Goal: Task Accomplishment & Management: Complete application form

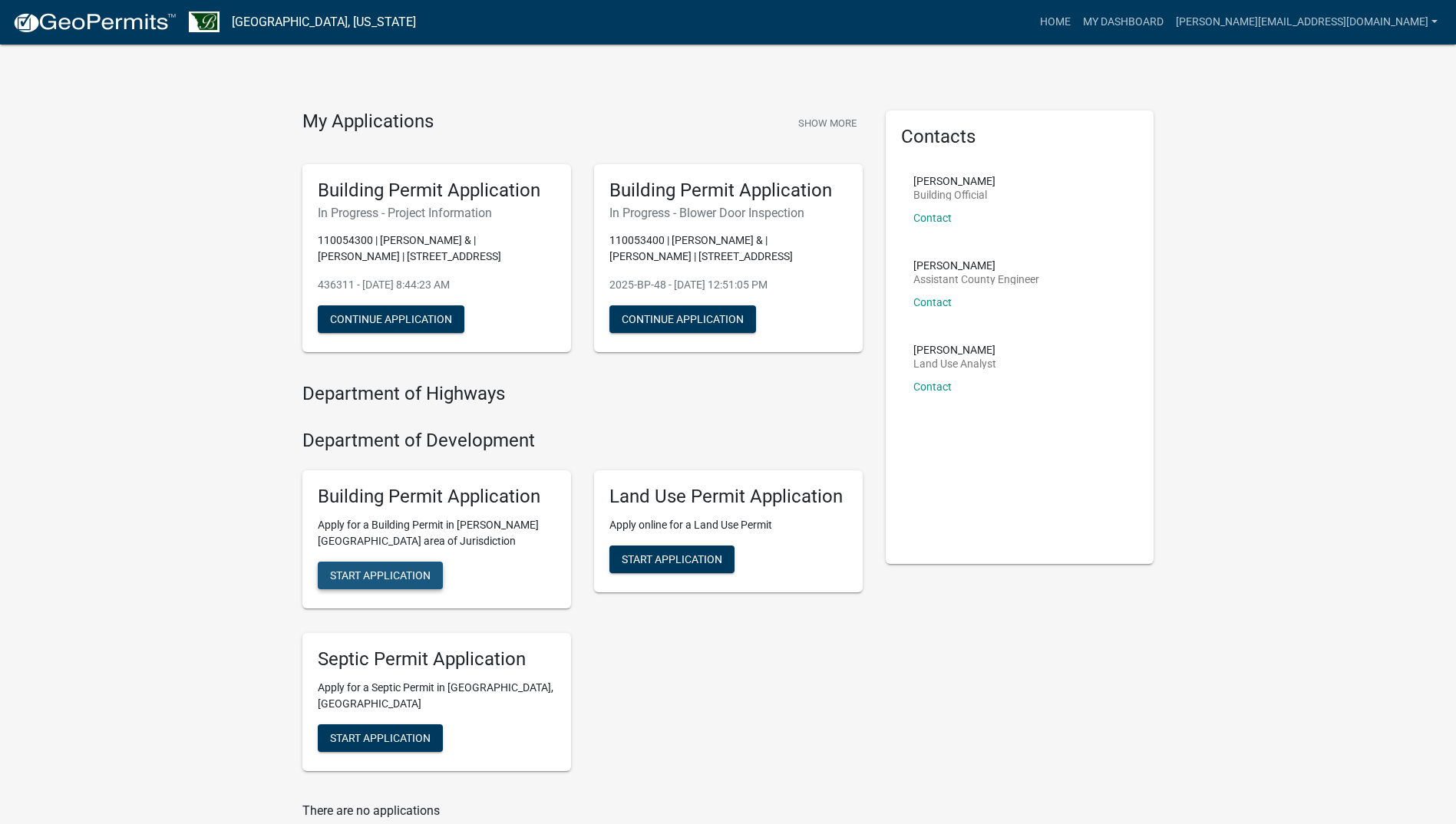
click at [415, 580] on span "Start Application" at bounding box center [380, 575] width 101 height 12
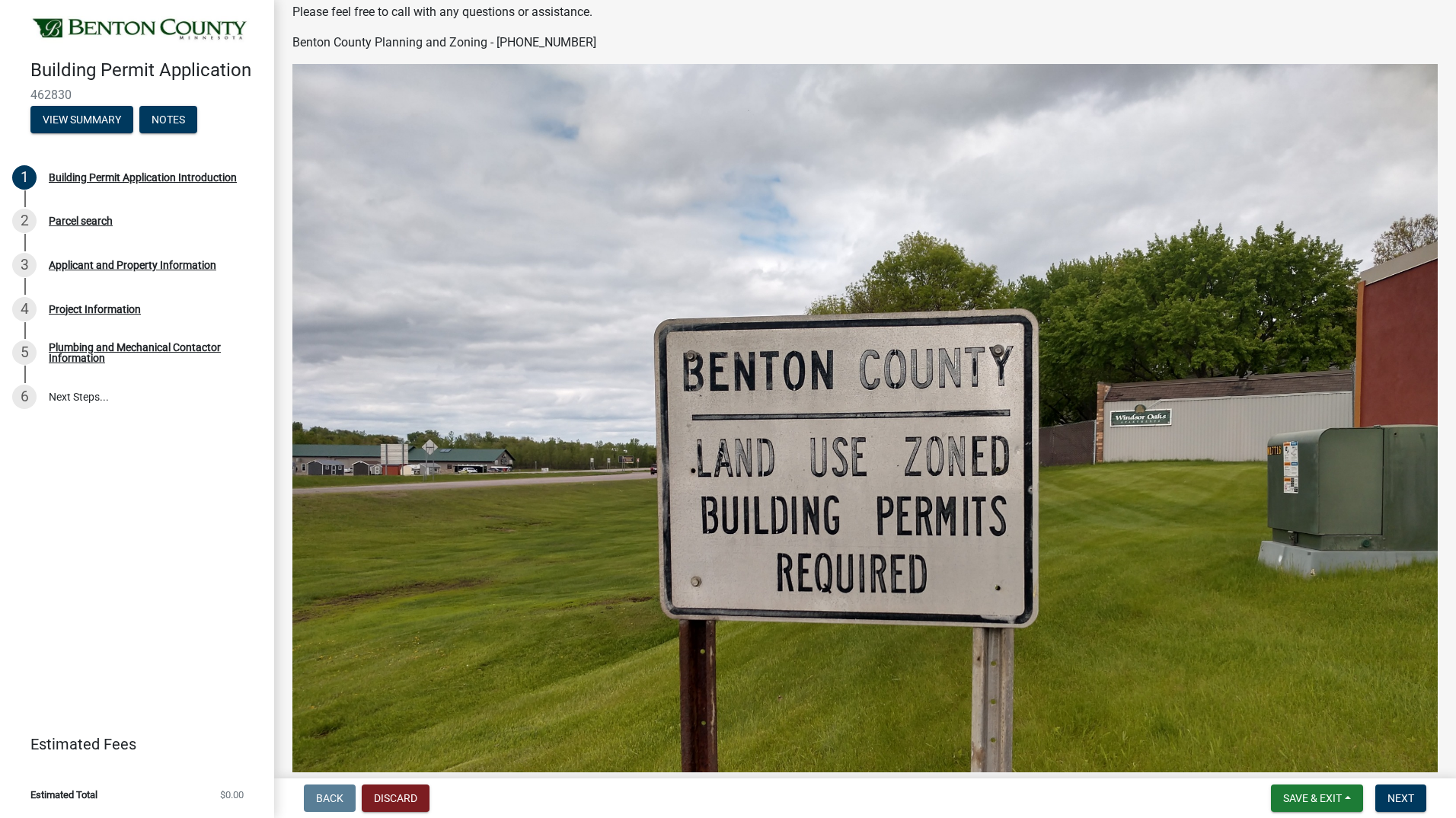
scroll to position [557, 0]
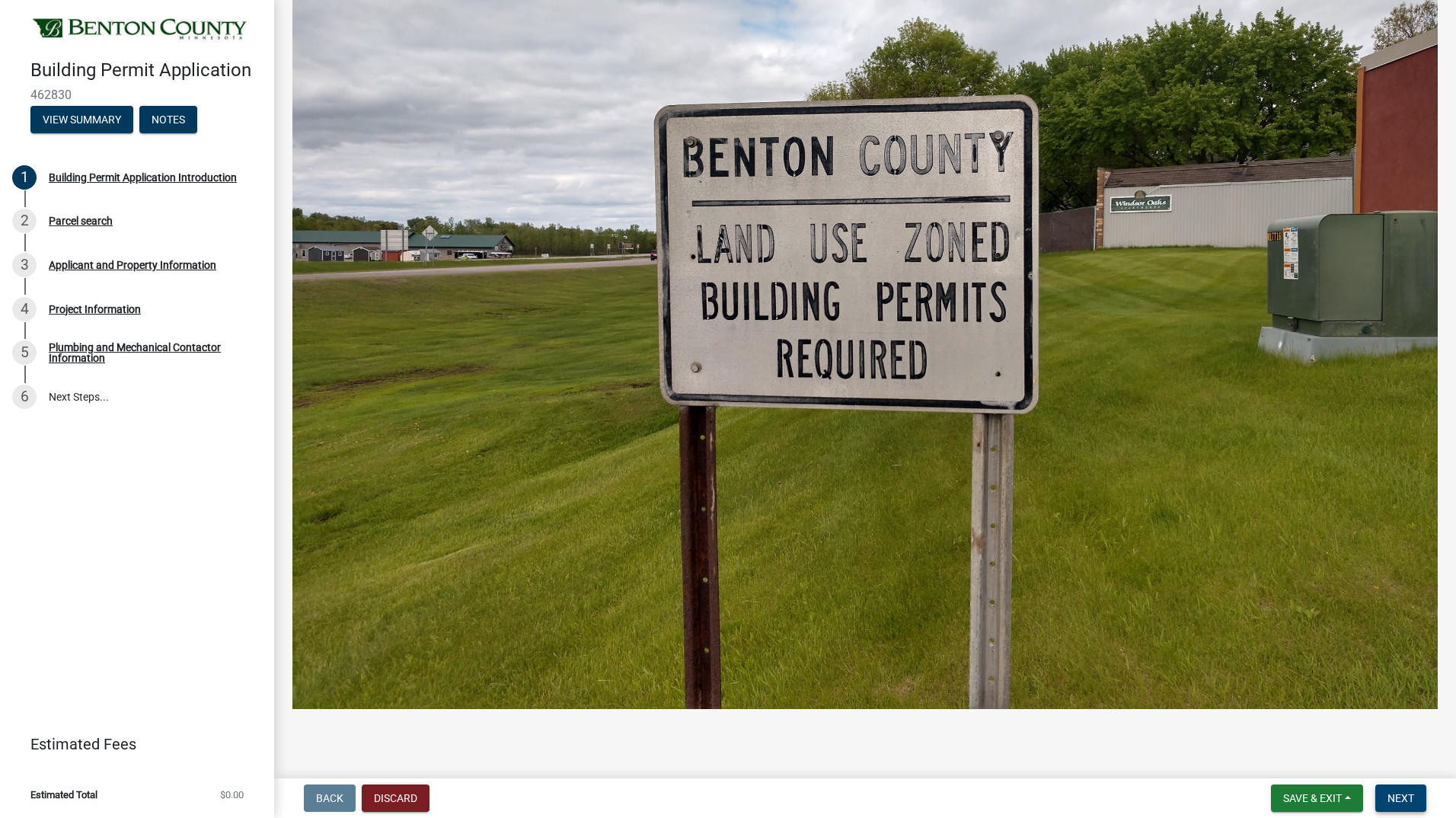
click at [1420, 794] on button "Next" at bounding box center [1400, 798] width 51 height 27
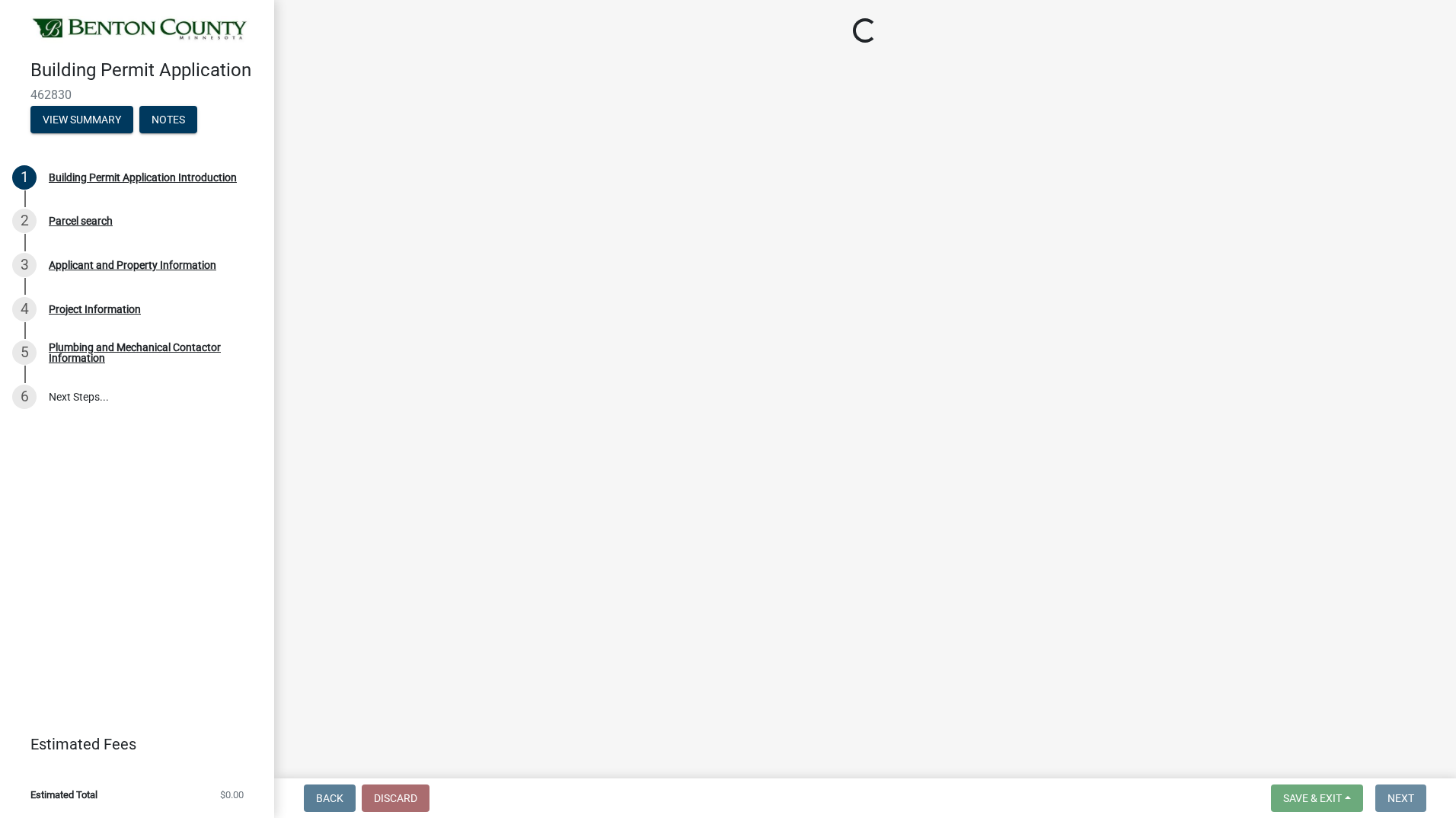
scroll to position [0, 0]
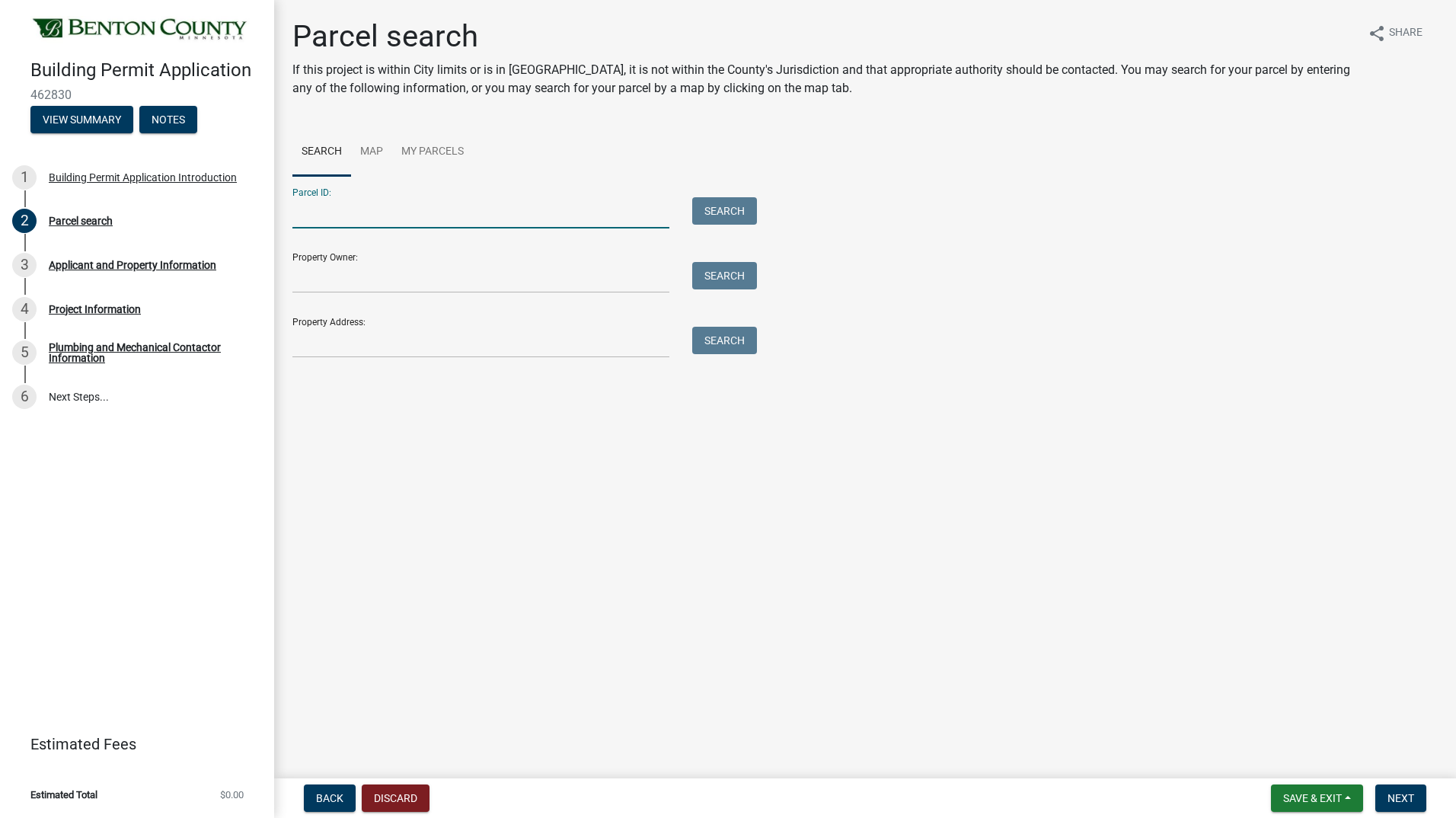
click at [335, 226] on input "Parcel ID:" at bounding box center [480, 212] width 377 height 31
type input "110053400"
click at [550, 472] on main "Parcel search If this project is within City limits or is in Watab Township, it…" at bounding box center [864, 386] width 1181 height 772
click at [721, 215] on button "Search" at bounding box center [724, 210] width 64 height 27
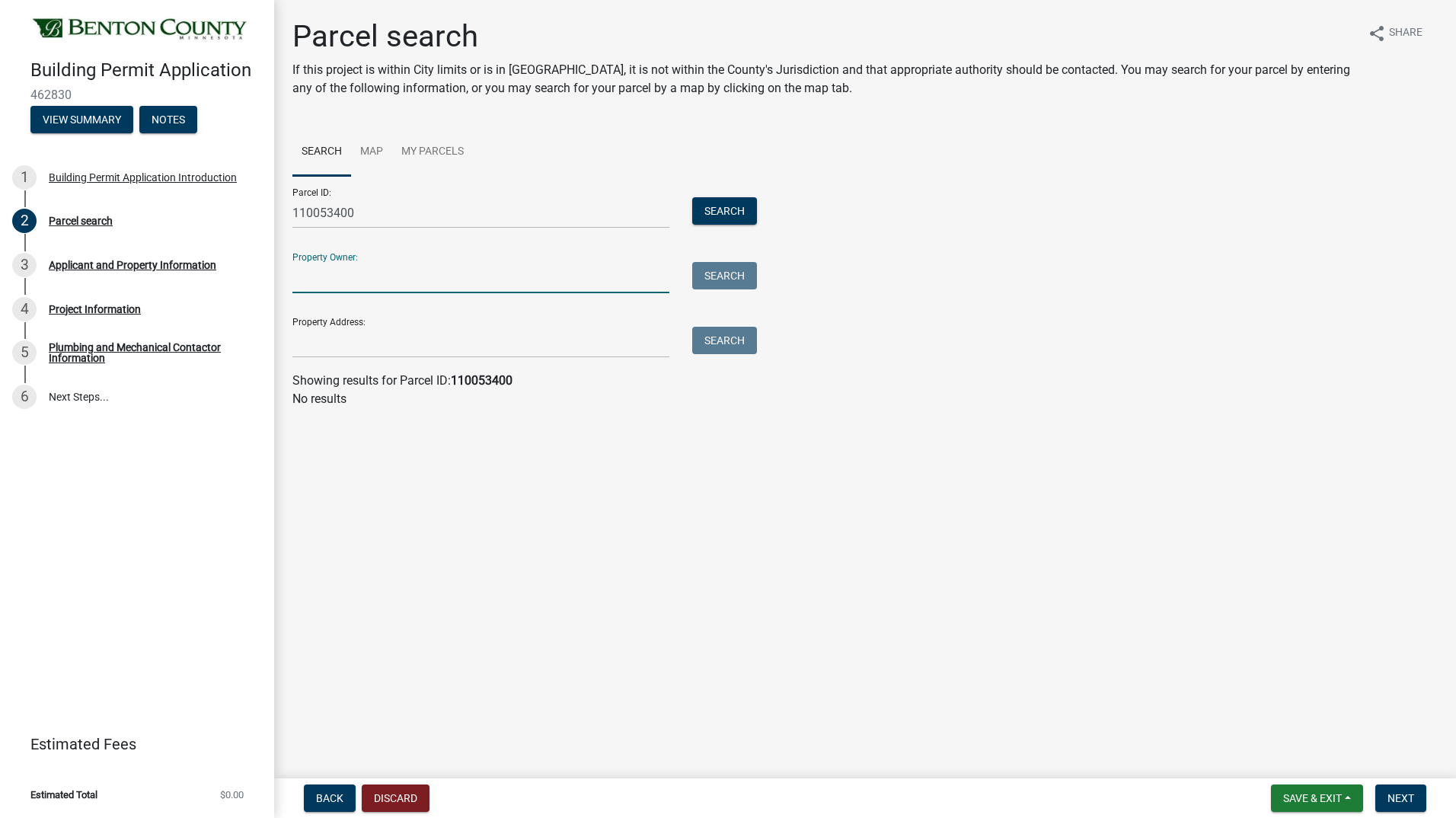
click at [375, 275] on input "Property Owner:" at bounding box center [480, 277] width 377 height 31
click at [730, 593] on main "Parcel search If this project is within City limits or is in Watab Township, it…" at bounding box center [864, 386] width 1181 height 772
click at [417, 344] on input "Property Address:" at bounding box center [480, 342] width 377 height 31
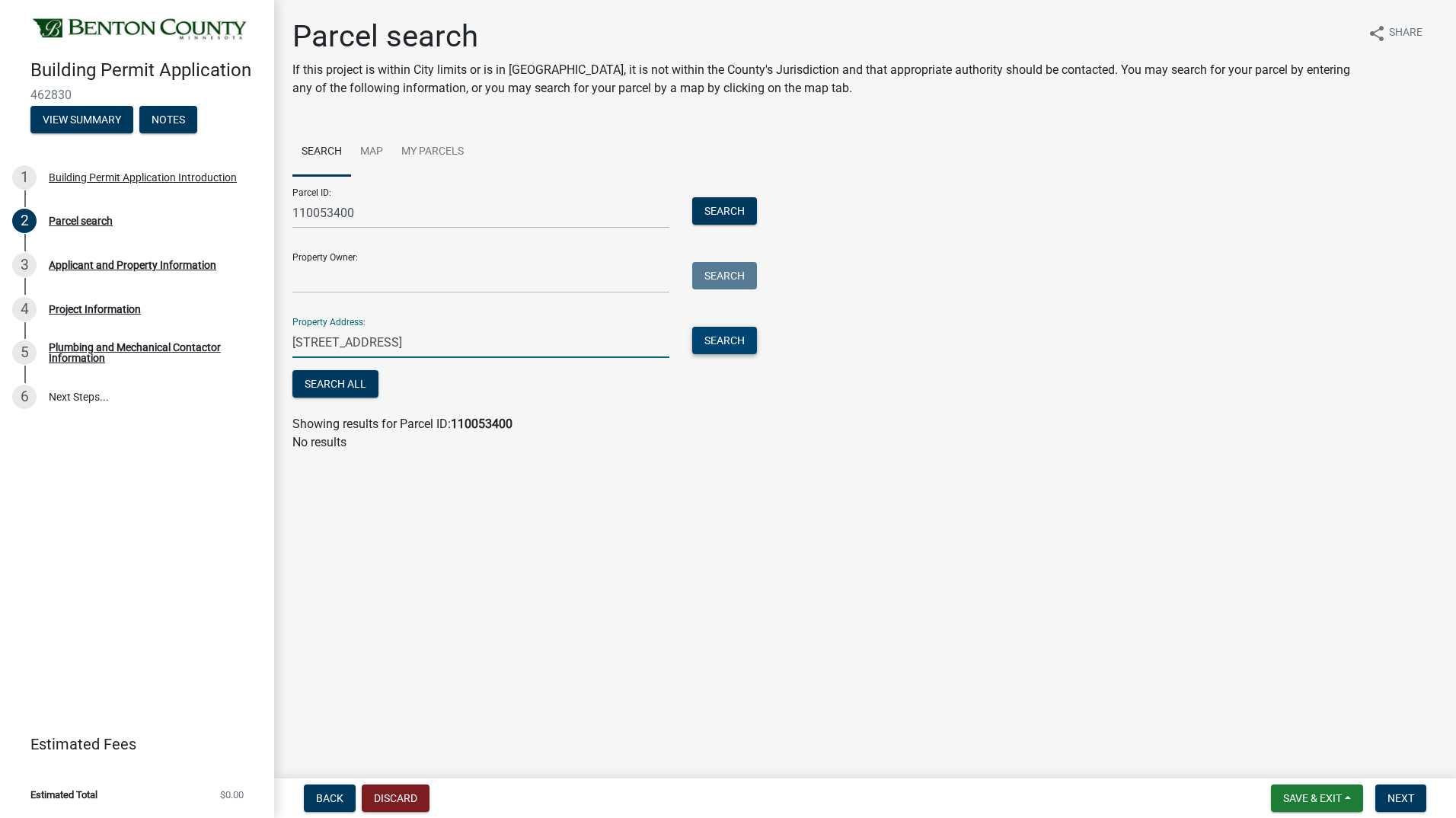
type input "1670 43rd st nw Sauk Rapids, mn"
click at [703, 347] on button "Search" at bounding box center [724, 340] width 64 height 27
drag, startPoint x: 516, startPoint y: 351, endPoint x: 183, endPoint y: 353, distance: 333.0
click at [185, 353] on div "Building Permit Application 462830 View Summary Notes 1 Building Permit Applica…" at bounding box center [728, 409] width 1456 height 818
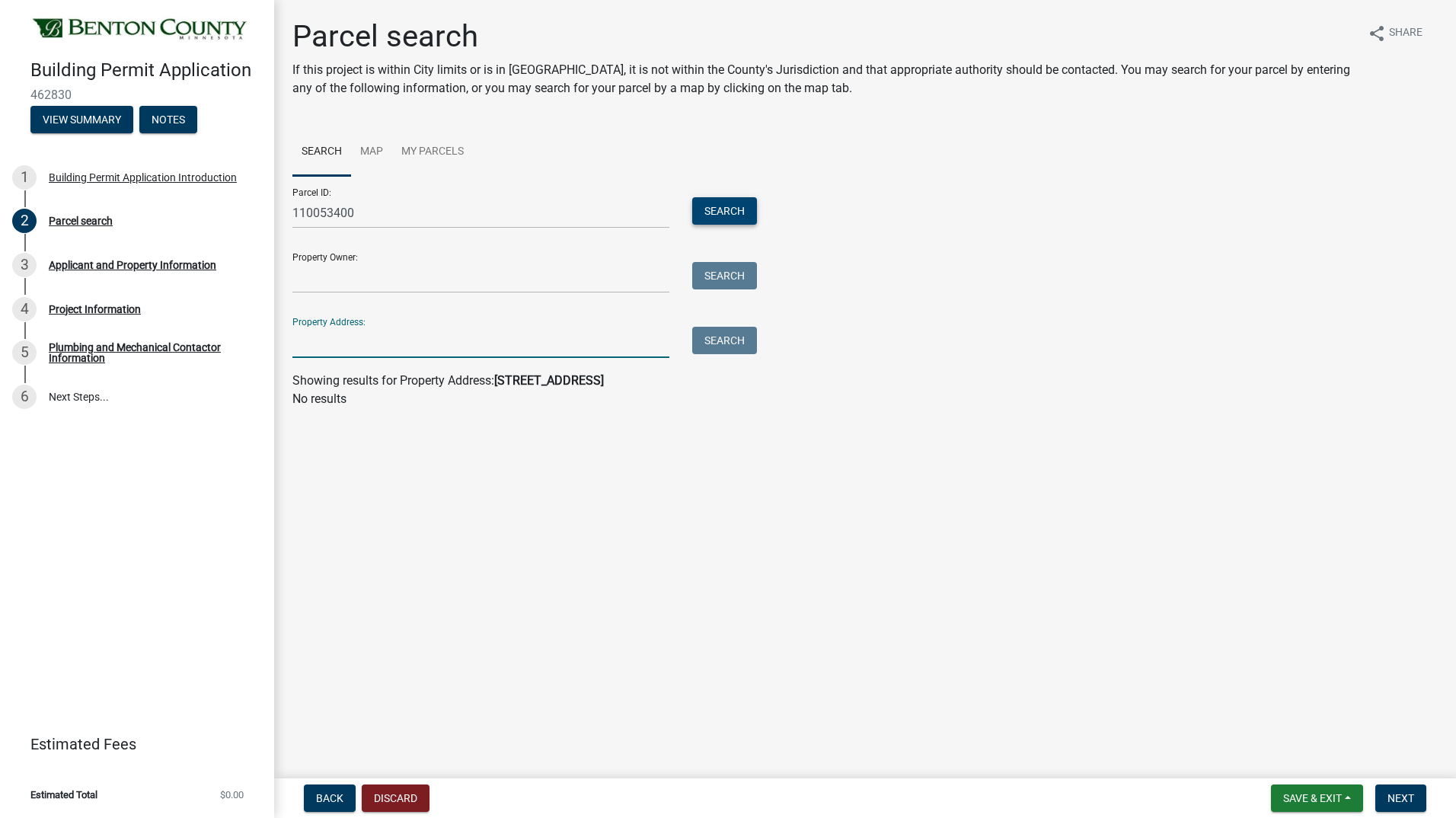
click at [734, 210] on button "Search" at bounding box center [724, 210] width 64 height 27
click at [434, 224] on input "110053400" at bounding box center [480, 212] width 377 height 31
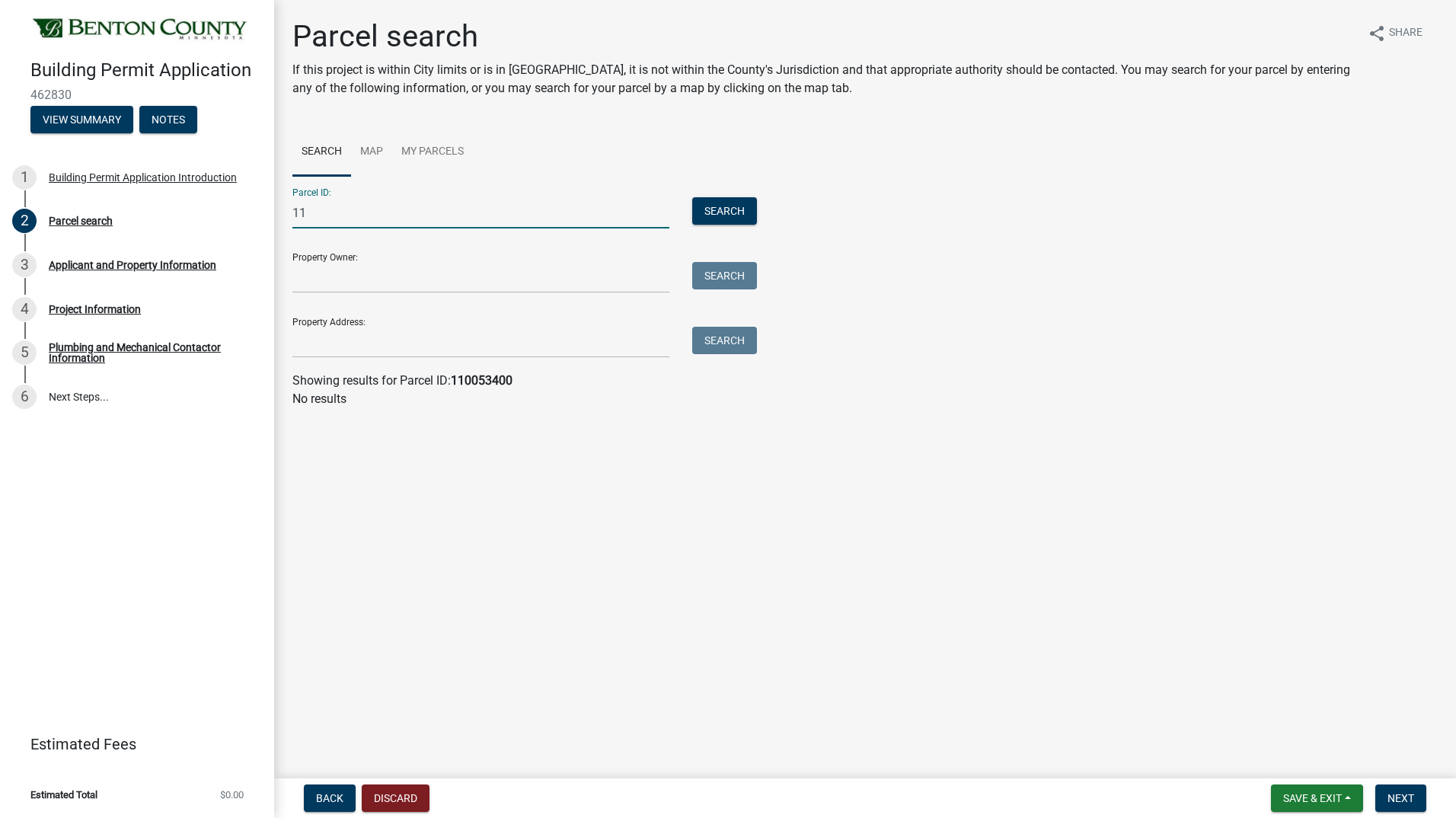
type input "1"
paste input "110054300 Class n/a Acreage 4.25"
click at [751, 213] on button "Search" at bounding box center [724, 210] width 64 height 27
click at [567, 208] on input "110054300 Class n/a Acreage 4.25" at bounding box center [480, 212] width 377 height 31
type input "1"
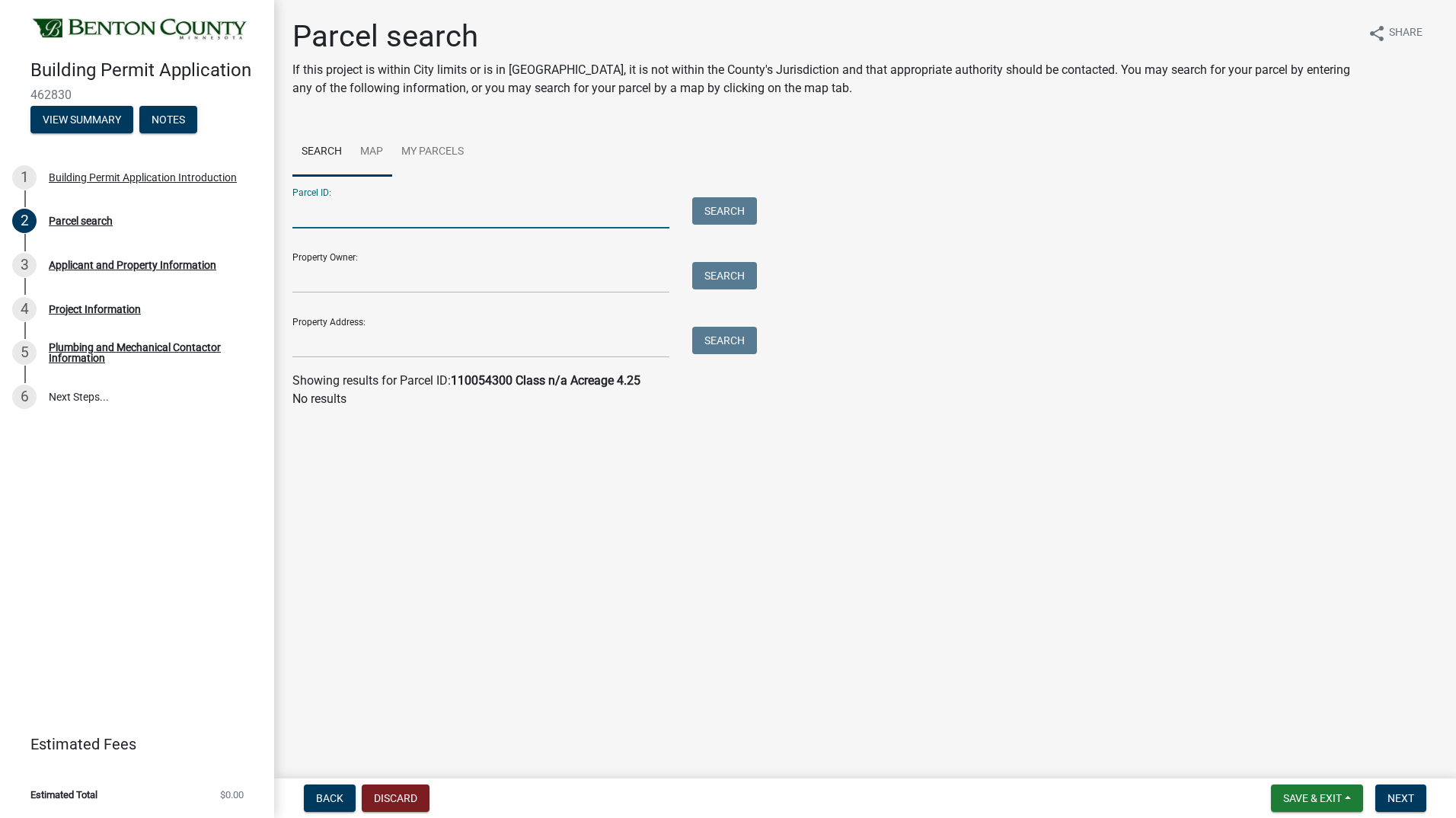
click at [369, 152] on link "Map" at bounding box center [372, 152] width 41 height 49
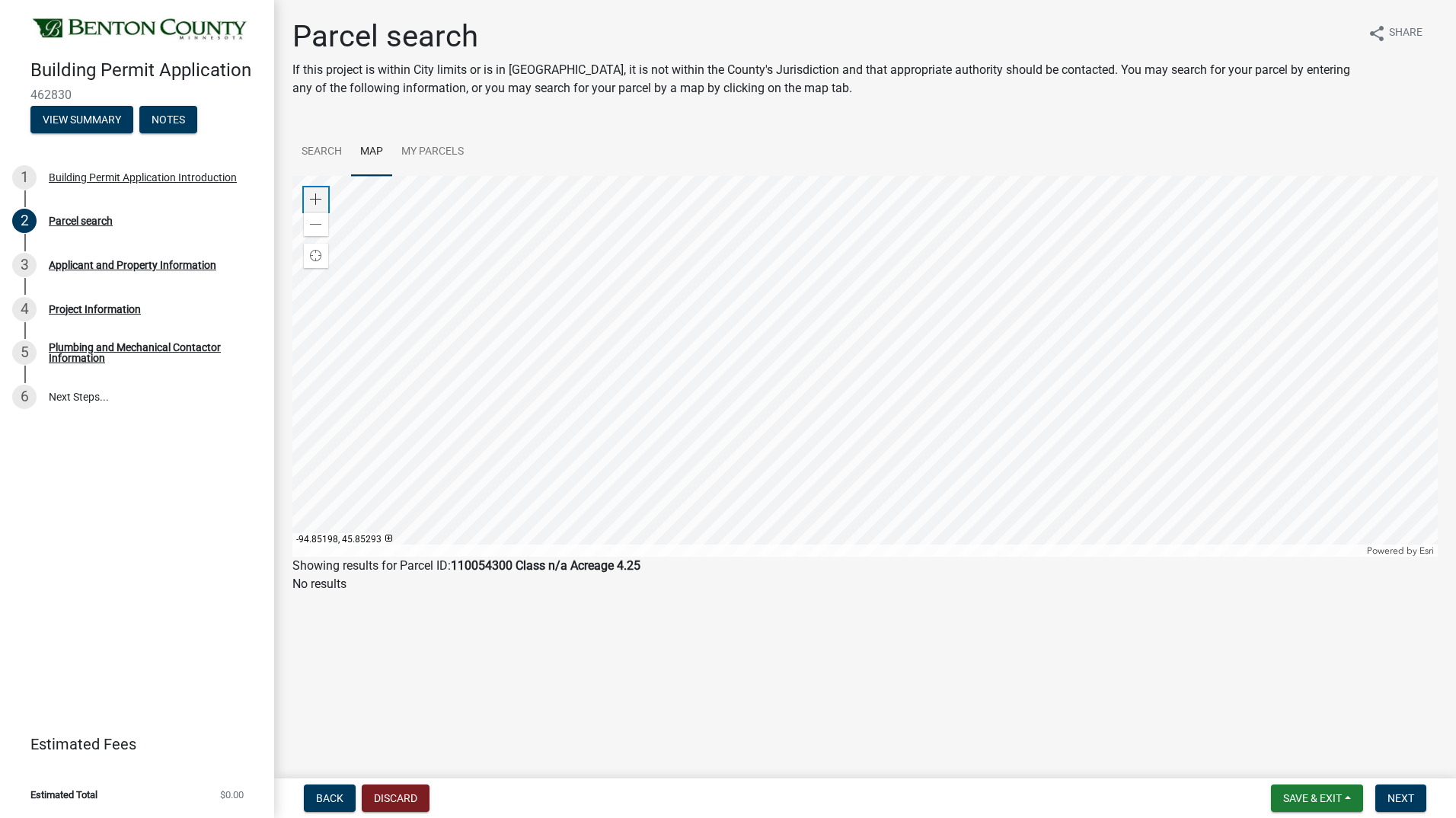
click at [317, 193] on span at bounding box center [316, 200] width 12 height 12
click at [317, 193] on div "Zoom in" at bounding box center [316, 200] width 25 height 25
click at [706, 352] on div at bounding box center [864, 366] width 1145 height 381
click at [321, 195] on span at bounding box center [316, 200] width 12 height 12
click at [609, 278] on div at bounding box center [864, 366] width 1145 height 381
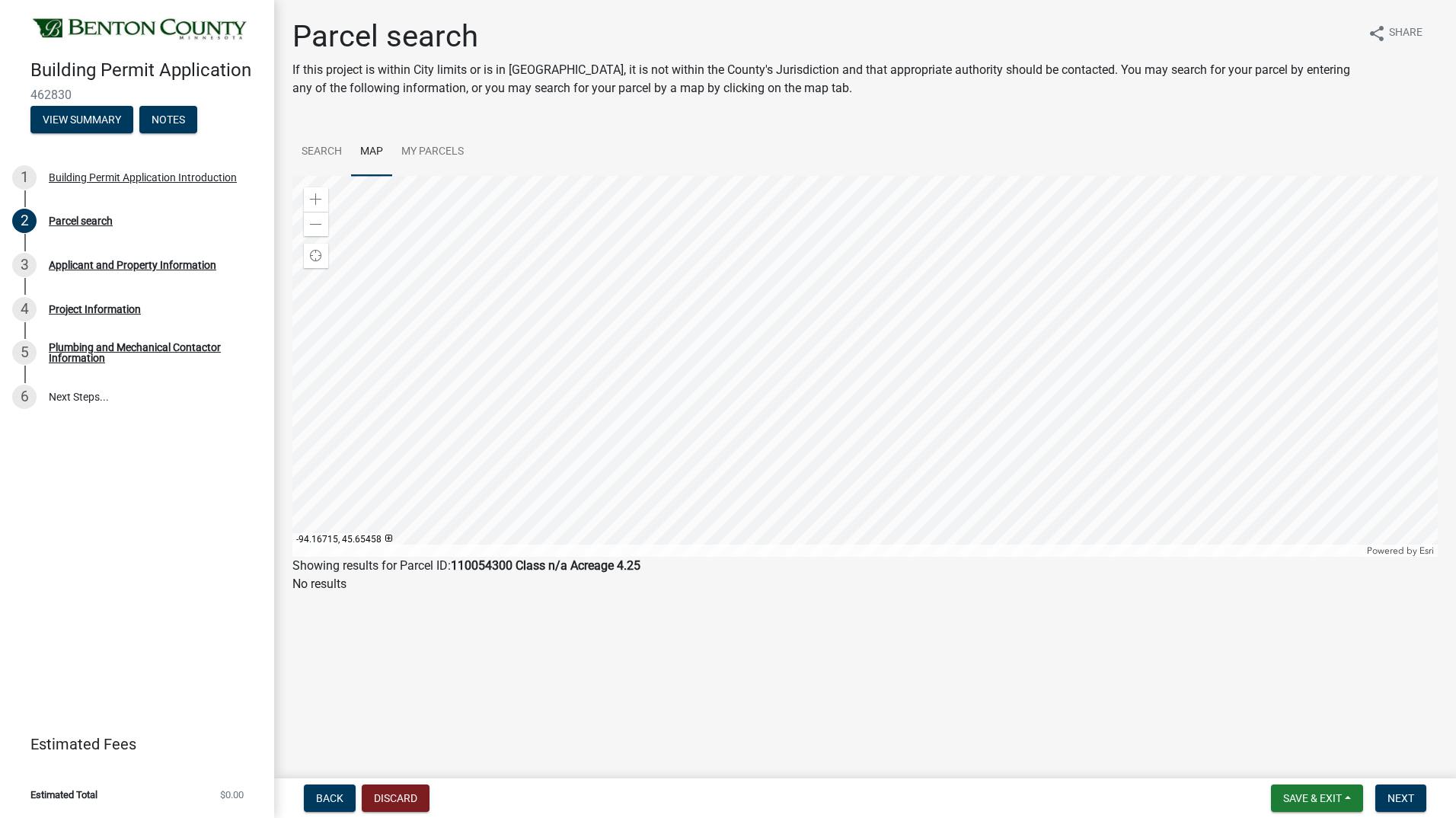
click at [760, 374] on div at bounding box center [864, 366] width 1145 height 381
click at [777, 210] on div at bounding box center [864, 366] width 1145 height 381
click at [804, 432] on div at bounding box center [864, 366] width 1145 height 381
click at [307, 191] on div "Zoom in" at bounding box center [316, 200] width 25 height 25
click at [832, 176] on div at bounding box center [864, 366] width 1145 height 381
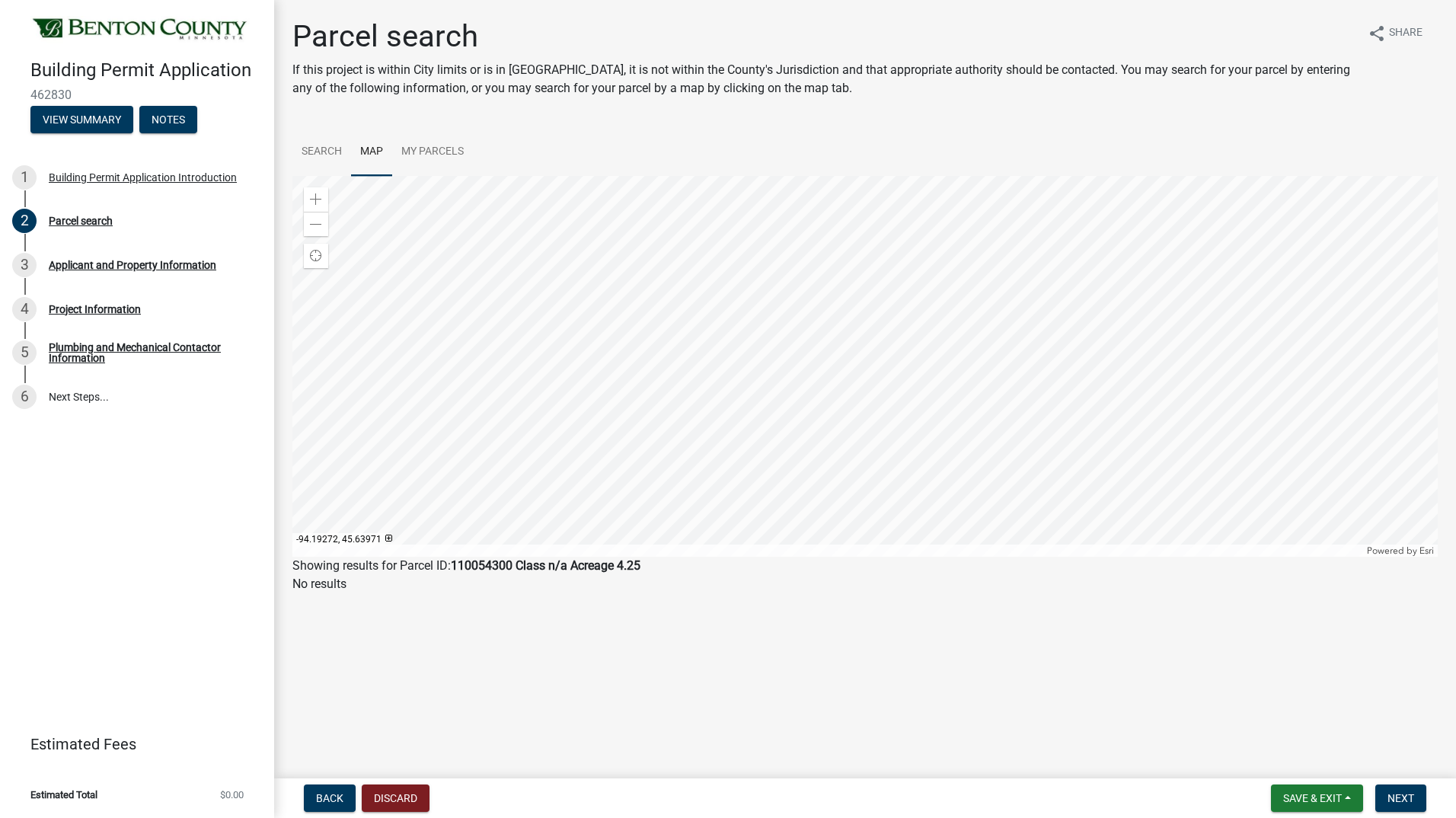
click at [809, 272] on div at bounding box center [864, 366] width 1145 height 381
click at [758, 345] on div at bounding box center [864, 366] width 1145 height 381
click at [319, 198] on span at bounding box center [316, 200] width 12 height 12
click at [379, 394] on div at bounding box center [864, 366] width 1145 height 381
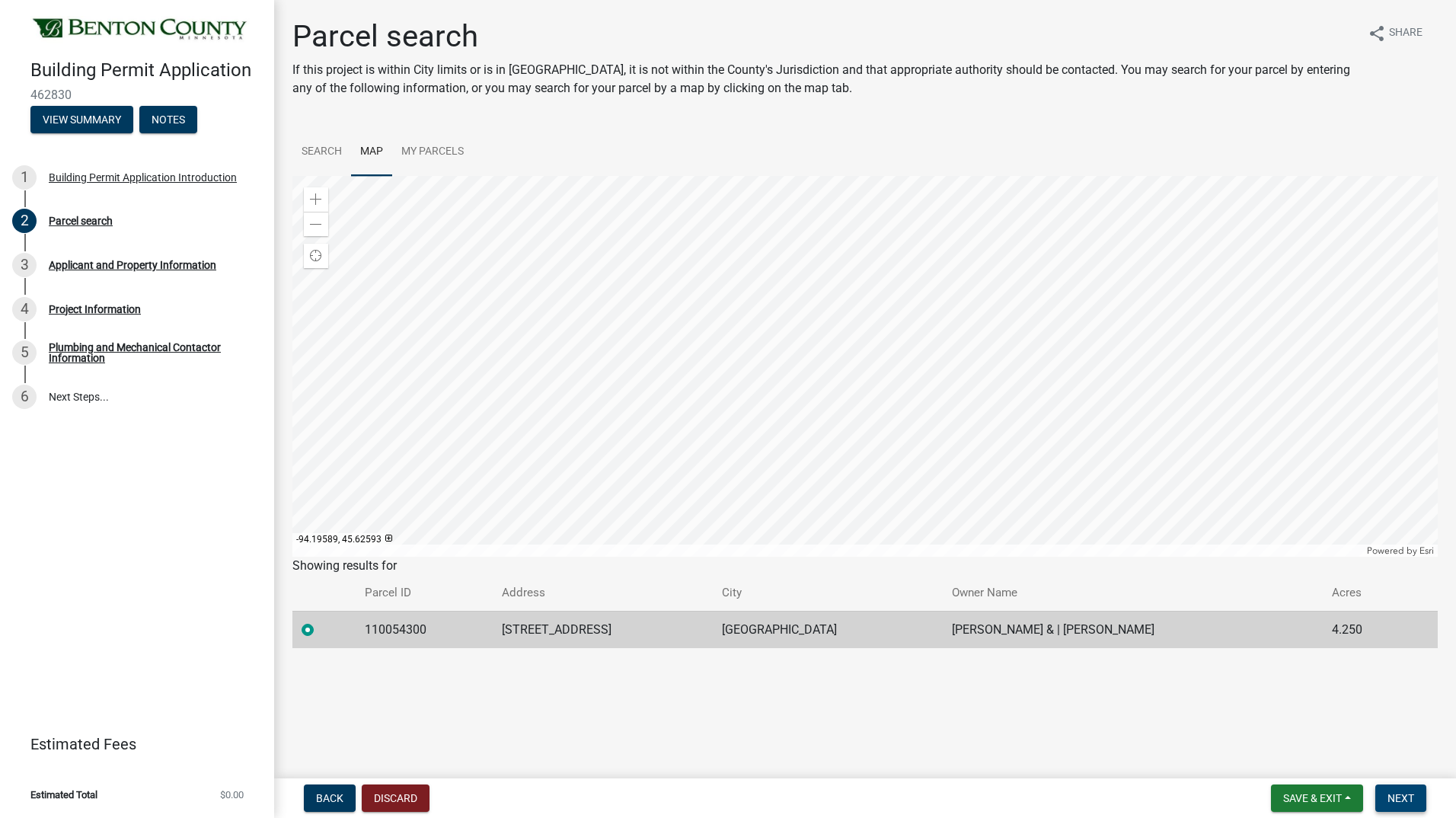
click at [1385, 799] on button "Next" at bounding box center [1400, 798] width 51 height 27
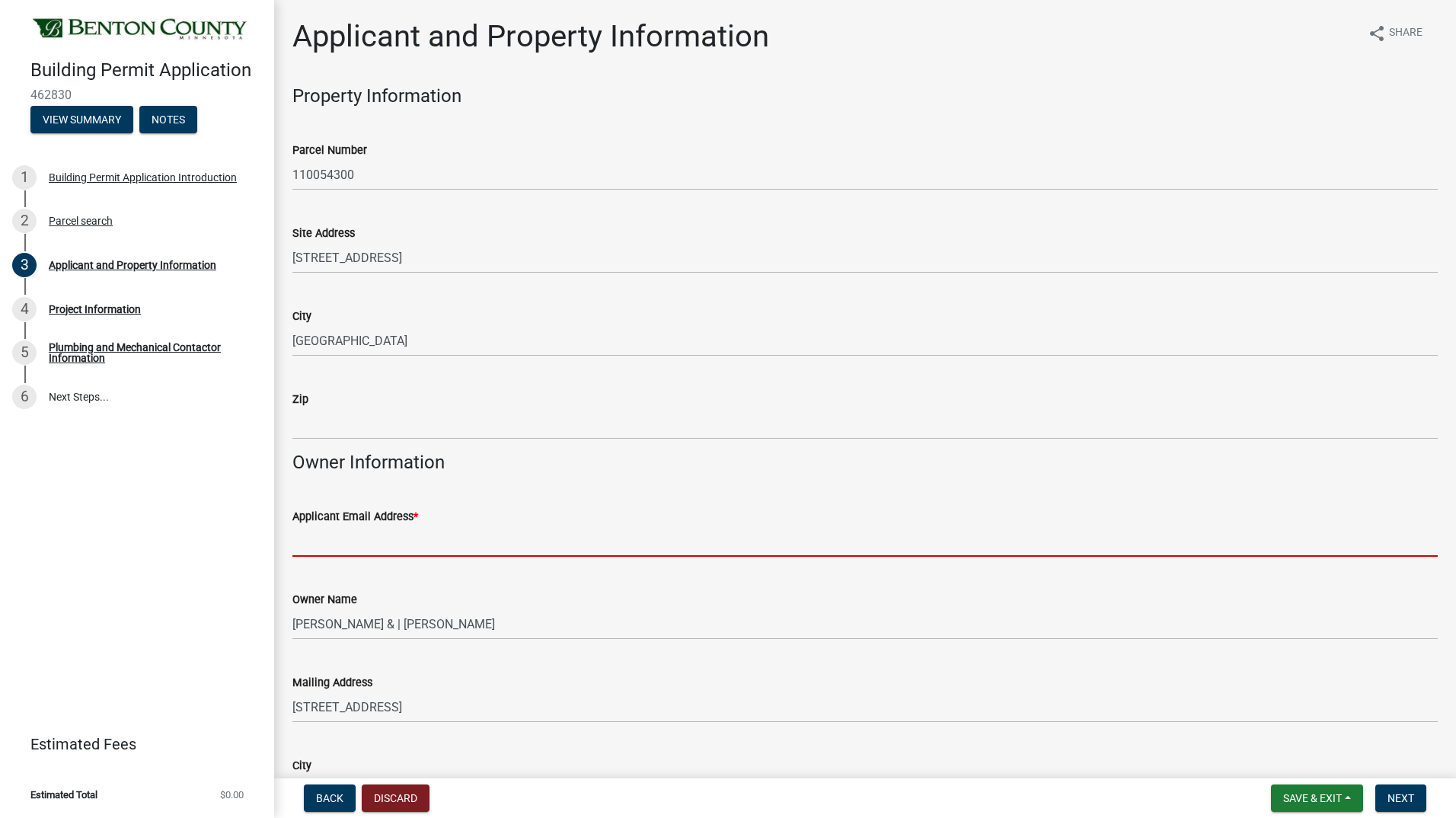
click at [436, 545] on input "Applicant Email Address *" at bounding box center [864, 541] width 1145 height 31
type input "[PERSON_NAME][EMAIL_ADDRESS][DOMAIN_NAME]"
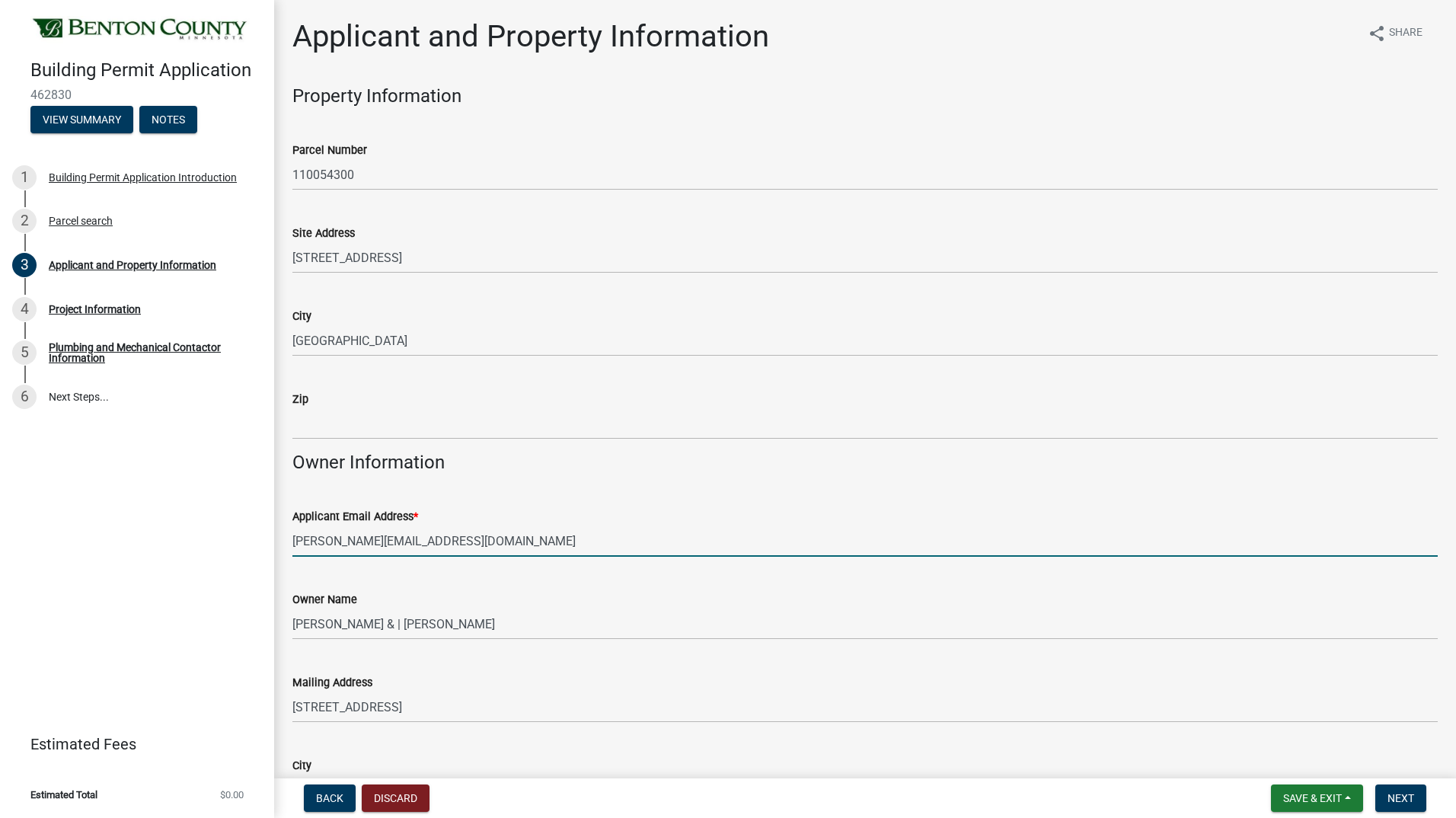
type input "Infinity Homes"
type input "BC315574"
type input "[STREET_ADDRESS]"
type input "[PERSON_NAME][EMAIL_ADDRESS][DOMAIN_NAME]"
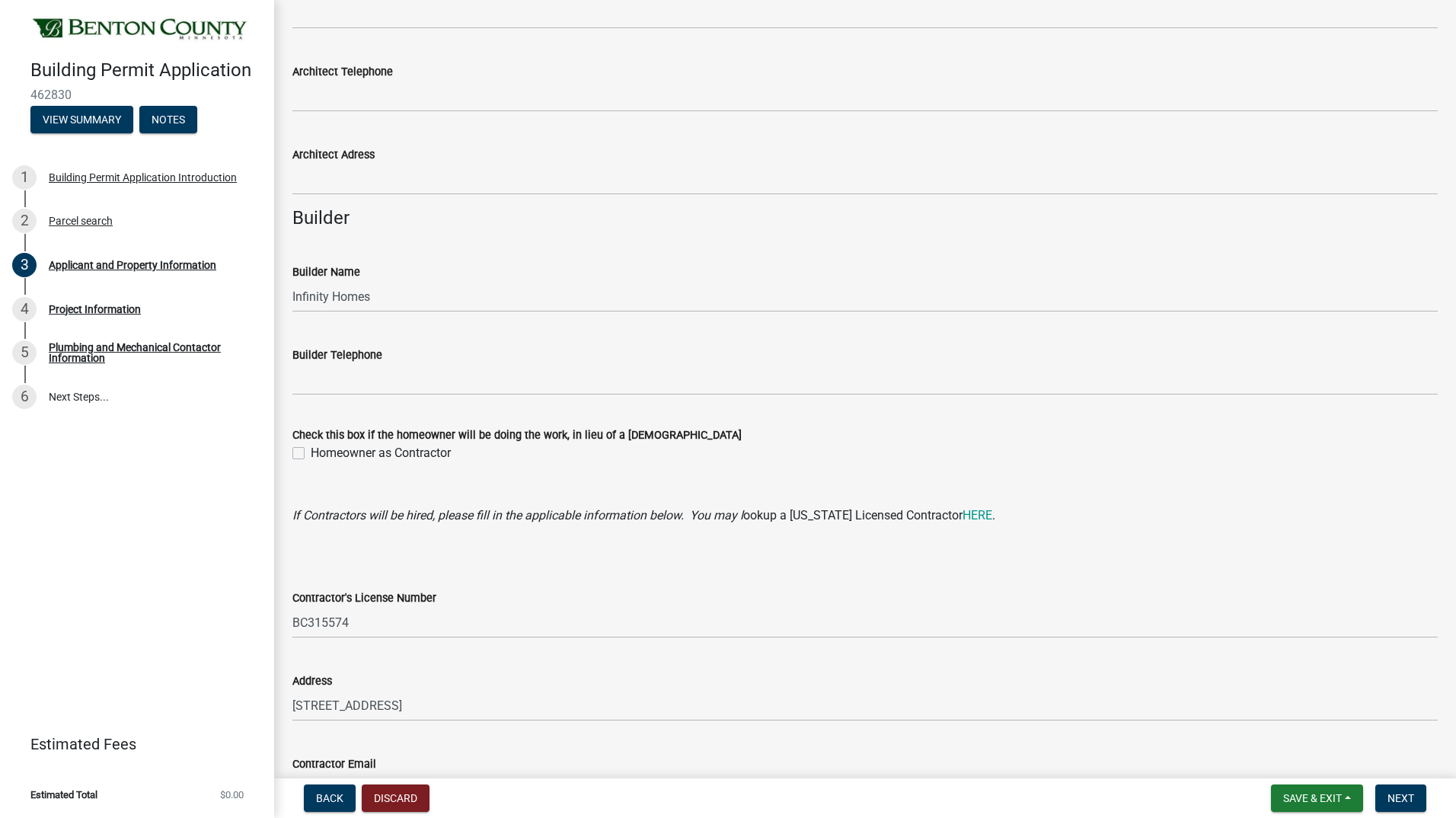
scroll to position [1246, 0]
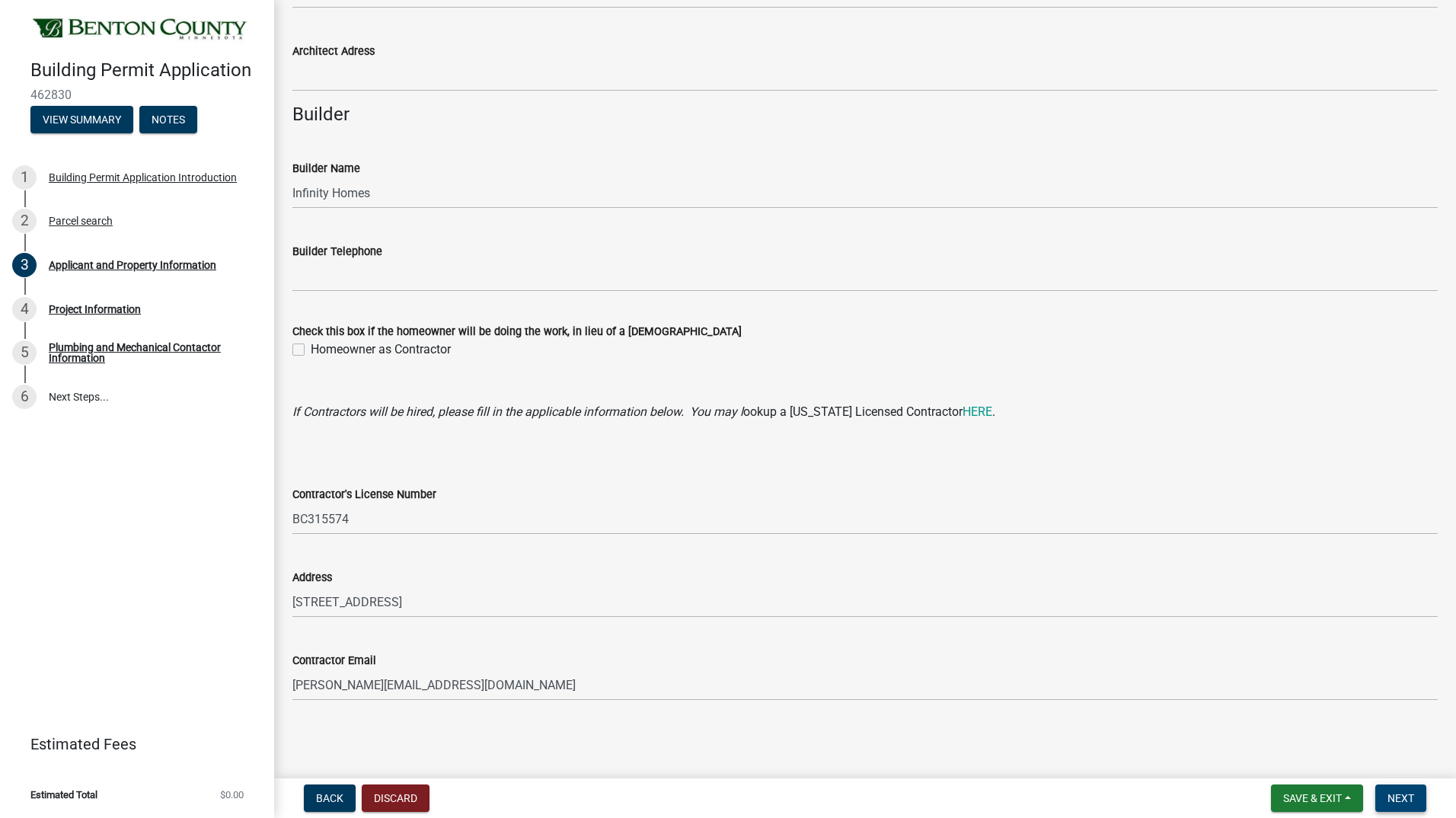
click at [1407, 794] on span "Next" at bounding box center [1400, 799] width 26 height 12
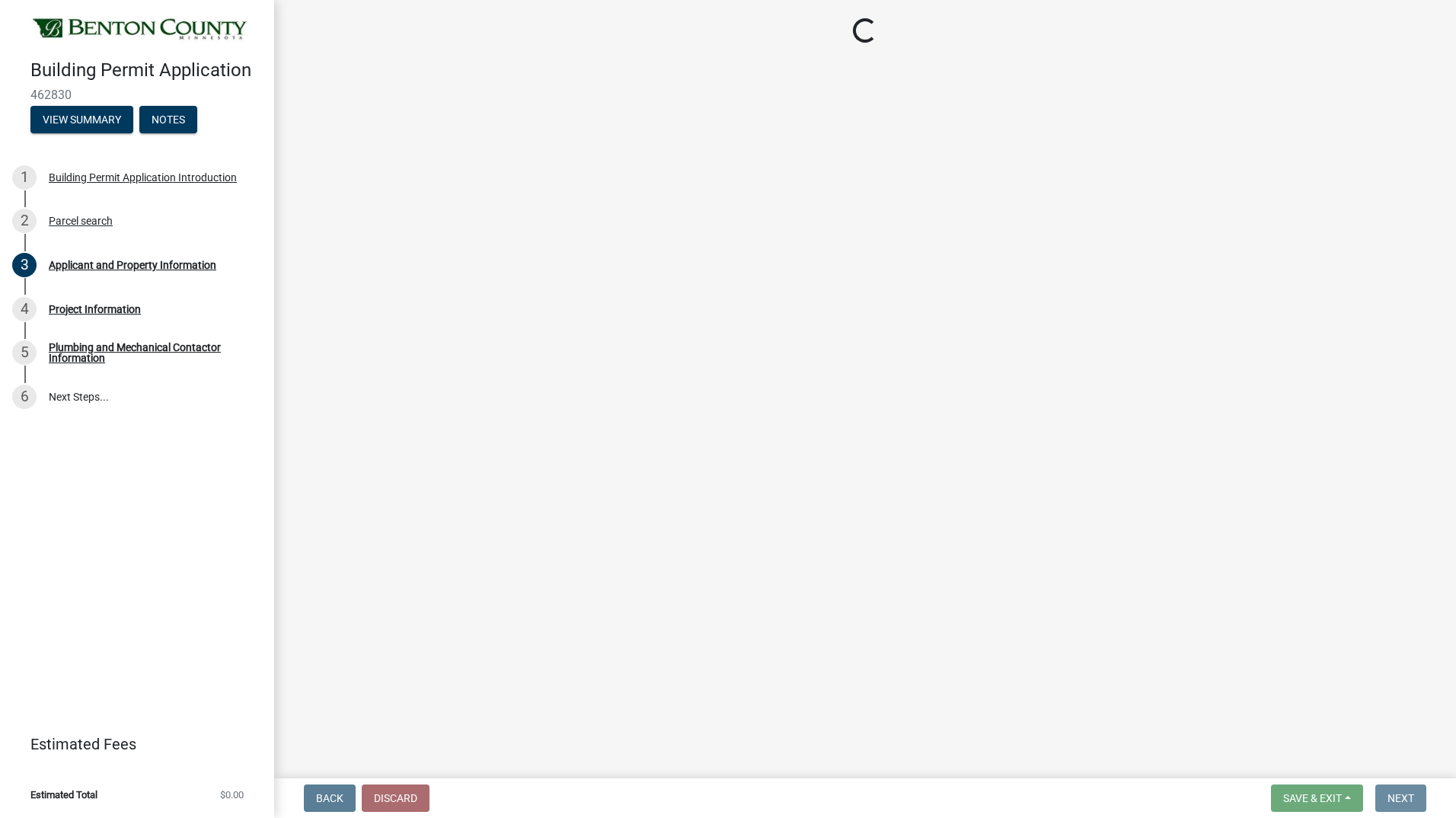
scroll to position [0, 0]
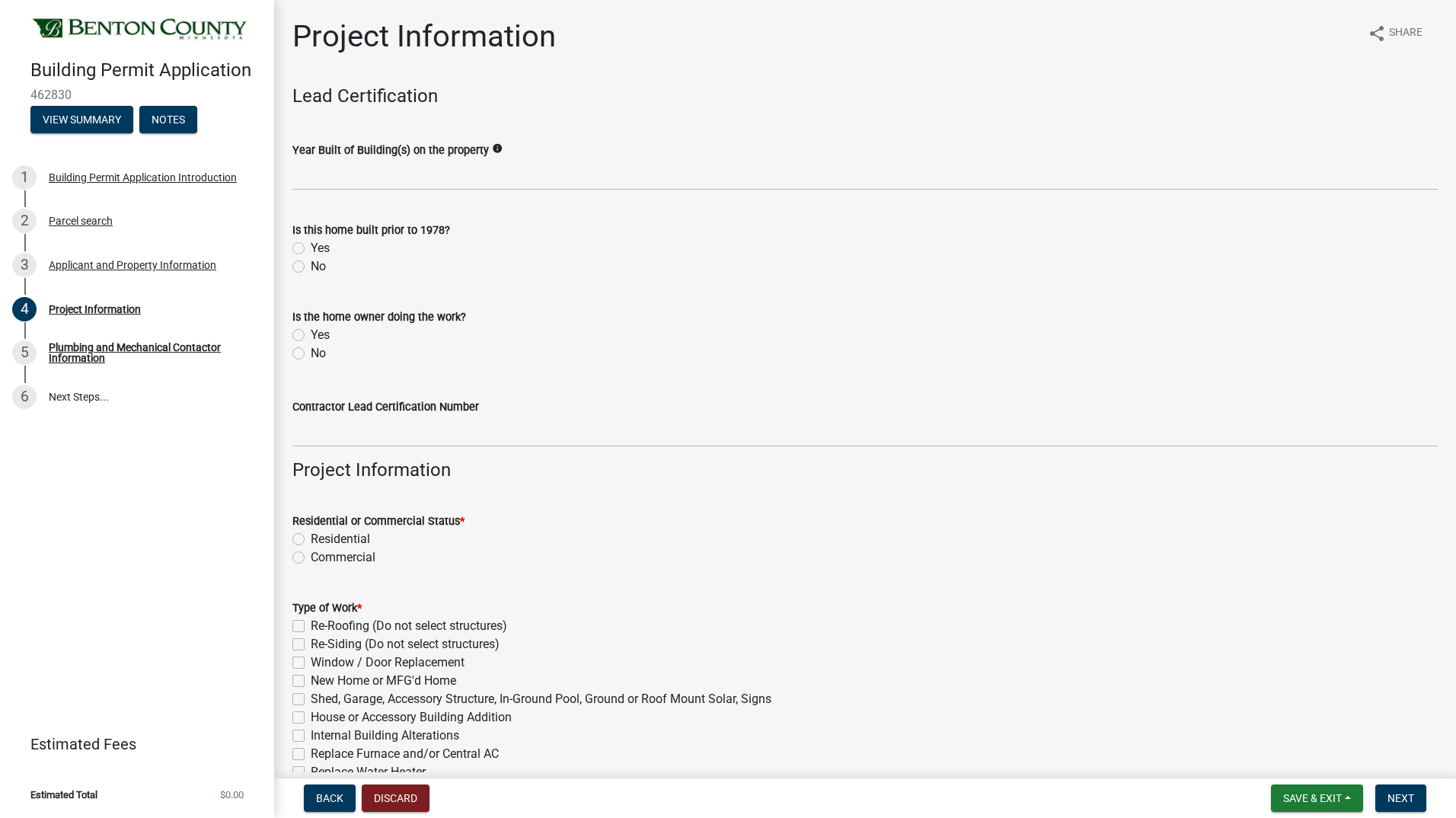
click at [311, 266] on label "No" at bounding box center [318, 266] width 15 height 19
click at [311, 266] on input "No" at bounding box center [315, 261] width 10 height 10
radio input "true"
click at [311, 352] on label "No" at bounding box center [318, 353] width 15 height 19
click at [311, 352] on input "No" at bounding box center [315, 349] width 10 height 10
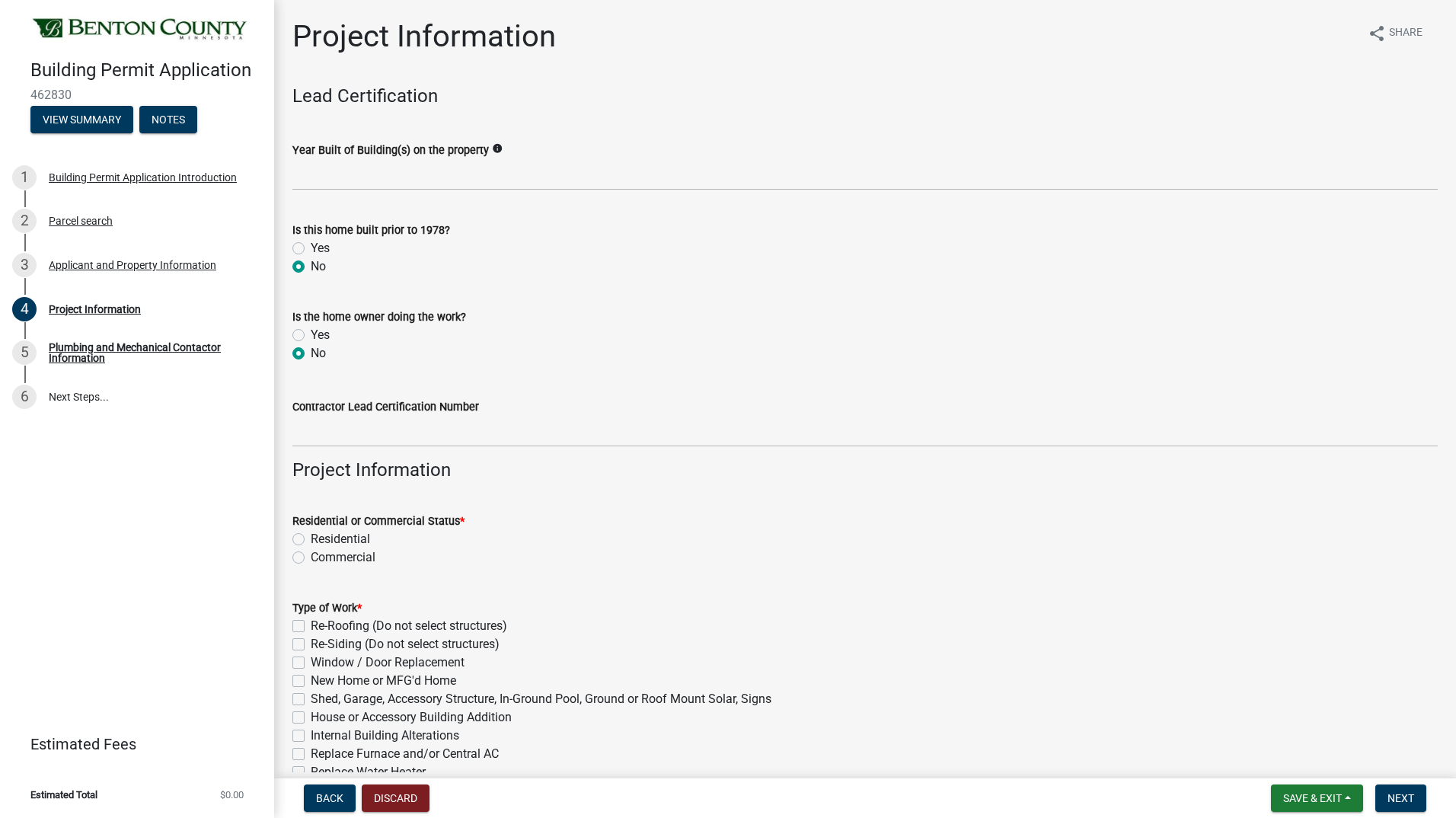
radio input "true"
click at [311, 539] on label "Residential" at bounding box center [340, 539] width 59 height 19
click at [311, 539] on input "Residential" at bounding box center [315, 534] width 10 height 10
radio input "true"
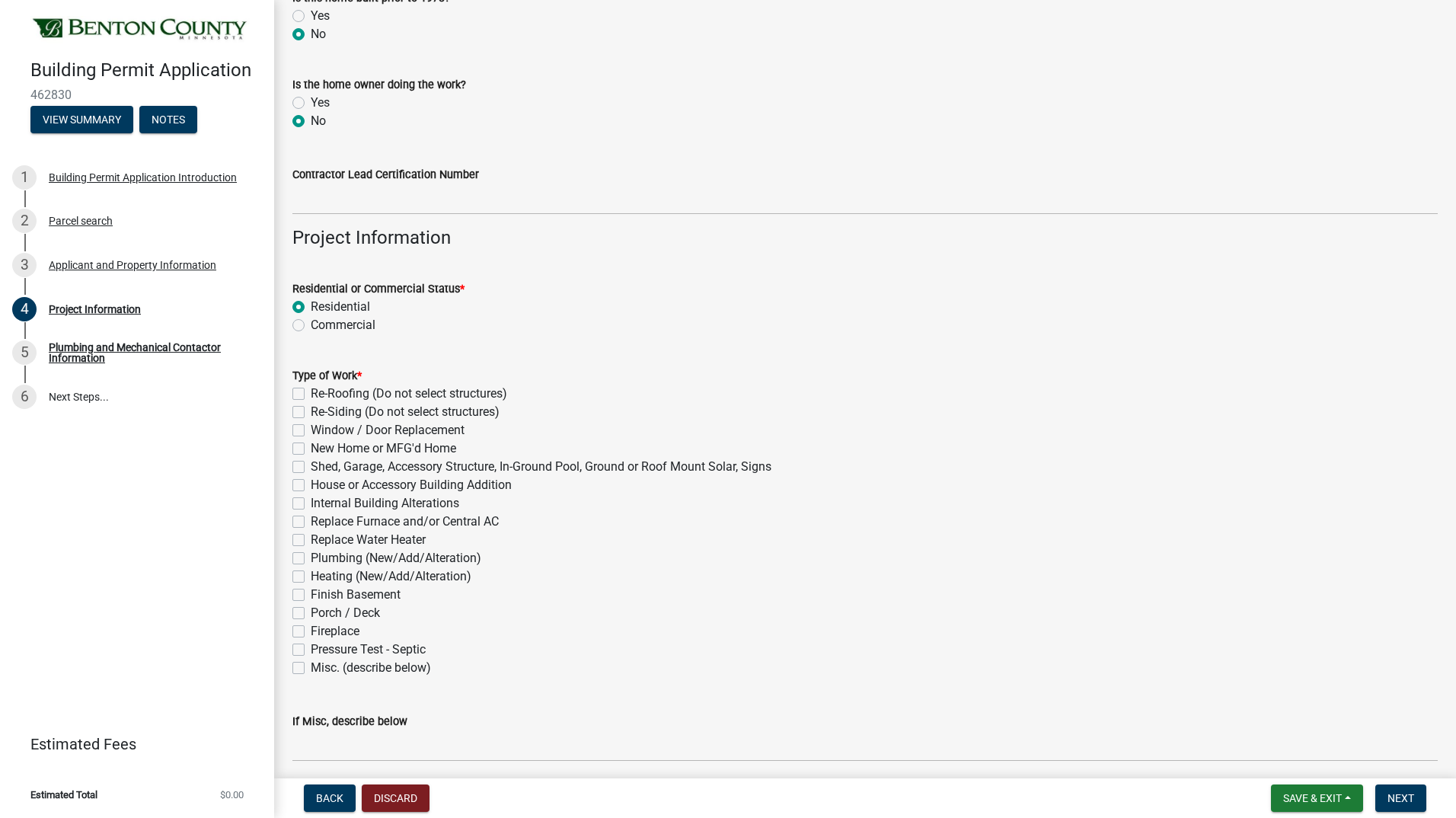
scroll to position [305, 0]
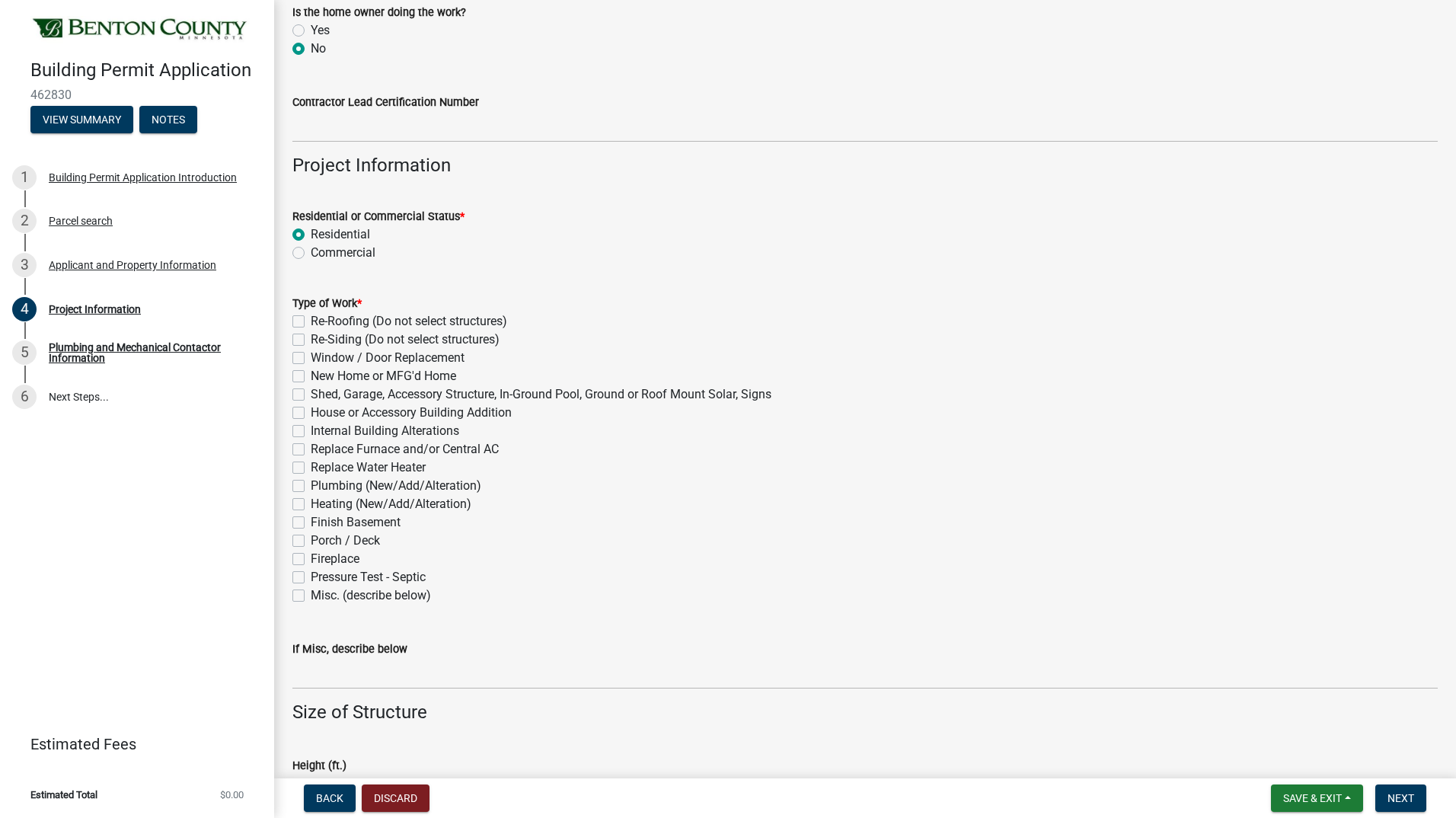
click at [311, 396] on label "Shed, Garage, Accessory Structure, In-Ground Pool, Ground or Roof Mount Solar, …" at bounding box center [541, 394] width 461 height 19
click at [311, 396] on input "Shed, Garage, Accessory Structure, In-Ground Pool, Ground or Roof Mount Solar, …" at bounding box center [315, 390] width 10 height 10
checkbox input "true"
checkbox input "false"
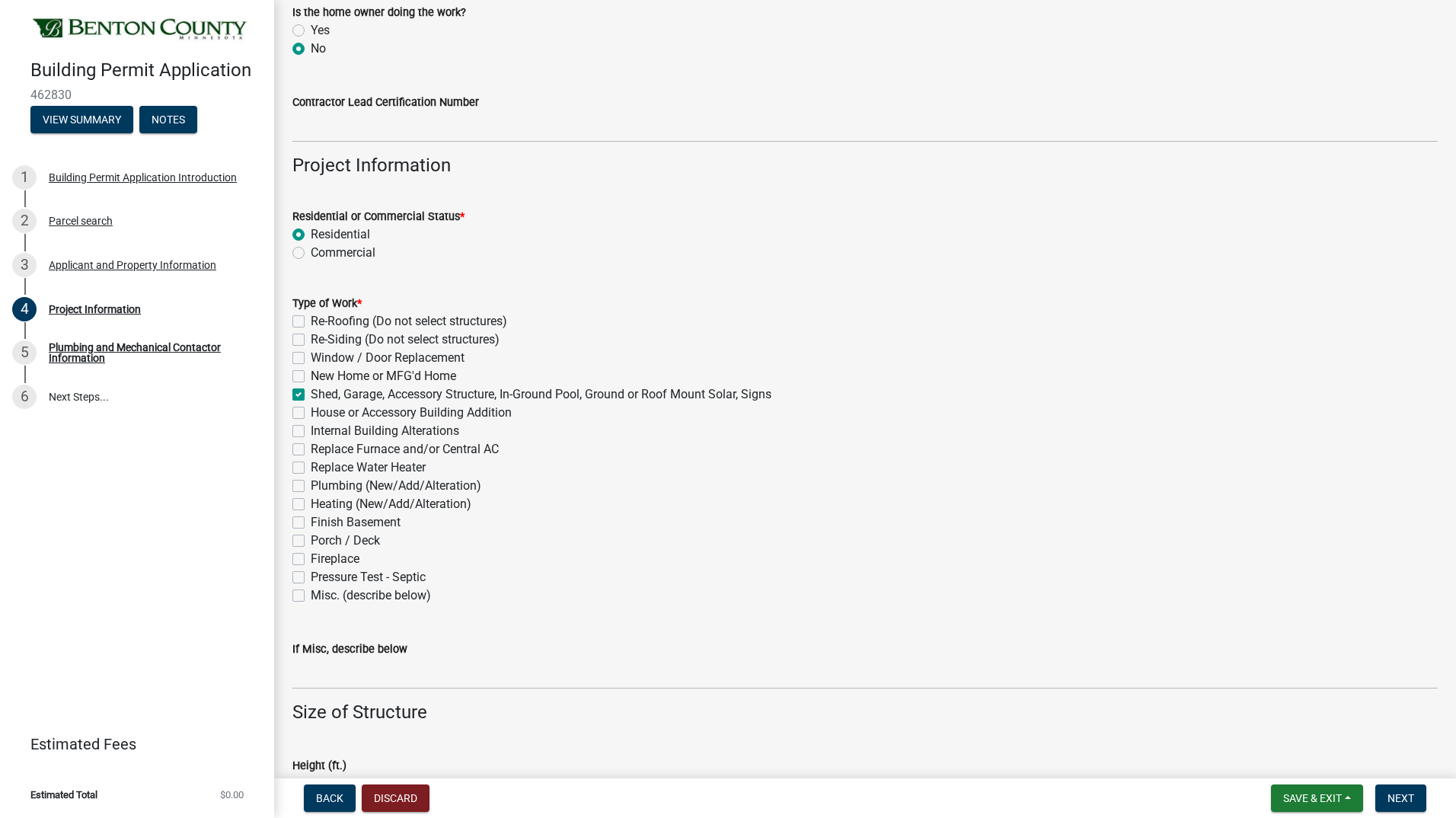
checkbox input "false"
checkbox input "true"
checkbox input "false"
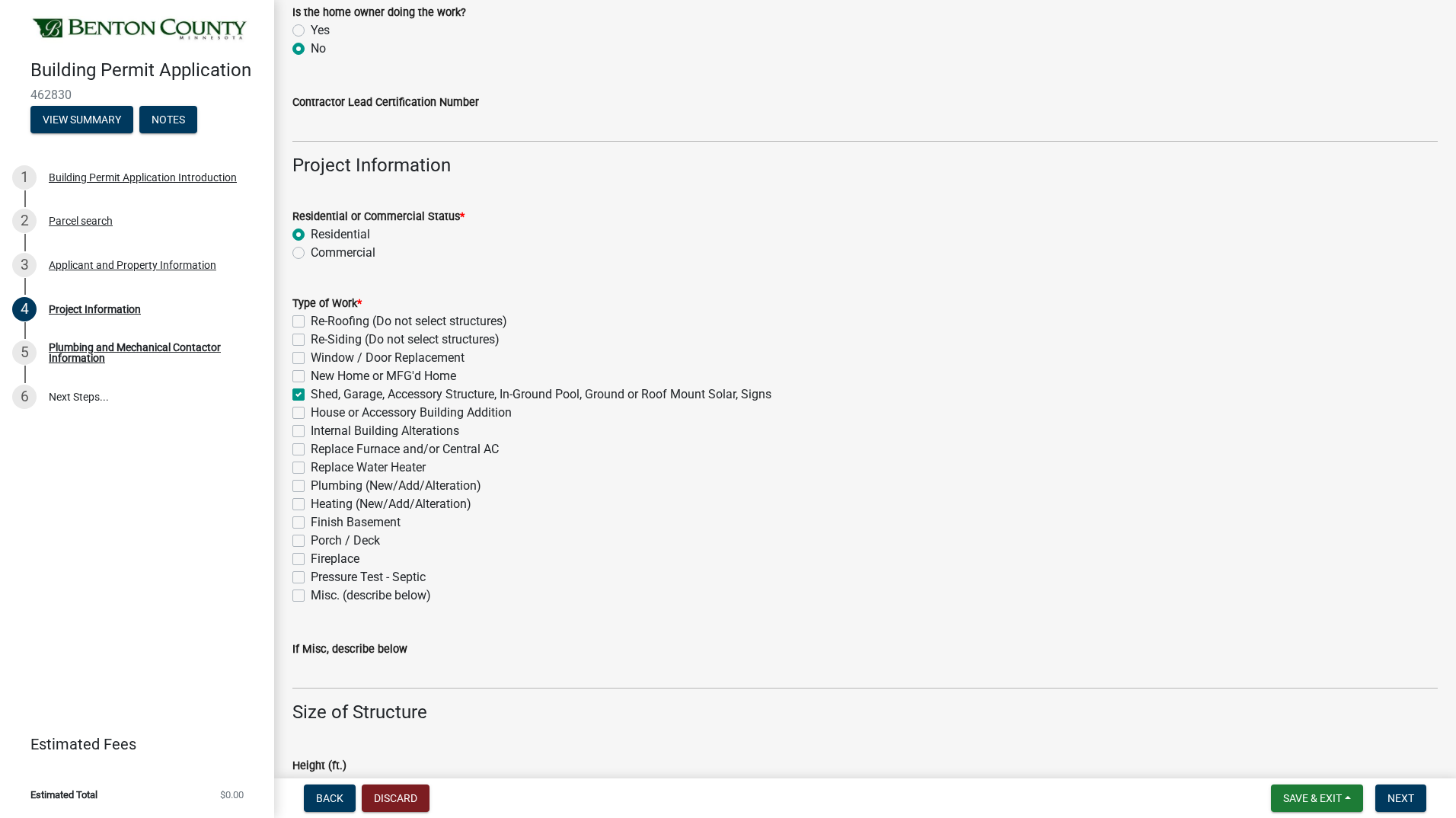
checkbox input "false"
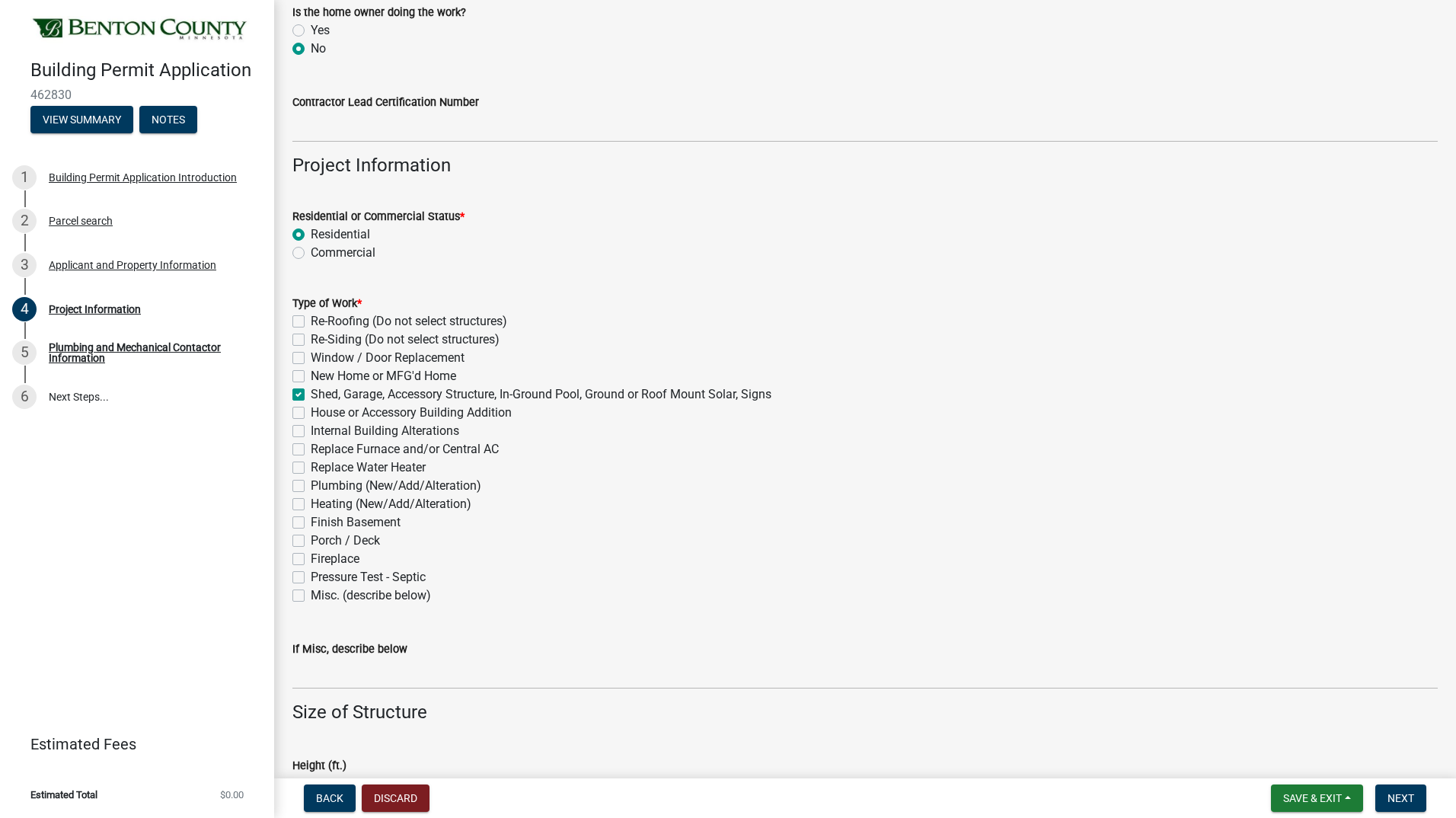
checkbox input "false"
click at [311, 484] on label "Plumbing (New/Add/Alteration)" at bounding box center [396, 486] width 170 height 19
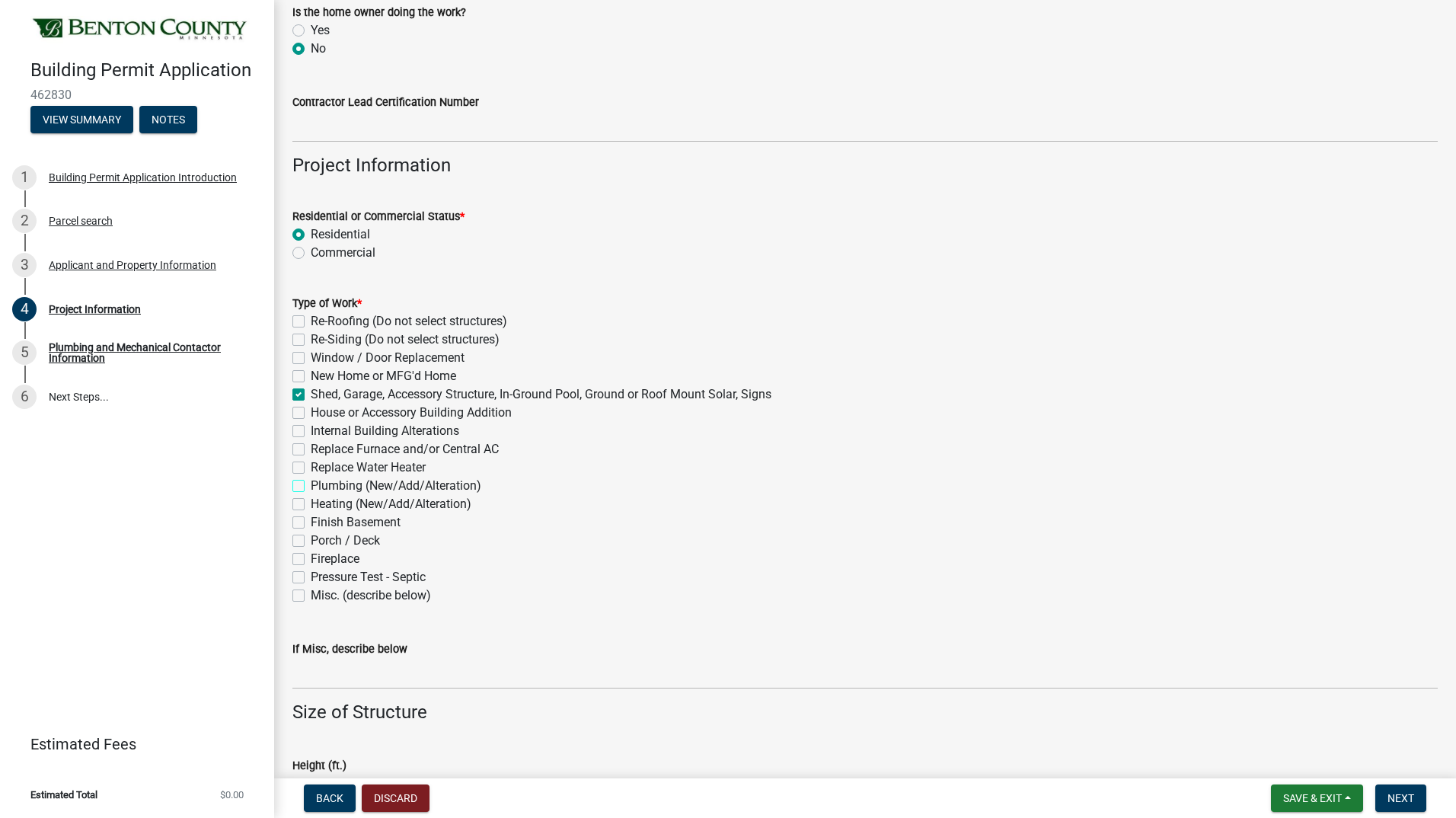
click at [311, 484] on input "Plumbing (New/Add/Alteration)" at bounding box center [315, 481] width 10 height 10
checkbox input "true"
checkbox input "false"
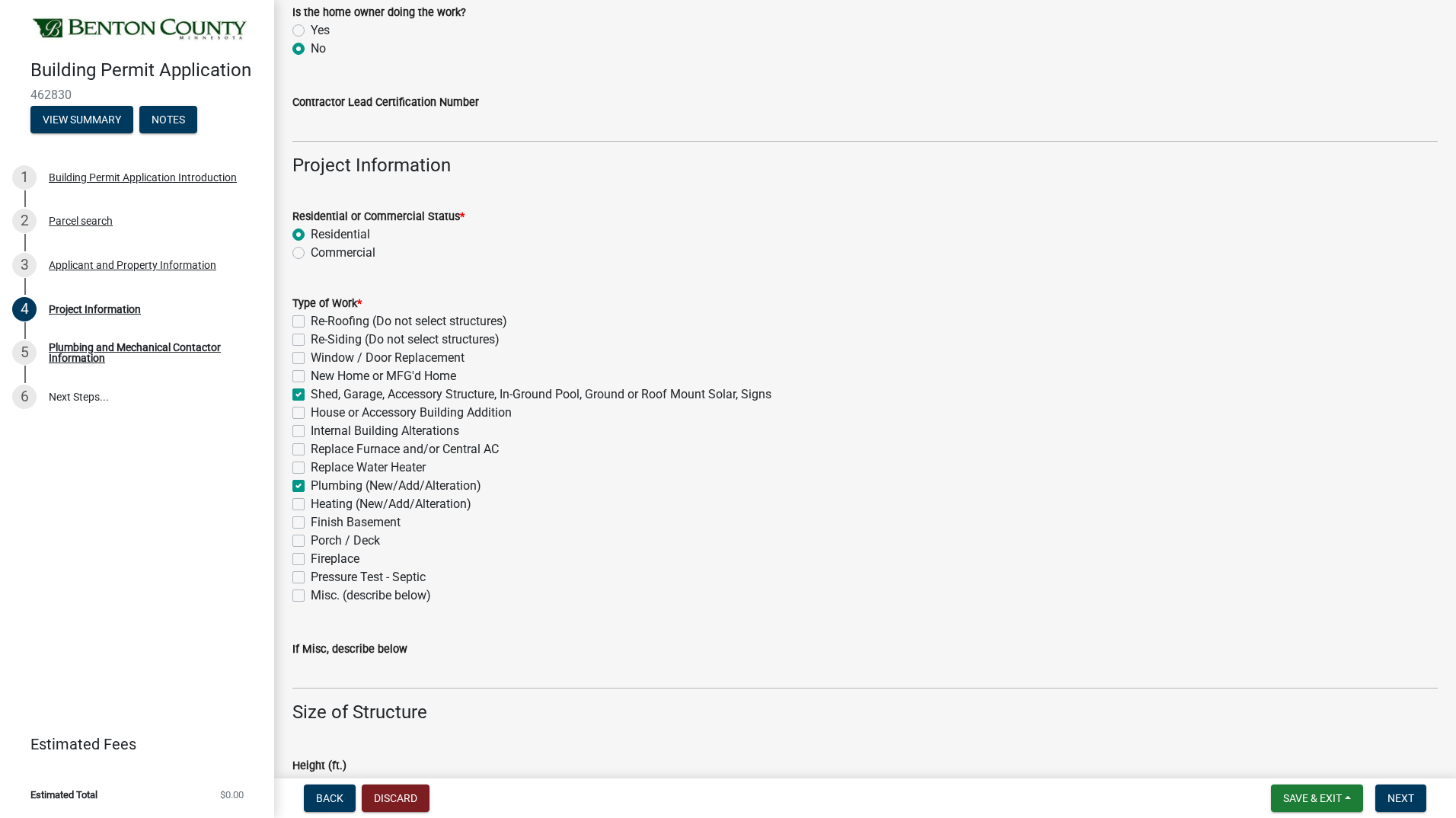
checkbox input "false"
checkbox input "true"
checkbox input "false"
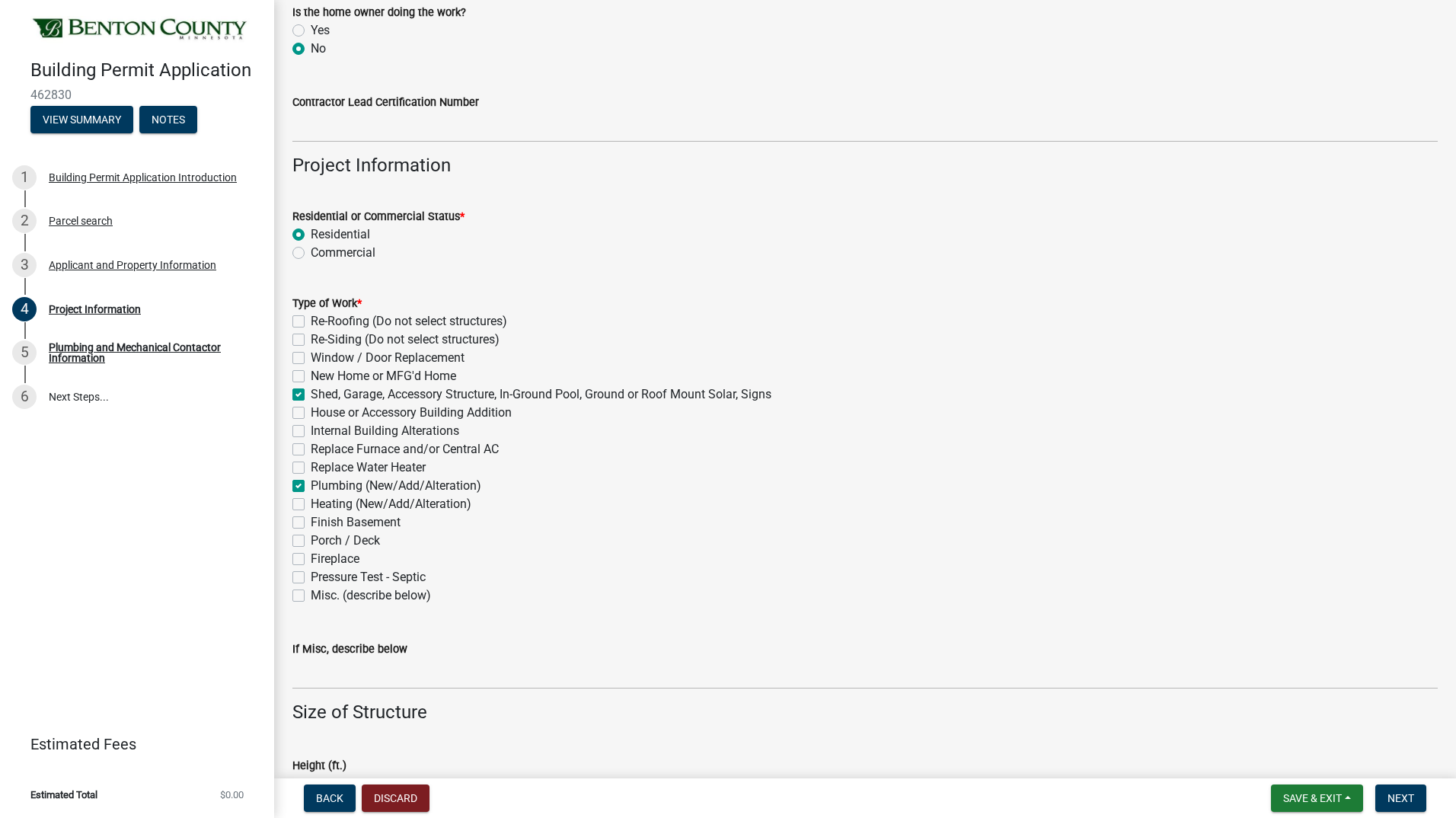
checkbox input "false"
checkbox input "true"
checkbox input "false"
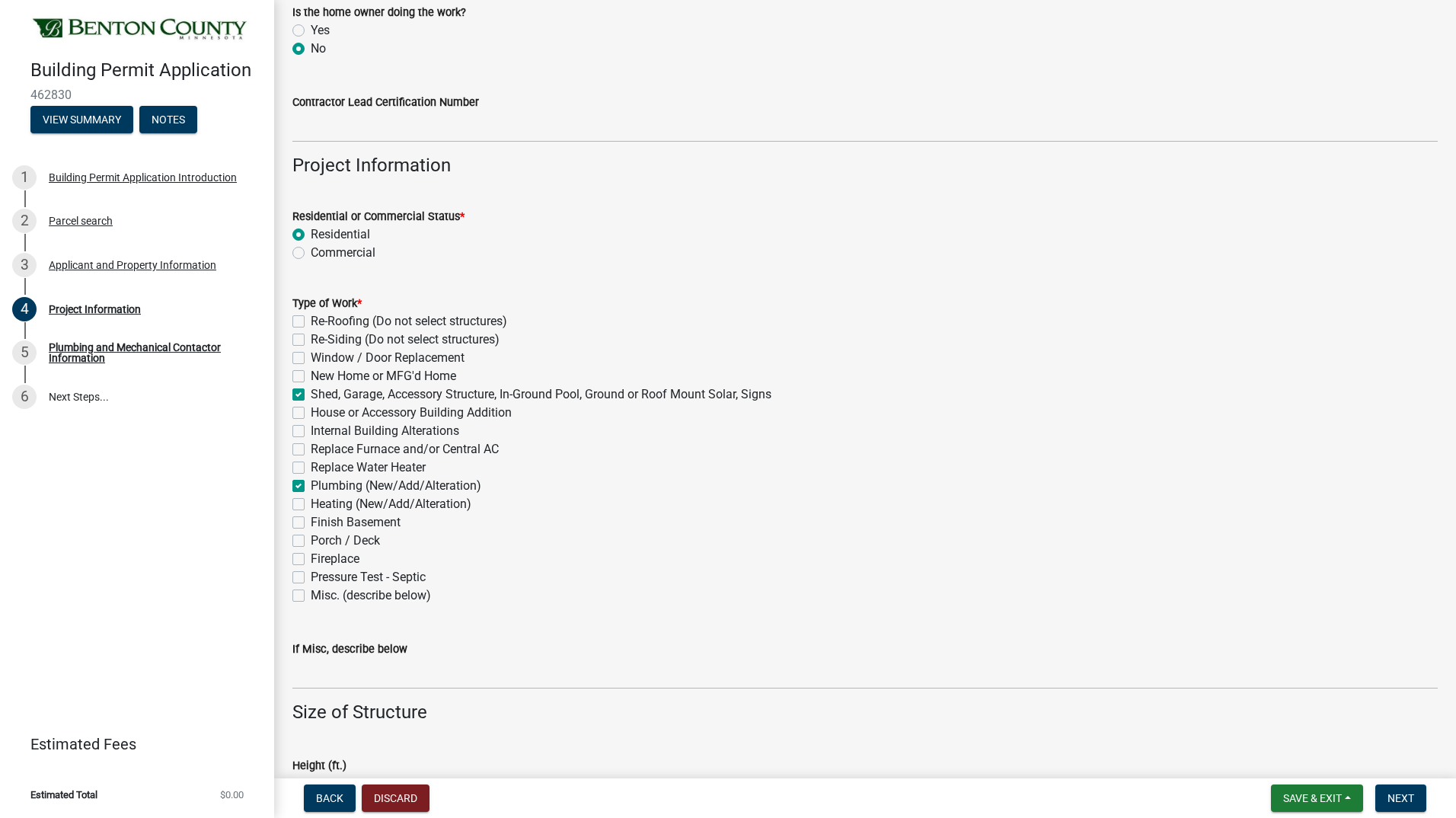
checkbox input "false"
click at [311, 506] on label "Heating (New/Add/Alteration)" at bounding box center [391, 504] width 161 height 19
click at [311, 505] on input "Heating (New/Add/Alteration)" at bounding box center [315, 499] width 10 height 10
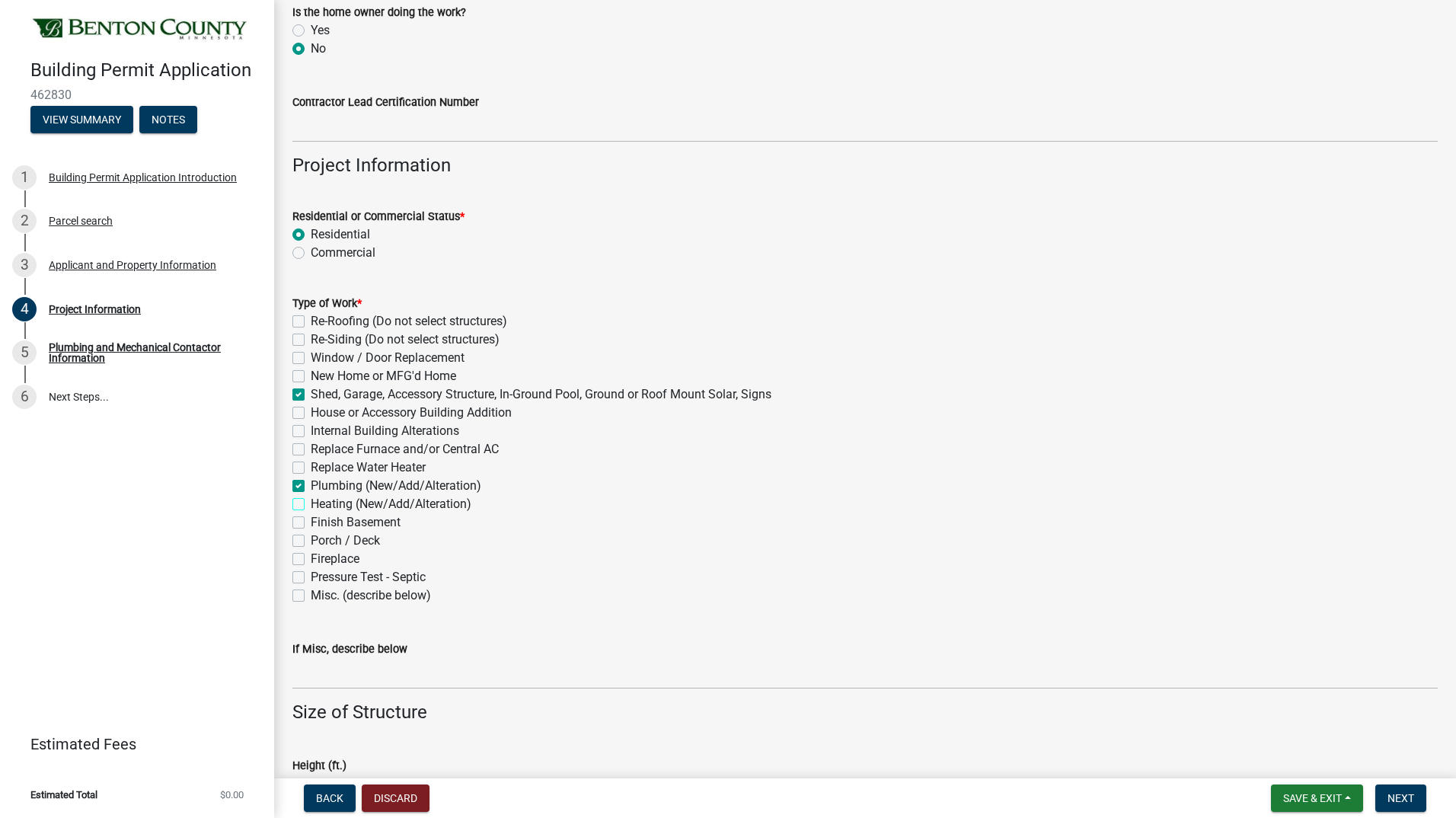
checkbox input "true"
checkbox input "false"
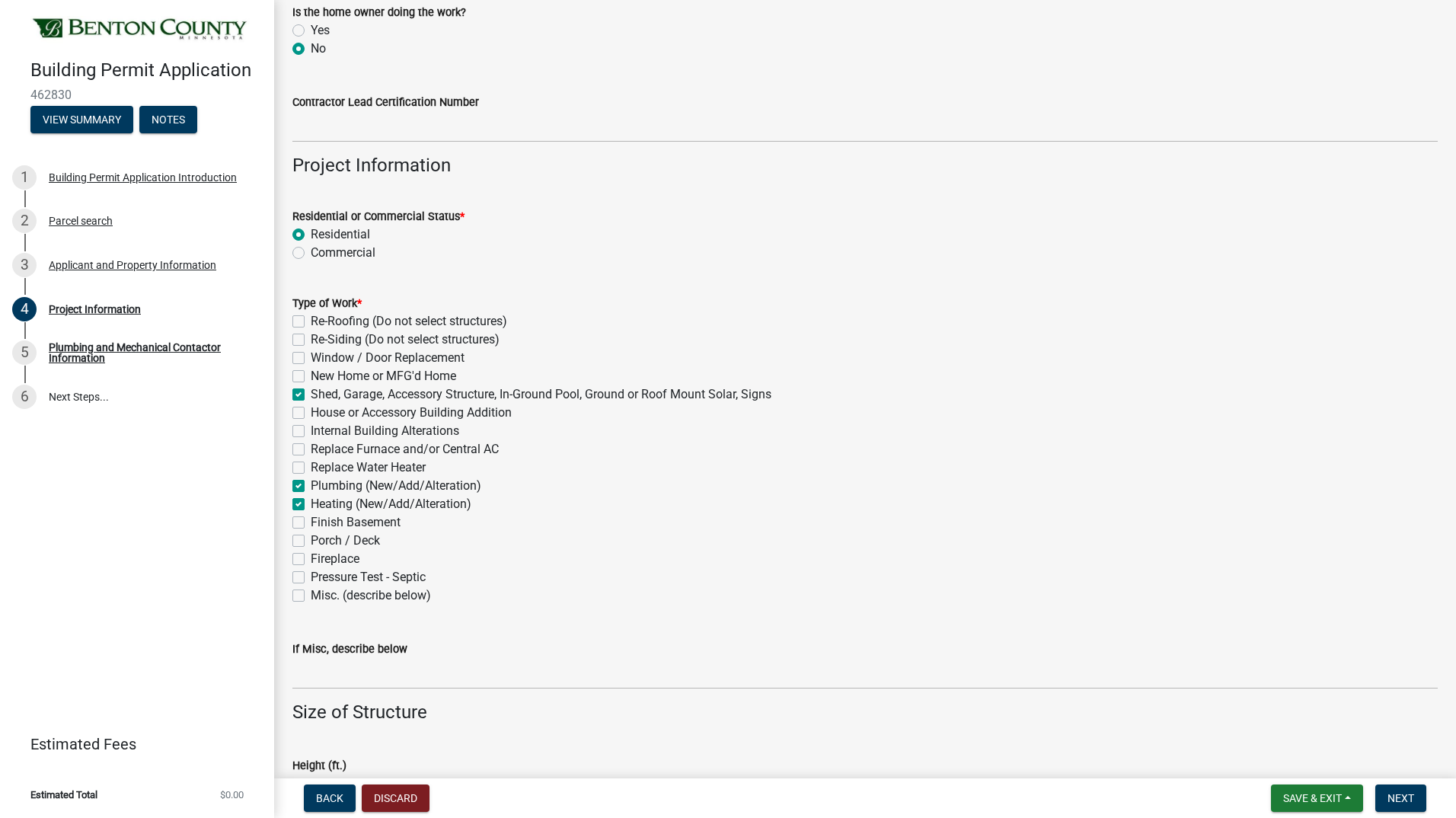
checkbox input "true"
checkbox input "false"
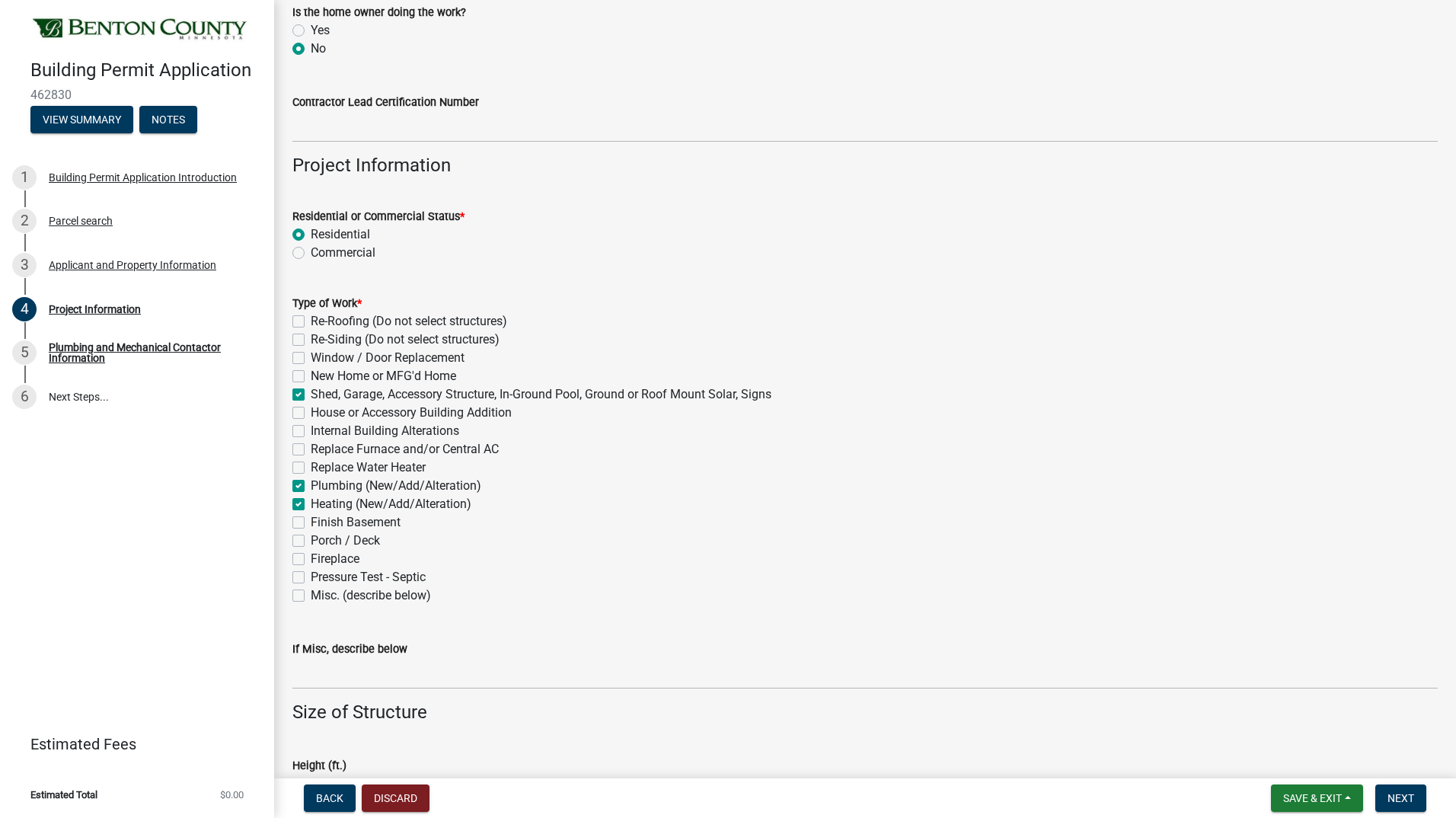
checkbox input "true"
checkbox input "false"
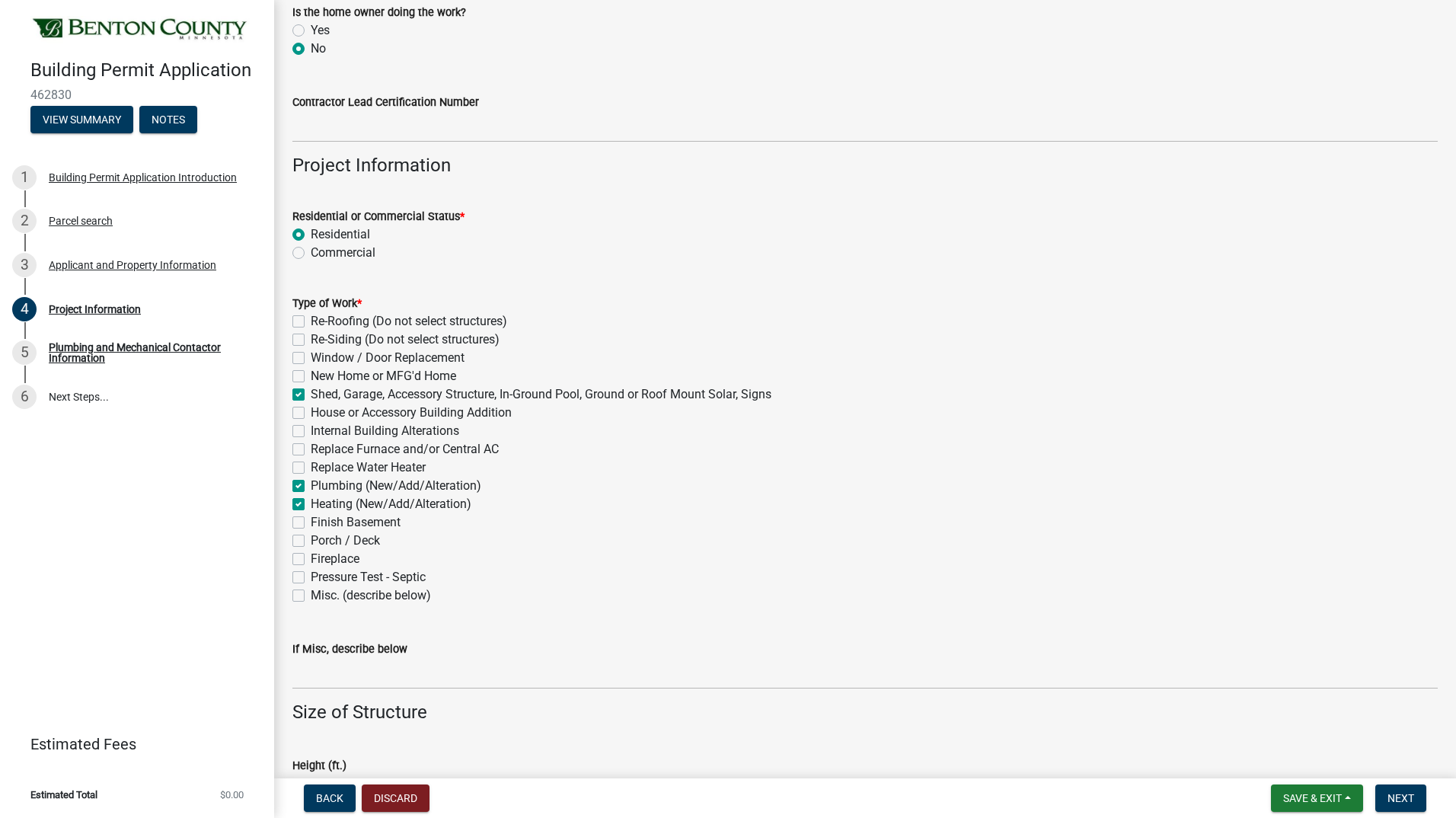
checkbox input "false"
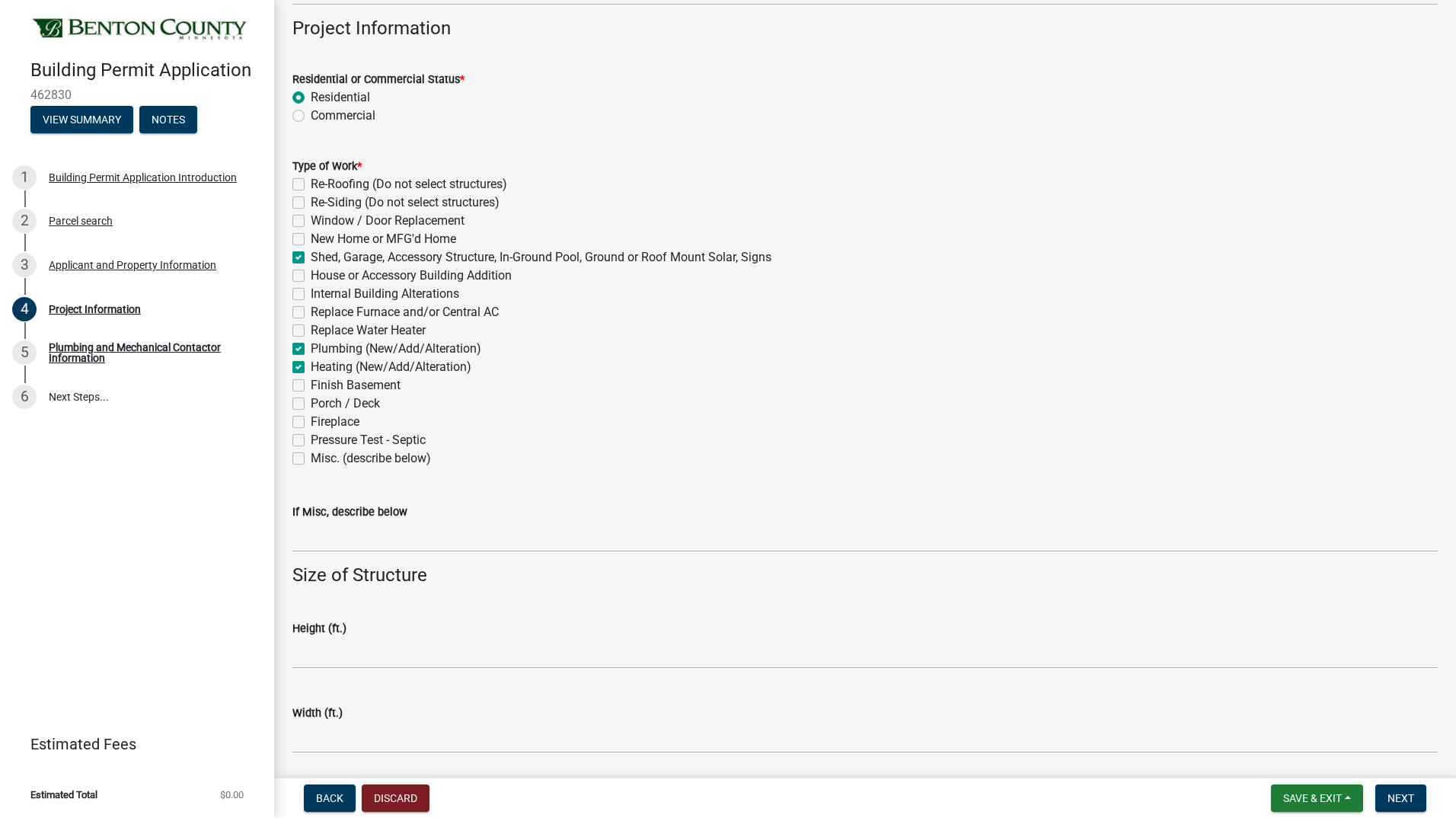
scroll to position [534, 0]
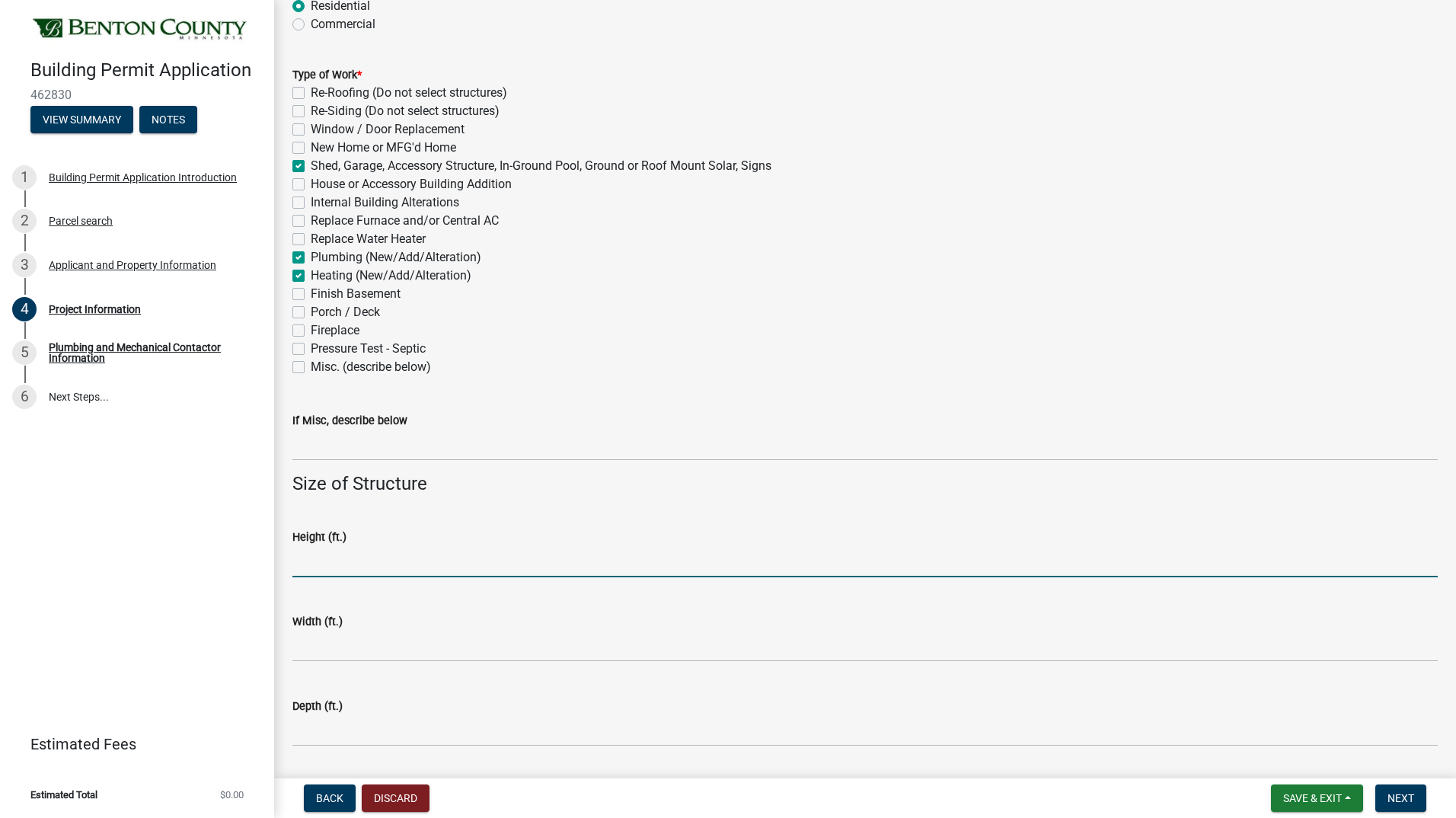
click at [346, 564] on input "text" at bounding box center [864, 561] width 1145 height 31
type input "22"
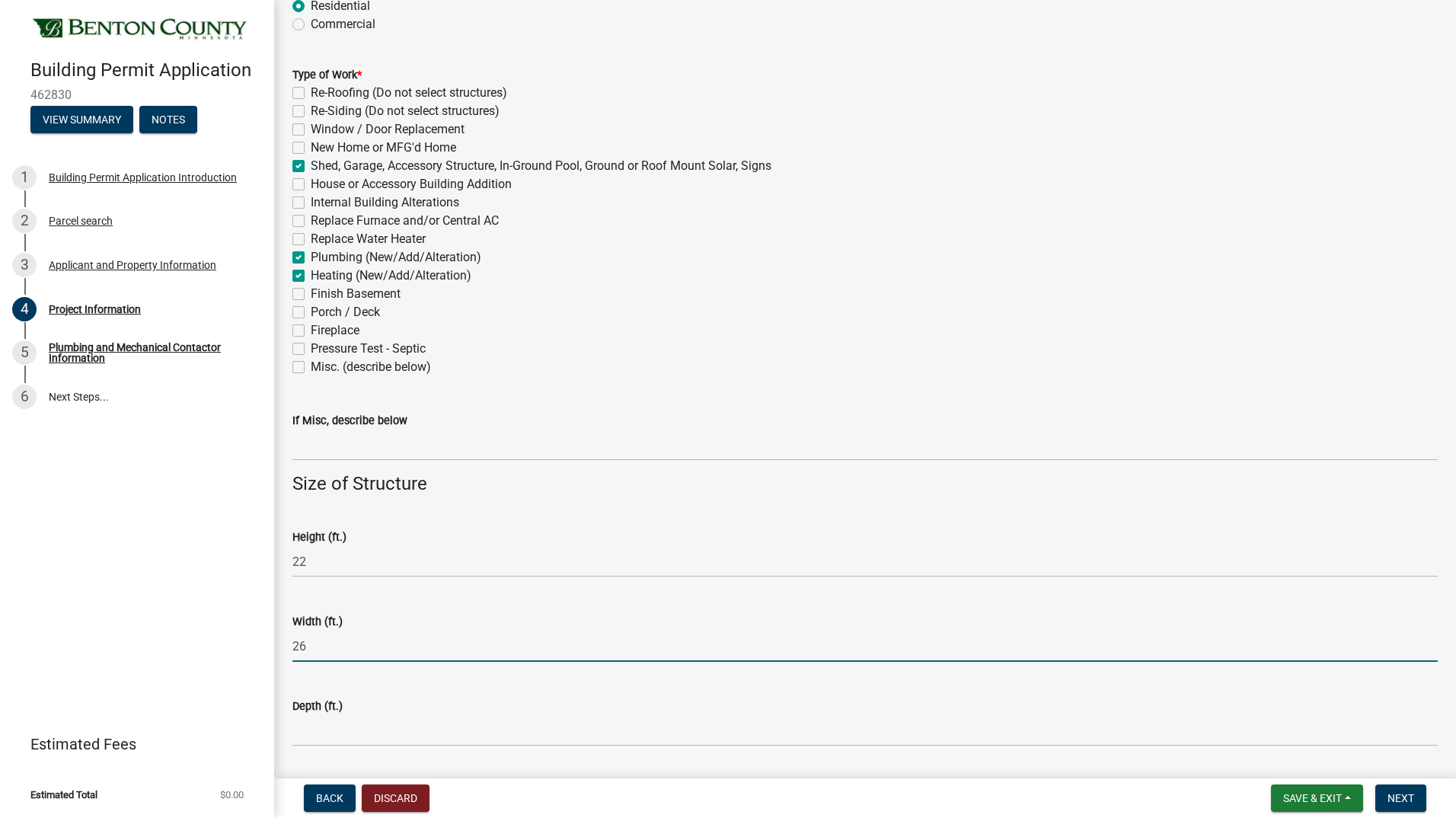
drag, startPoint x: 308, startPoint y: 647, endPoint x: 275, endPoint y: 646, distance: 33.0
click at [275, 646] on div "Project Information share Share Lead Certification Year Built of Building(s) on…" at bounding box center [864, 233] width 1181 height 1496
type input "36"
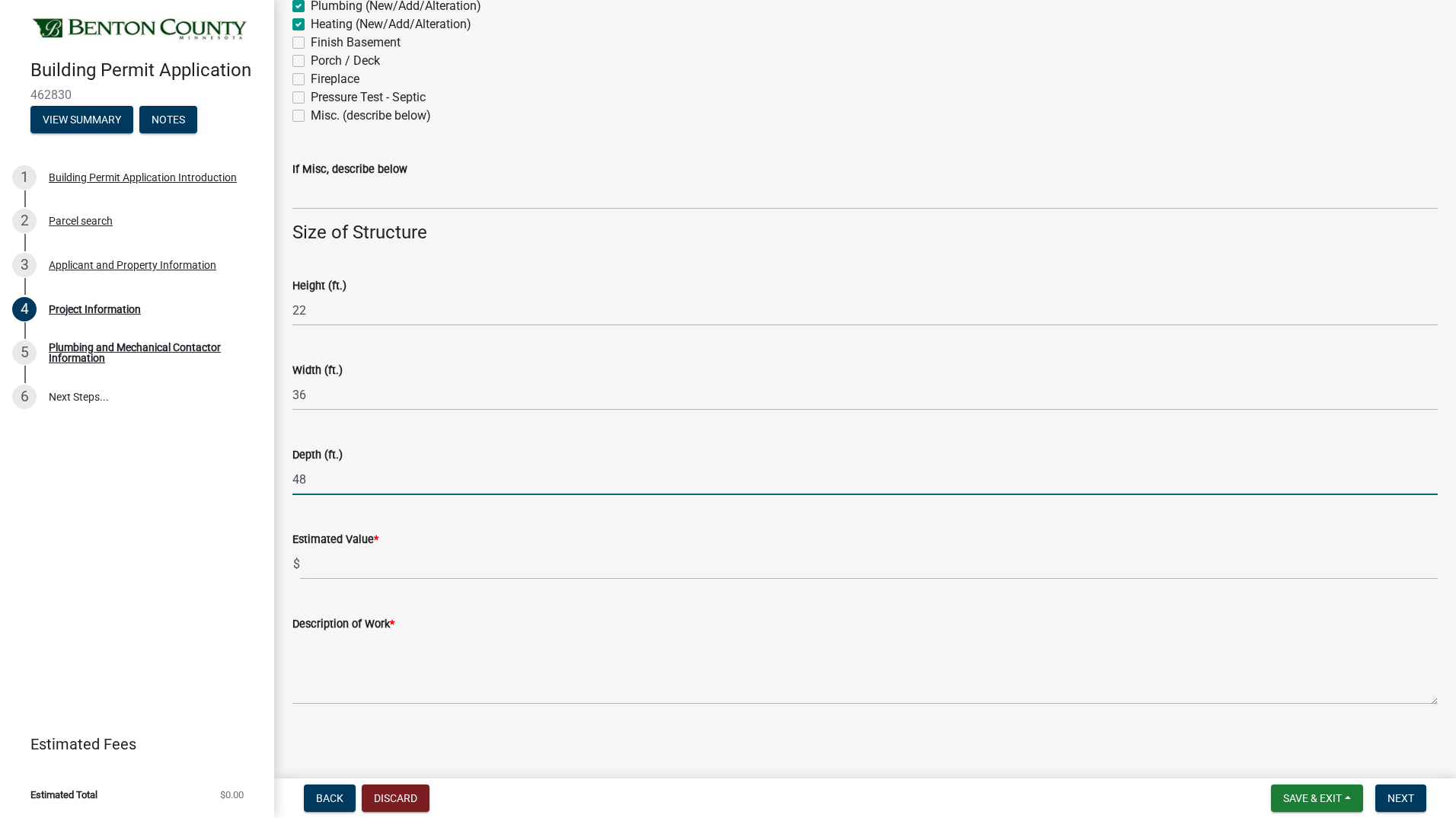
scroll to position [788, 0]
type input "48"
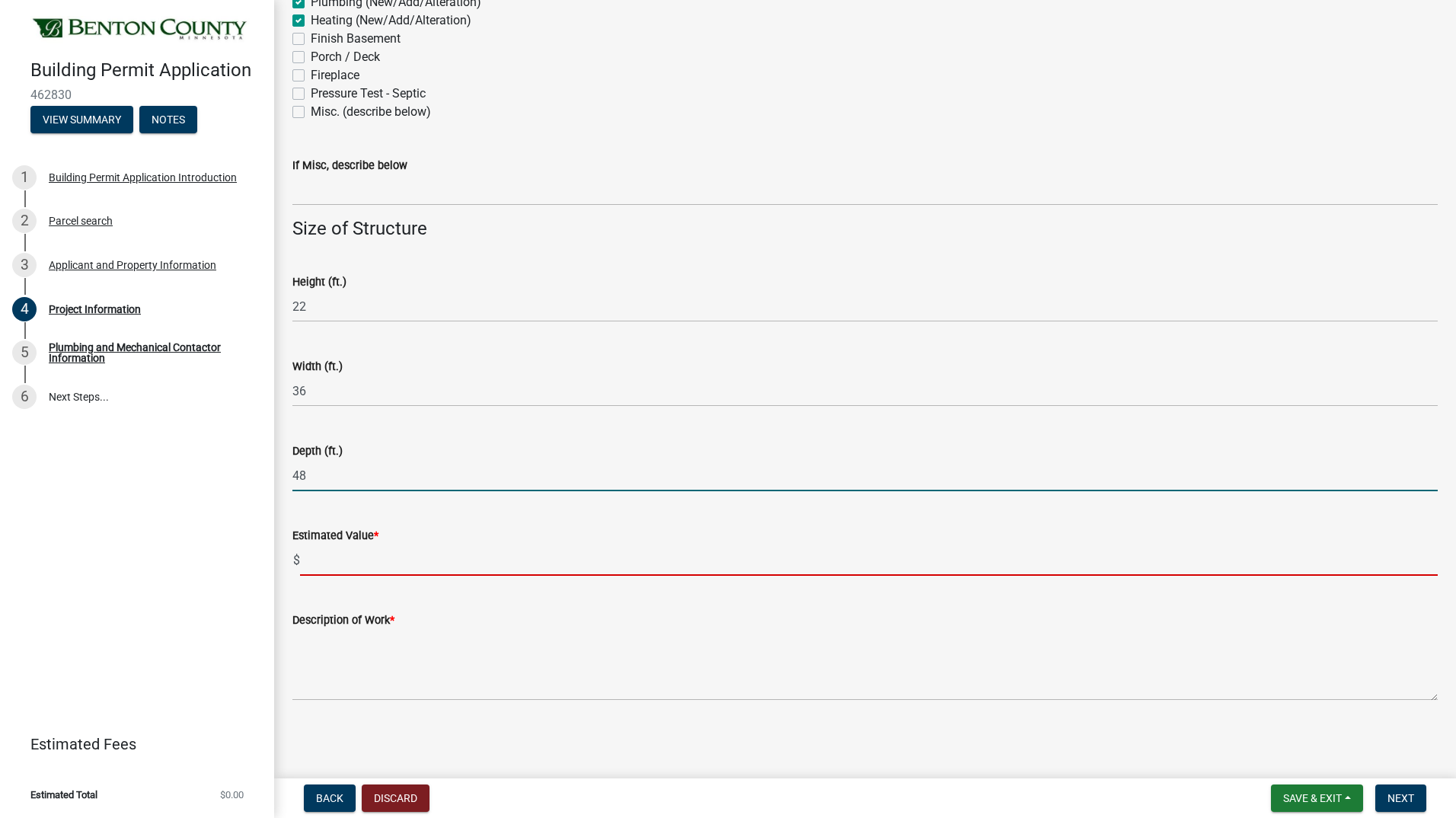
click at [363, 565] on input "text" at bounding box center [869, 560] width 1137 height 31
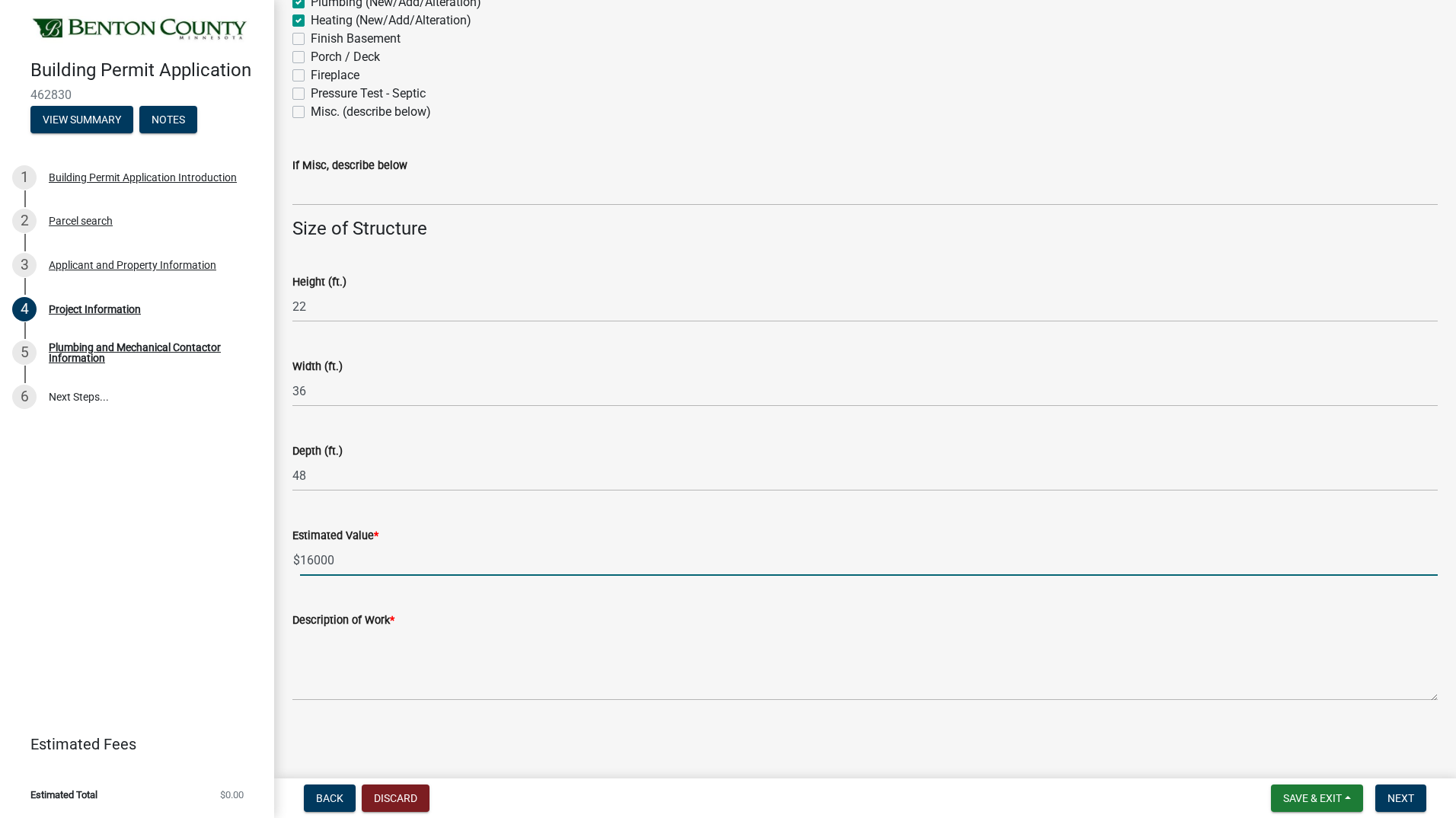
type input "16000"
click at [432, 688] on textarea "Description of Work *" at bounding box center [864, 664] width 1145 height 72
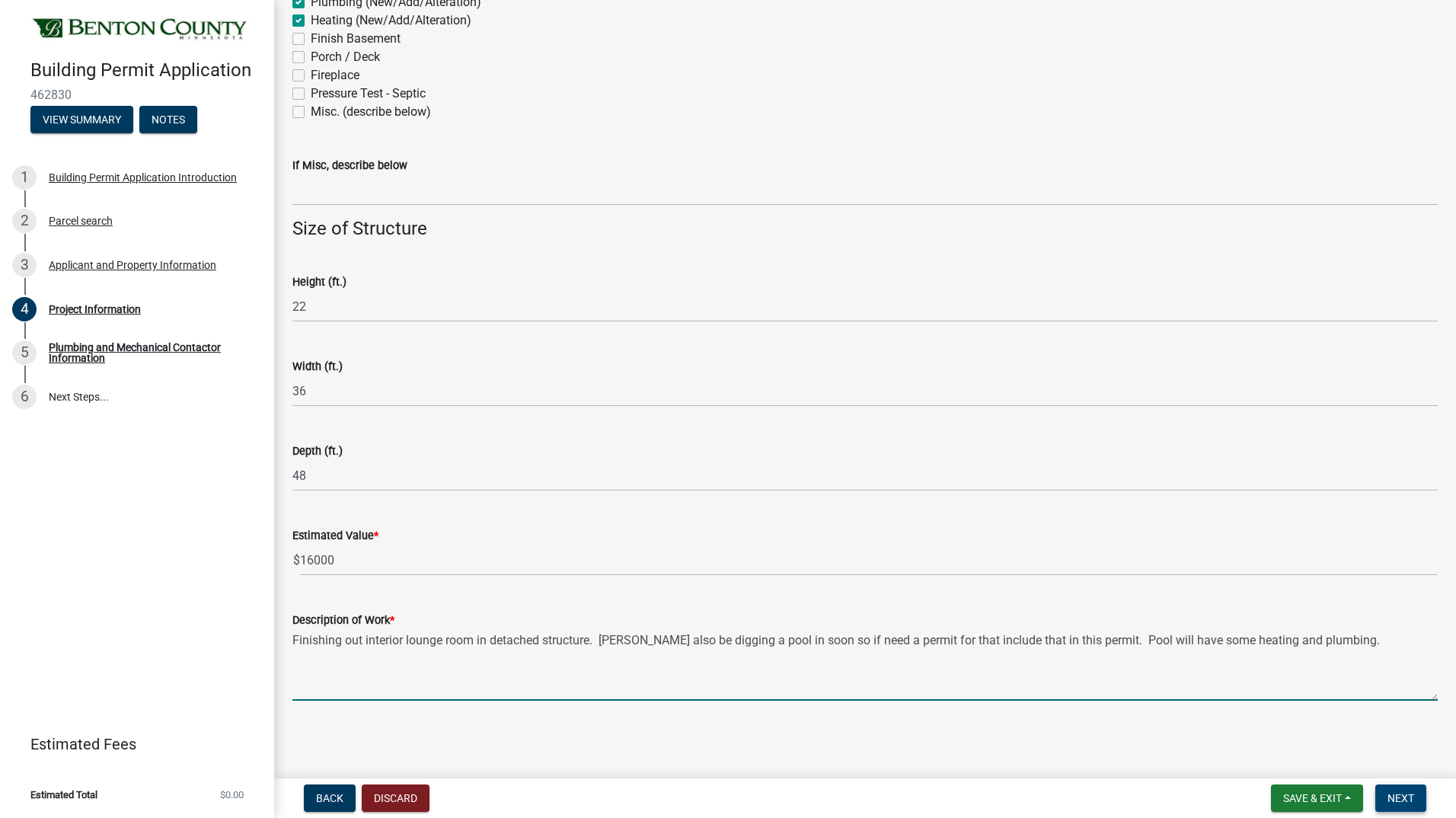
type textarea "Finishing out interior lounge room in detached structure. [PERSON_NAME] also be…"
click at [1410, 796] on span "Next" at bounding box center [1400, 799] width 26 height 12
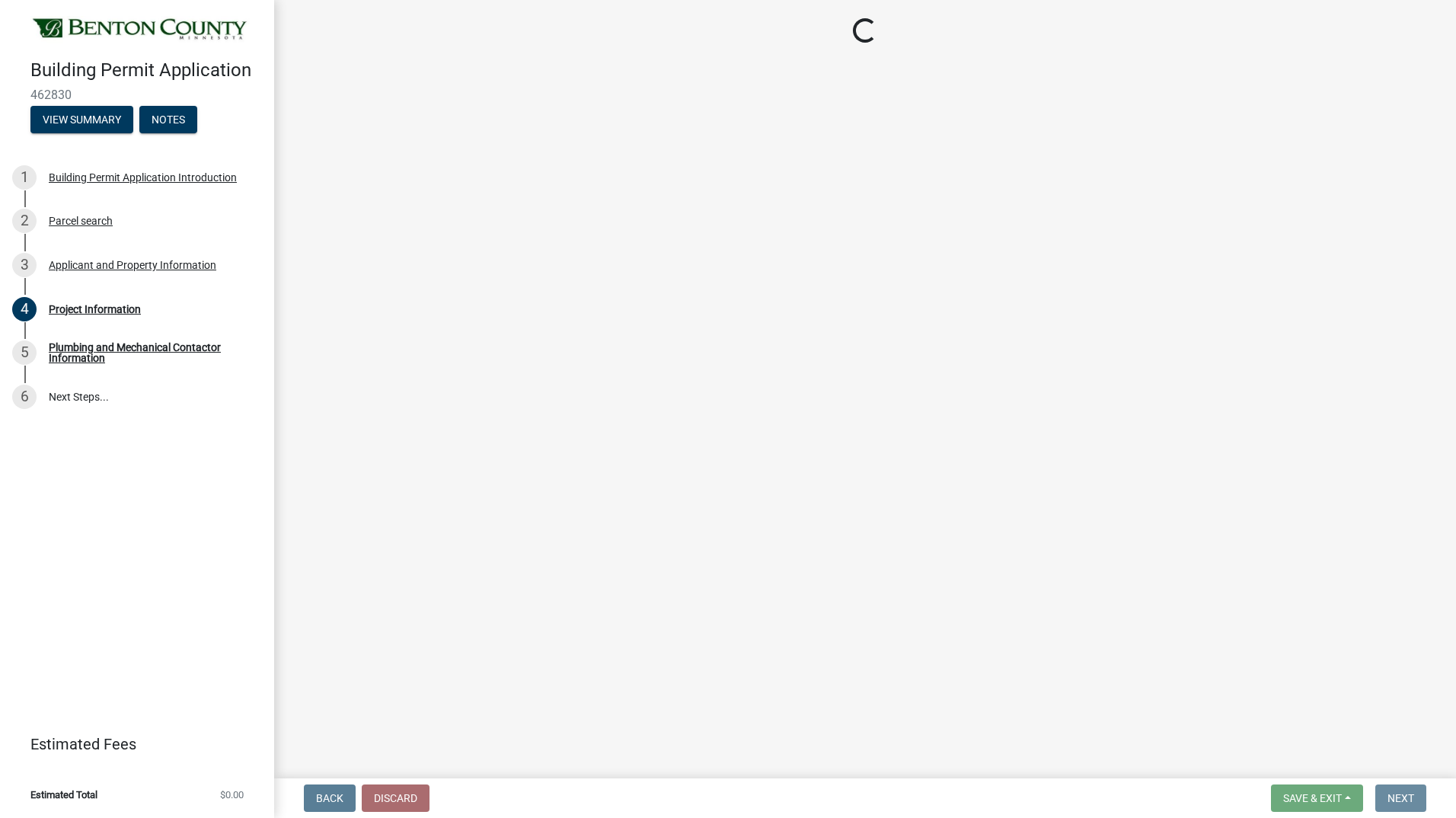
scroll to position [0, 0]
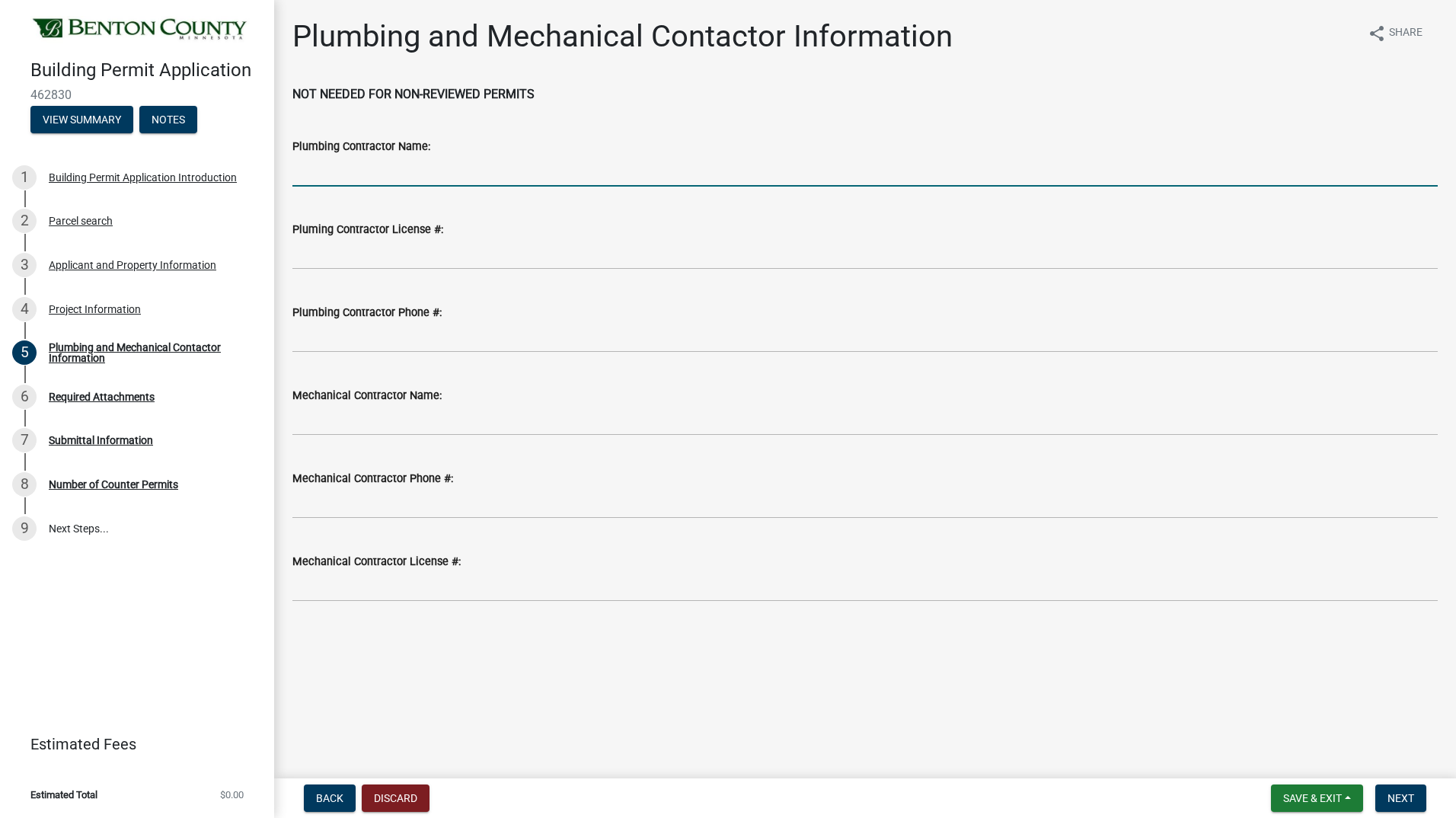
click at [386, 178] on input "Plumbing Contractor Name:" at bounding box center [864, 170] width 1145 height 31
type input "[PERSON_NAME] plumbing"
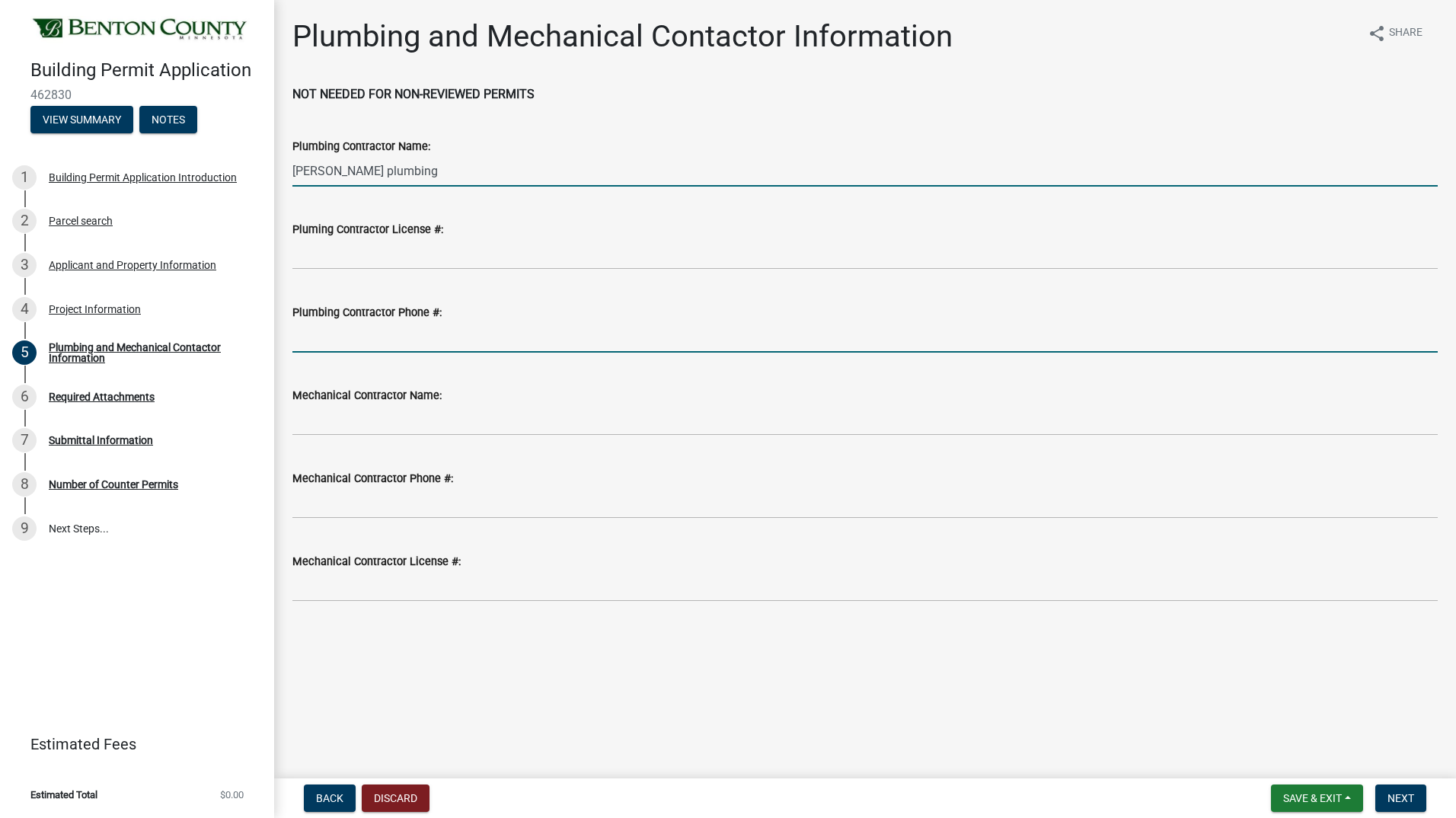
type input "Lyon sheet metal"
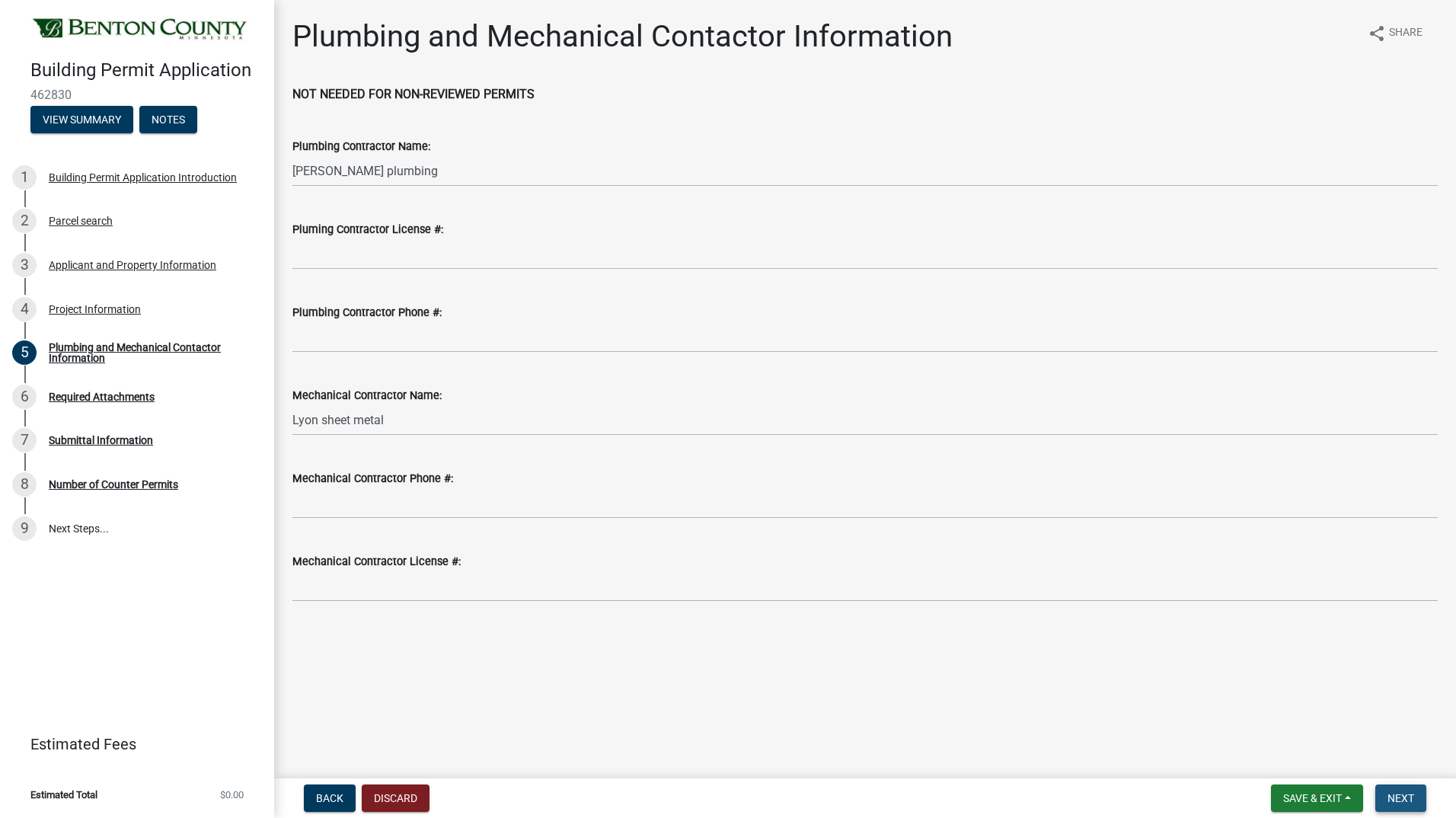
click at [1398, 799] on span "Next" at bounding box center [1400, 799] width 26 height 12
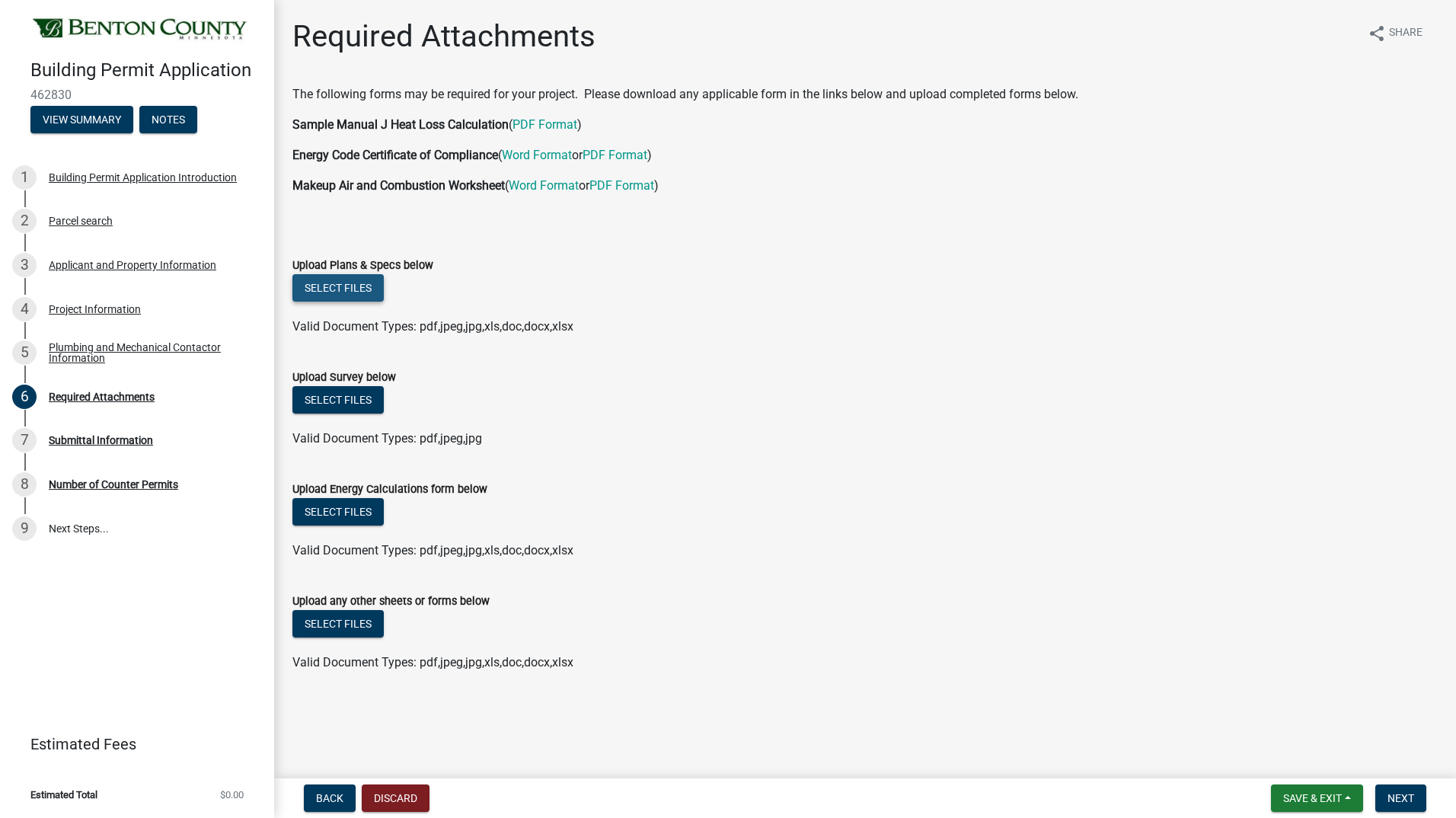
click at [337, 283] on button "Select files" at bounding box center [337, 287] width 91 height 27
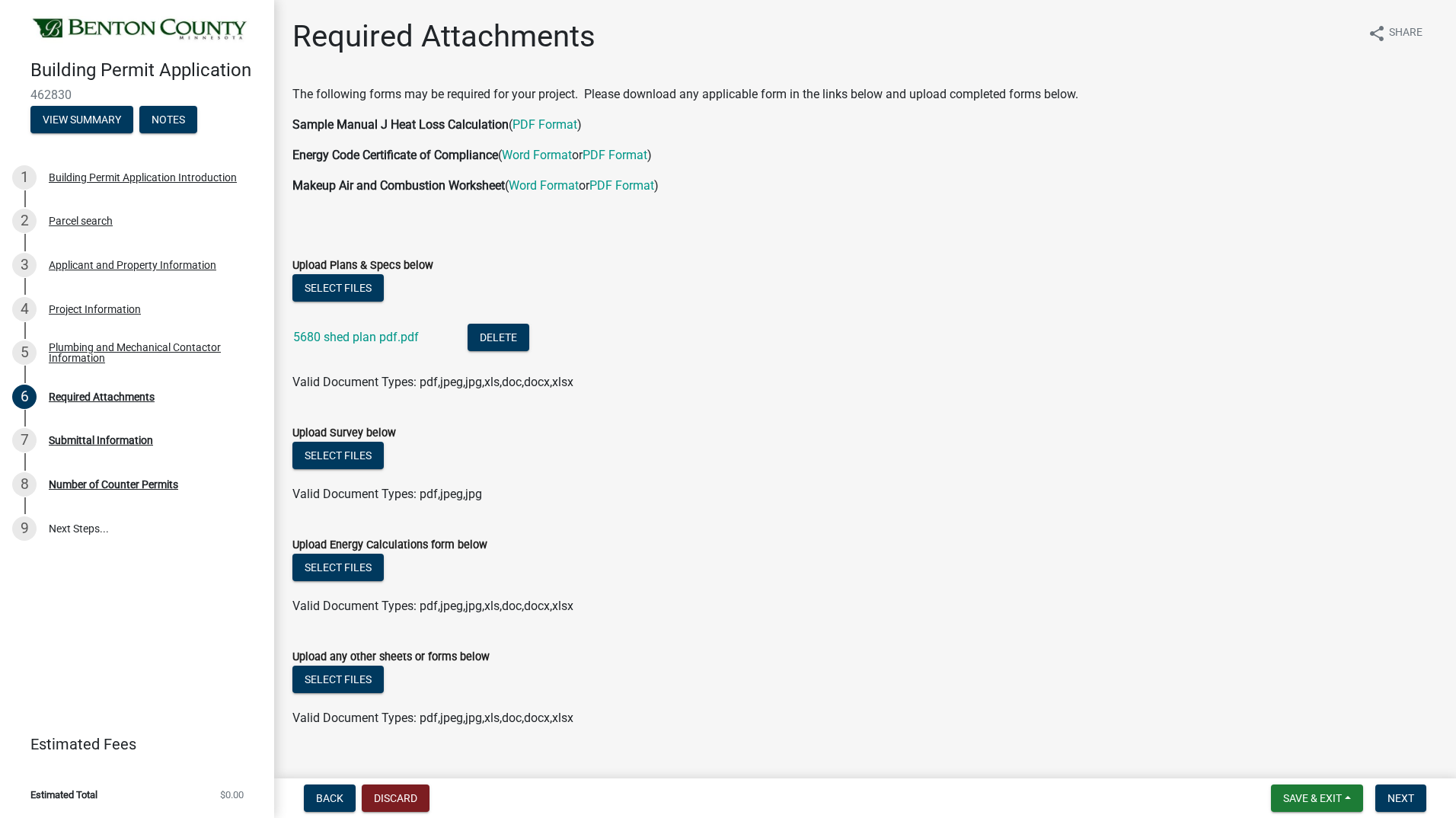
scroll to position [28, 0]
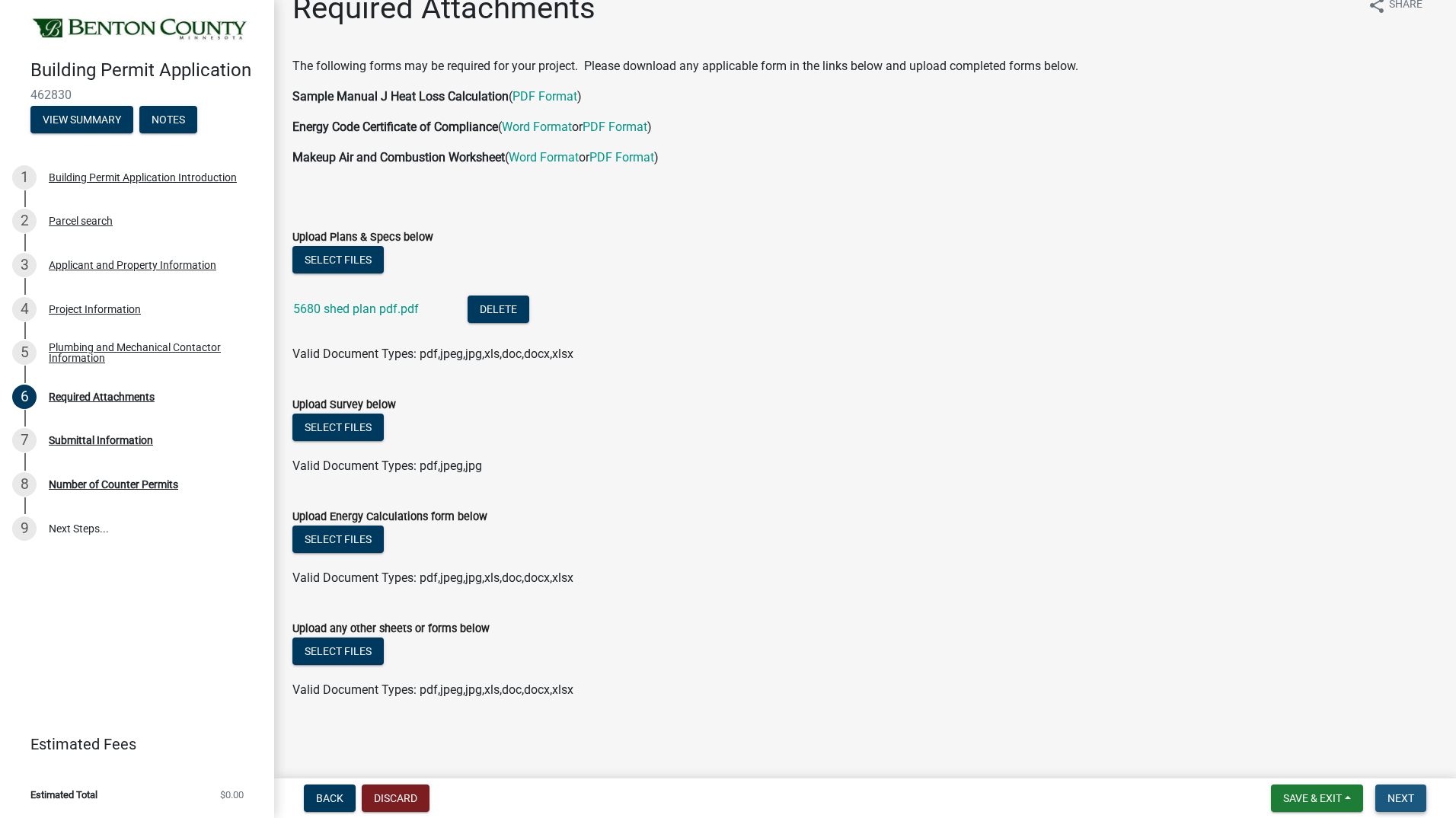
click at [1412, 795] on span "Next" at bounding box center [1400, 799] width 26 height 12
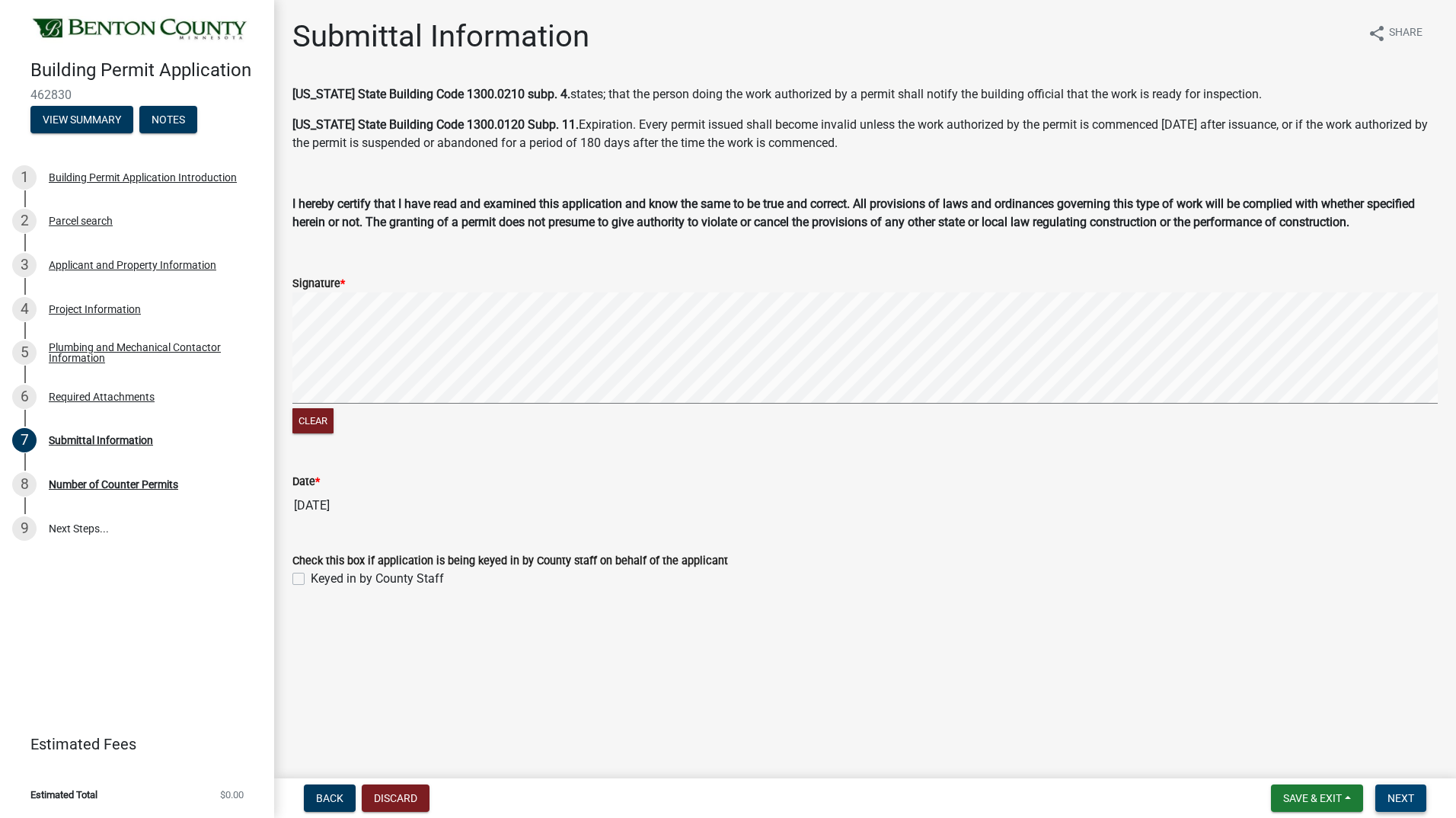
click at [1401, 796] on span "Next" at bounding box center [1400, 799] width 26 height 12
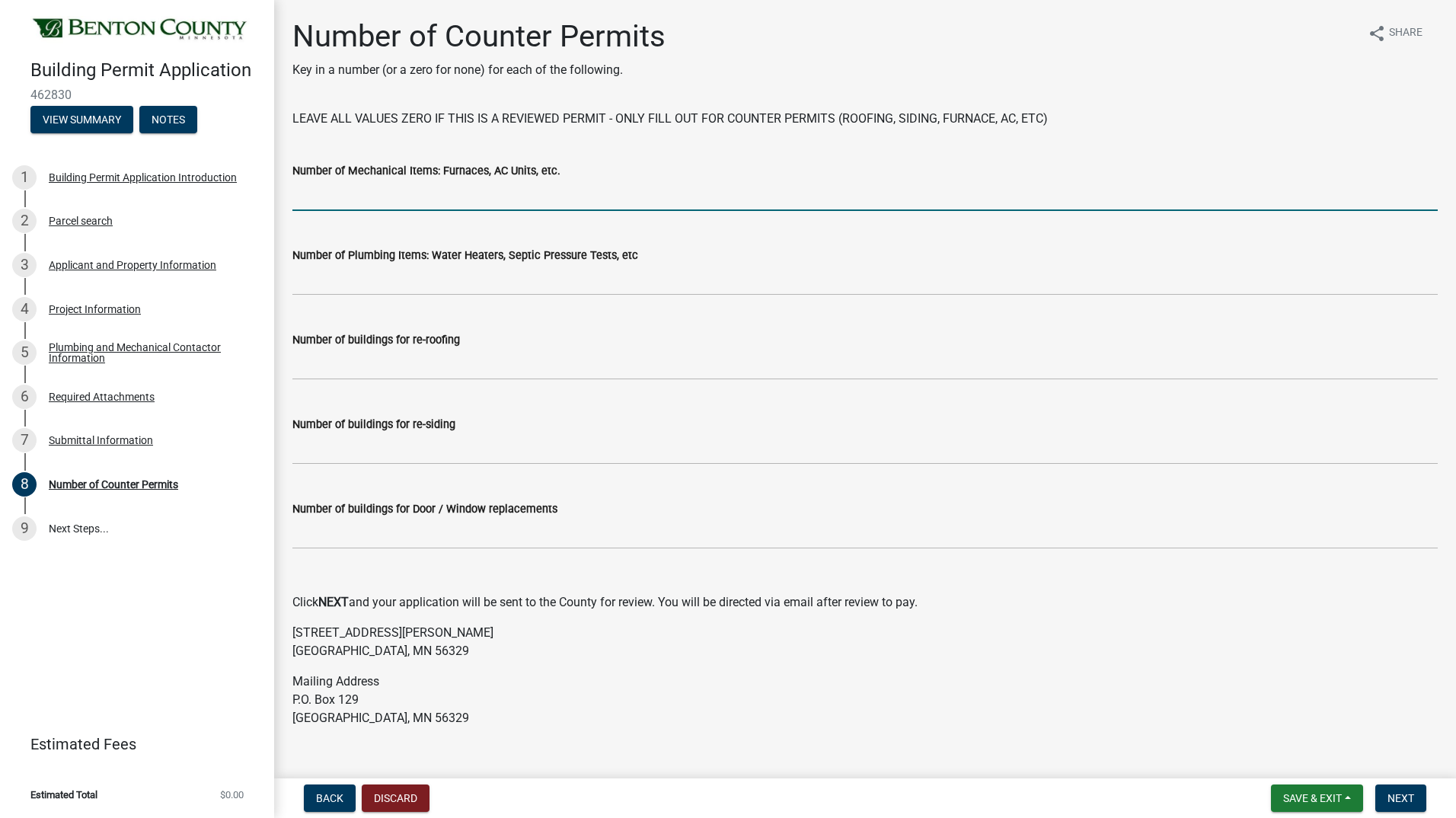
click at [450, 202] on input "text" at bounding box center [864, 194] width 1145 height 31
type input "2"
click at [345, 283] on input "text" at bounding box center [864, 279] width 1145 height 31
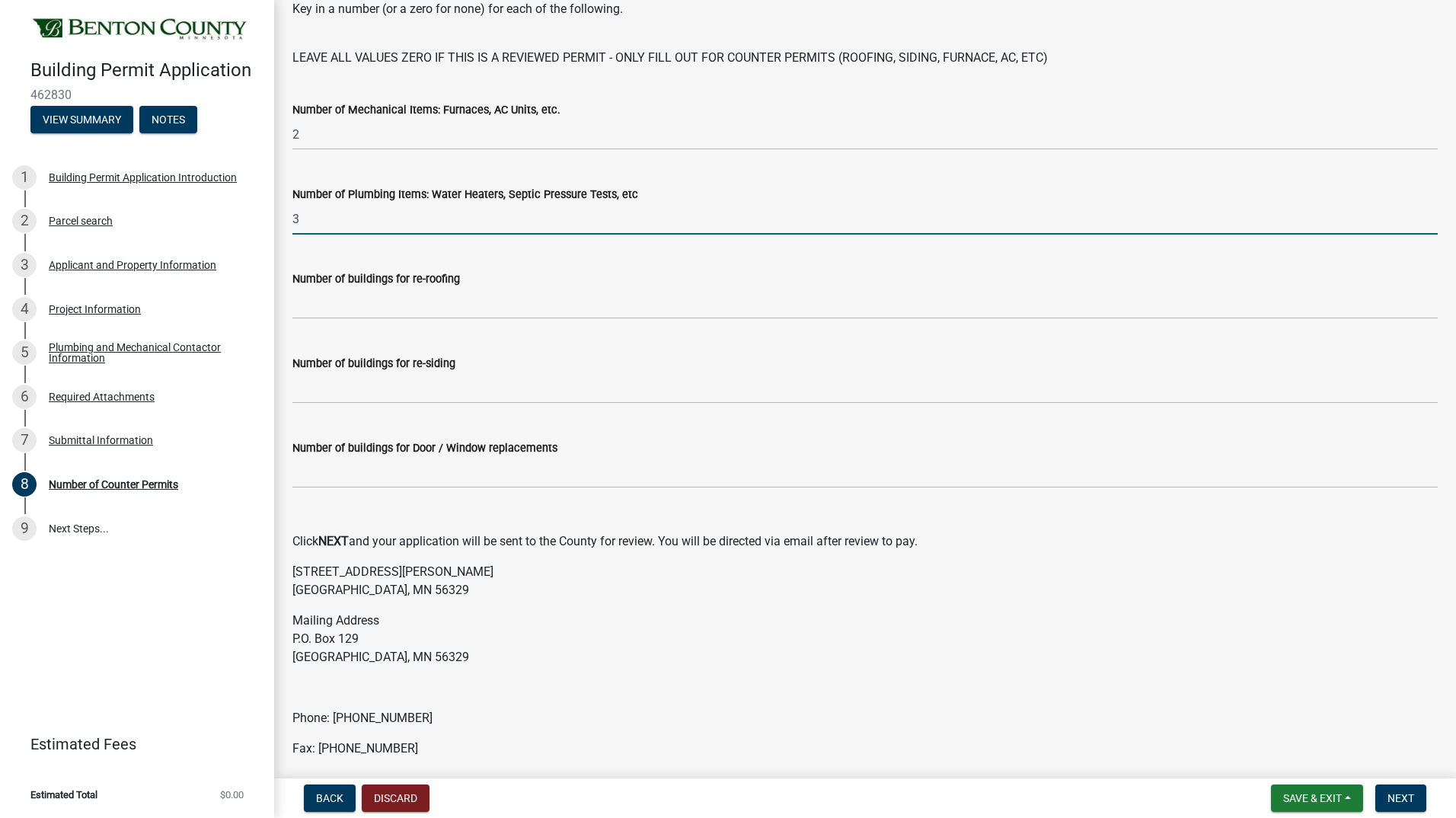
scroll to position [118, 0]
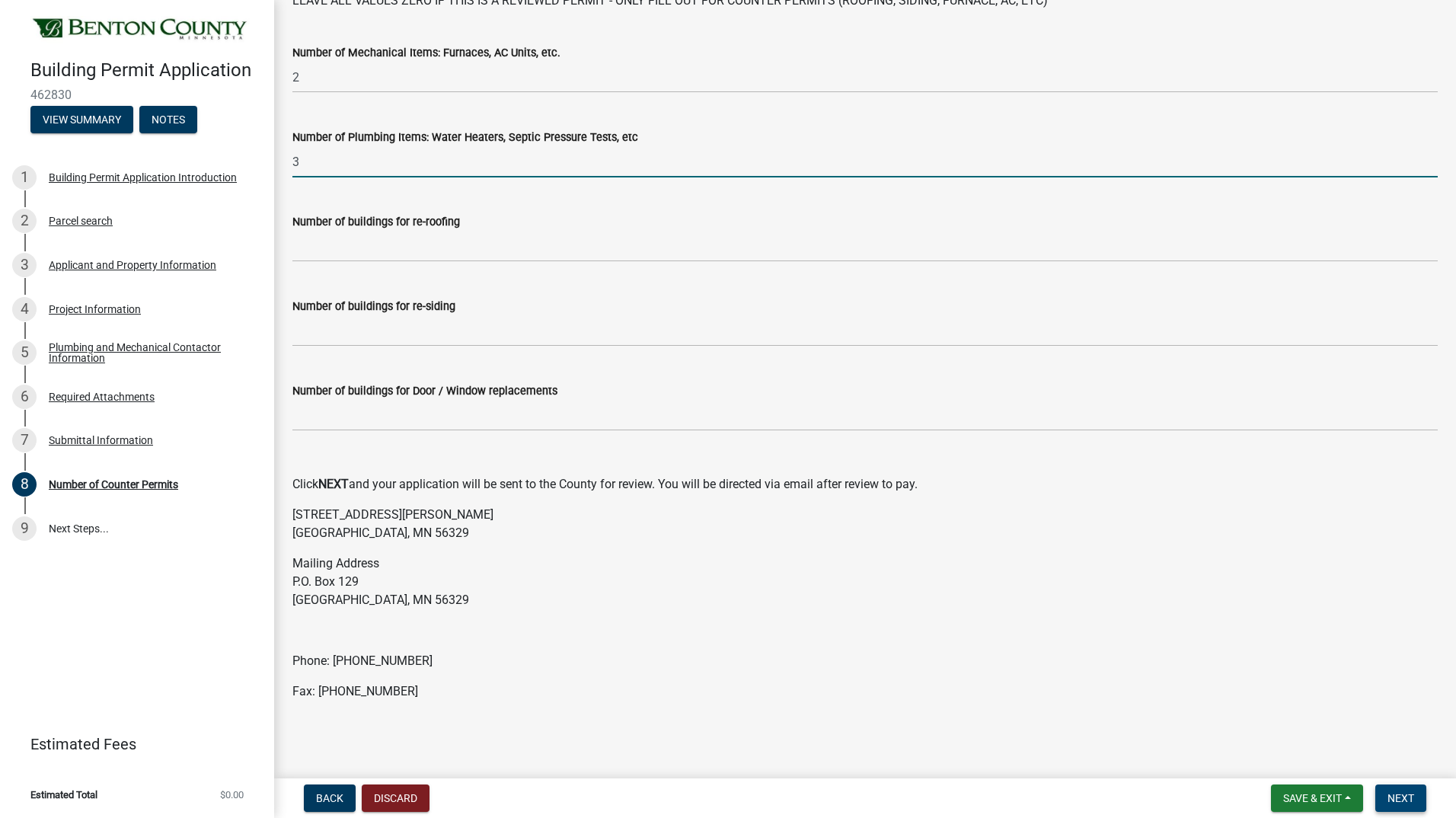
type input "3"
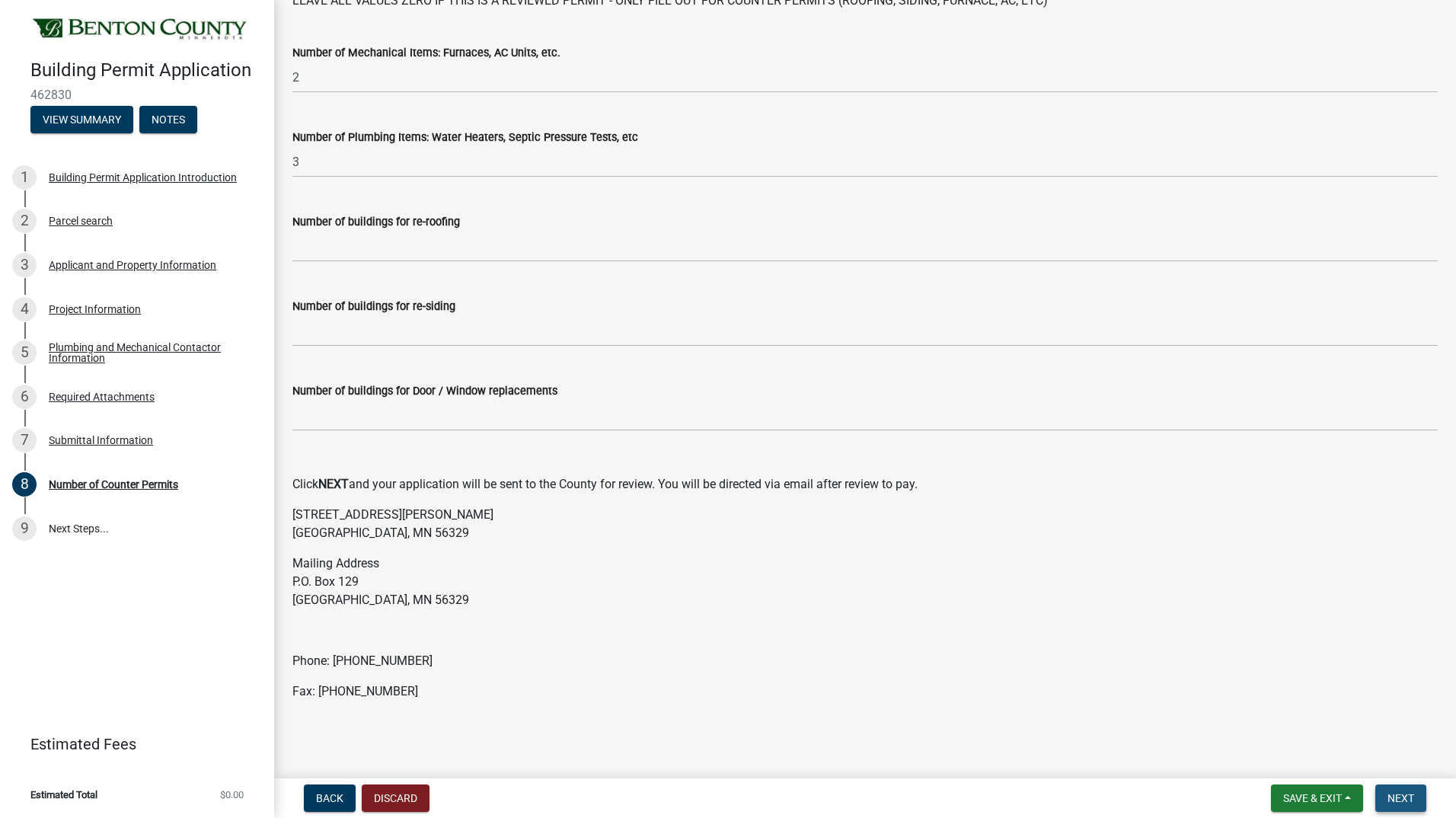
click at [1405, 792] on span "Next" at bounding box center [1400, 799] width 26 height 12
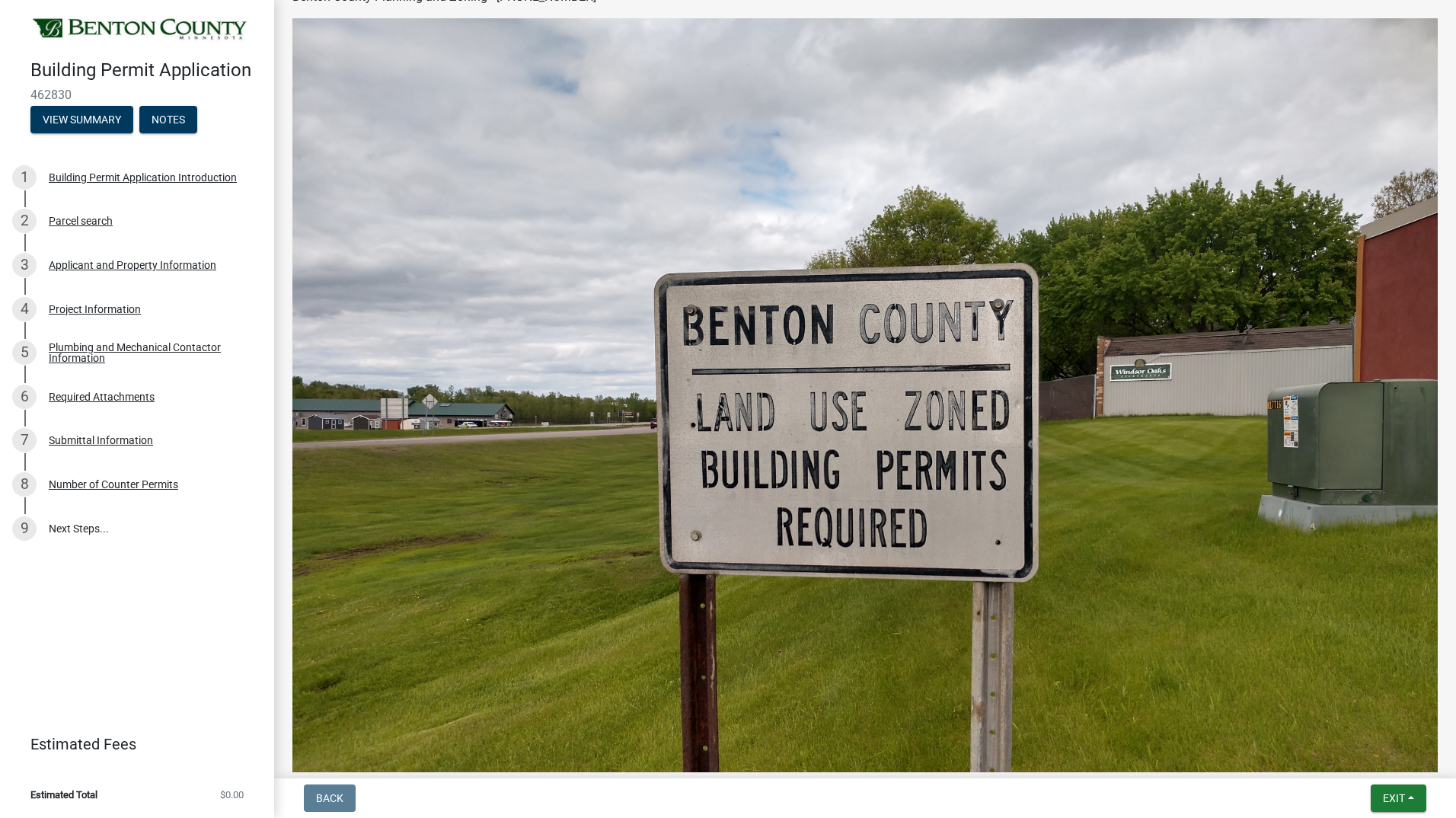
scroll to position [720, 0]
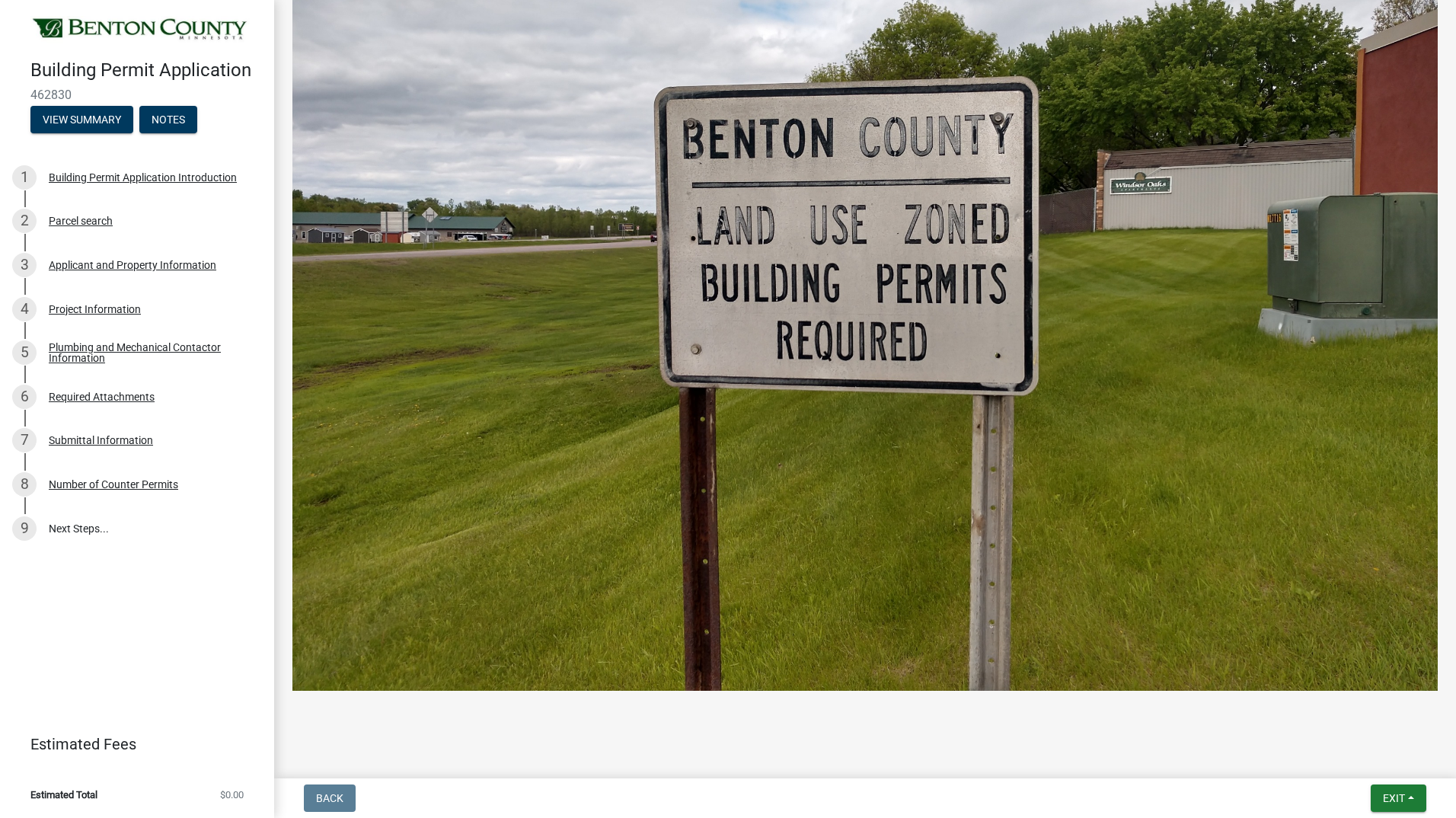
click at [614, 716] on div "Submitted Thank you for submitting your information. You may view the submitted…" at bounding box center [864, 17] width 1168 height 1436
click at [132, 488] on div "Number of Counter Permits" at bounding box center [113, 484] width 130 height 11
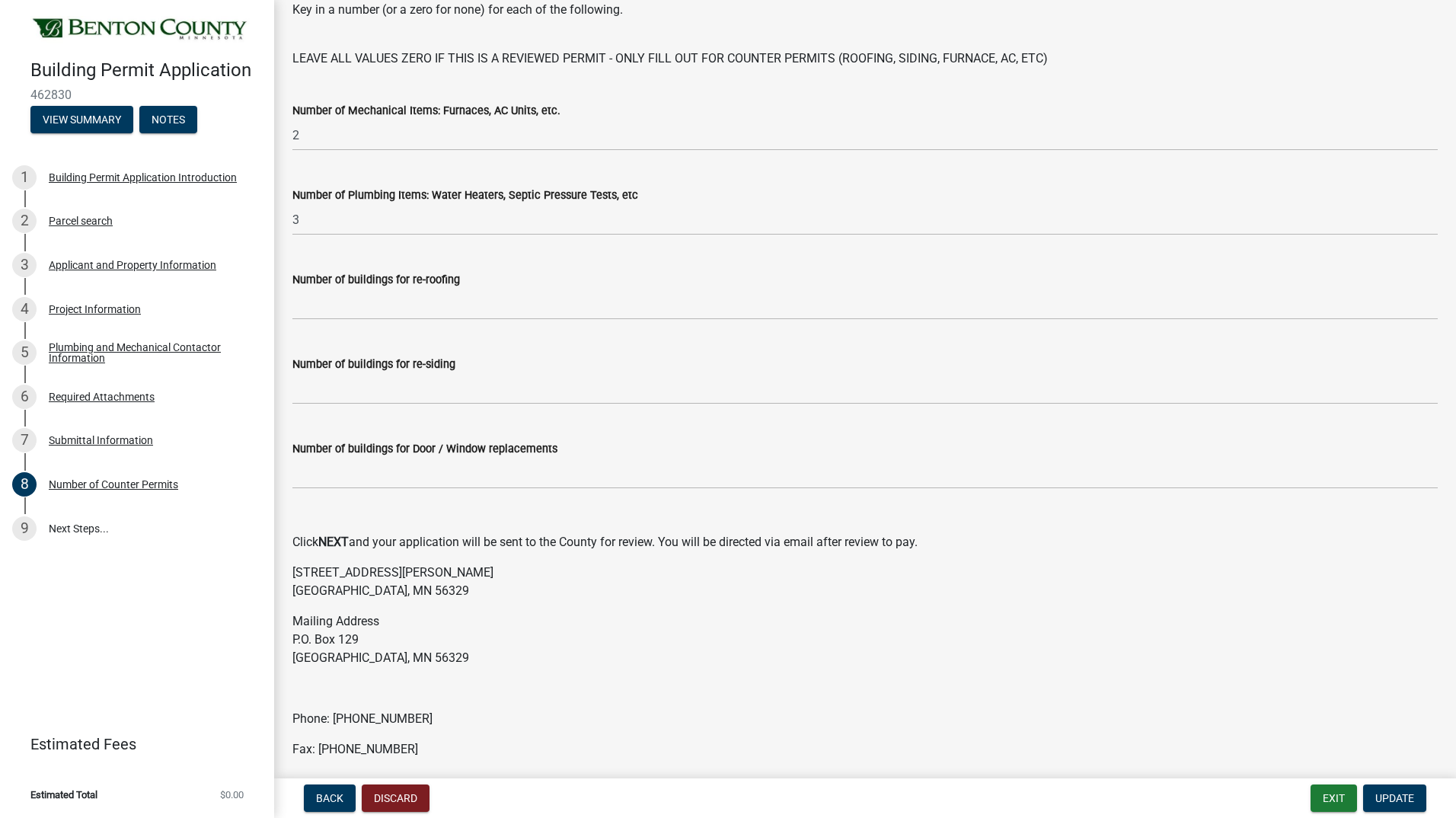
scroll to position [118, 0]
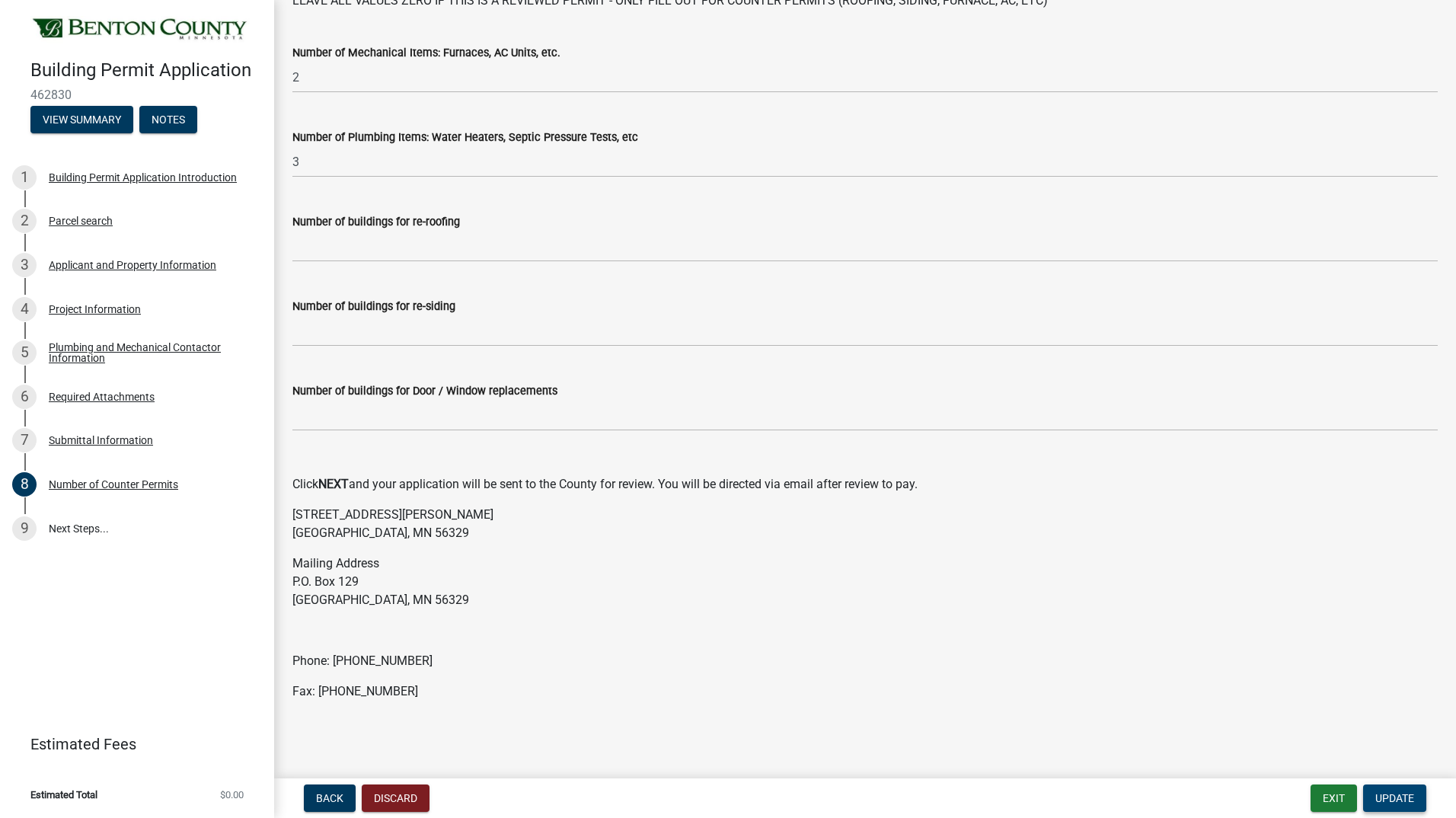
click at [1388, 794] on span "Update" at bounding box center [1394, 799] width 39 height 12
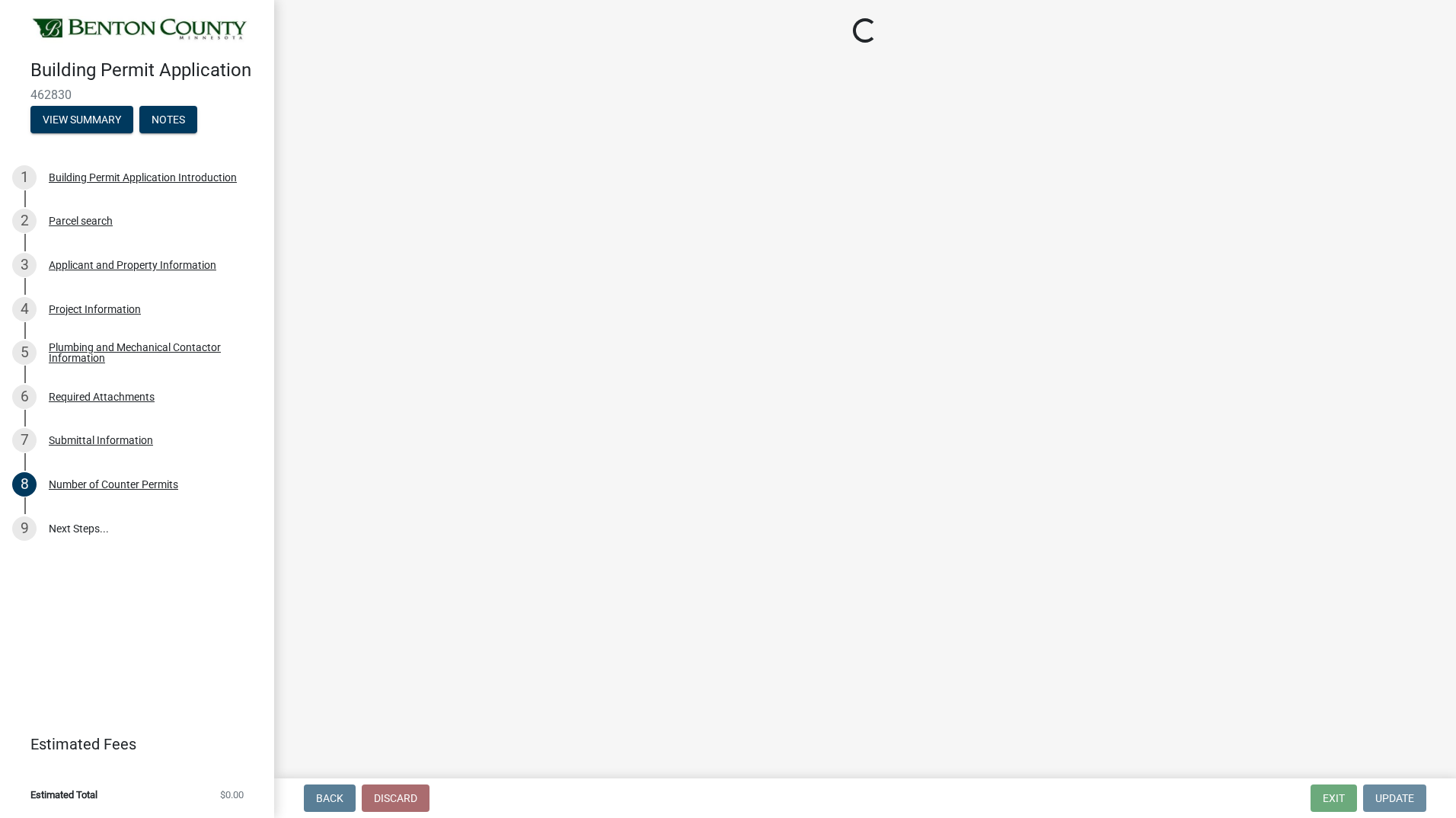
scroll to position [0, 0]
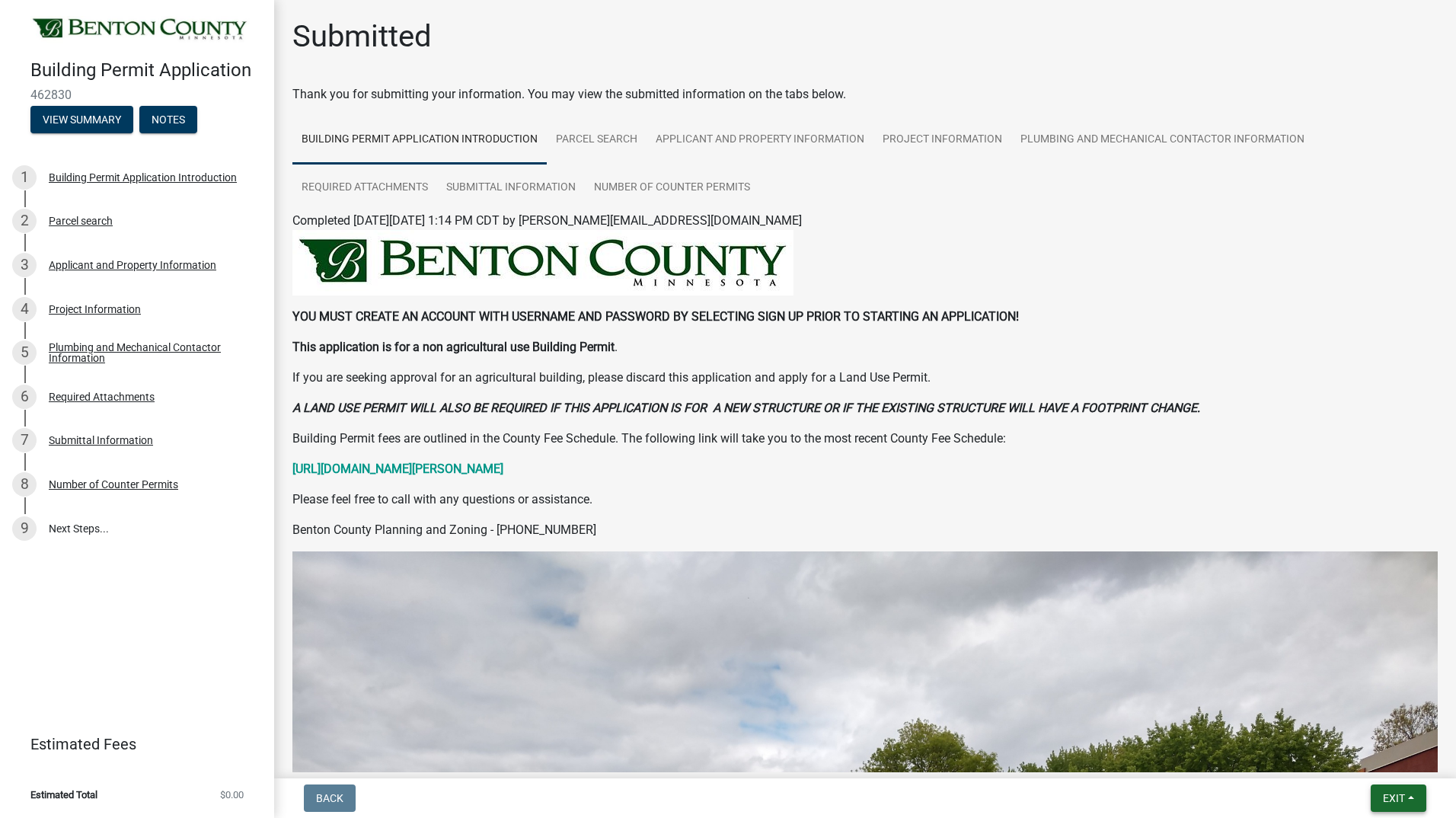
click at [1417, 795] on button "Exit" at bounding box center [1398, 798] width 56 height 27
click at [87, 527] on link "9 Next Steps..." at bounding box center [137, 528] width 274 height 44
click at [1415, 801] on button "Exit" at bounding box center [1398, 798] width 56 height 27
click at [1332, 726] on button "Save" at bounding box center [1365, 722] width 122 height 36
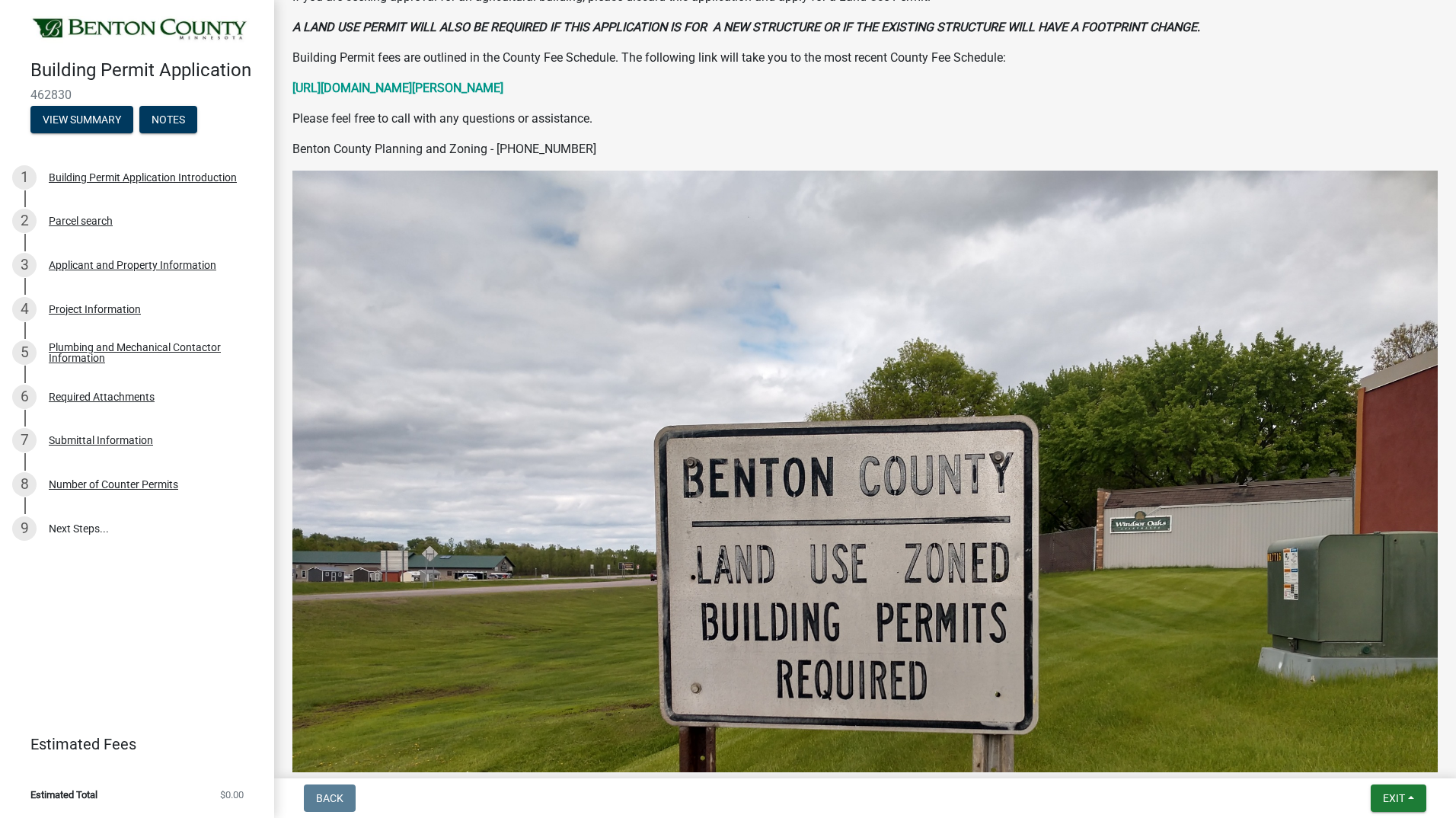
scroll to position [305, 0]
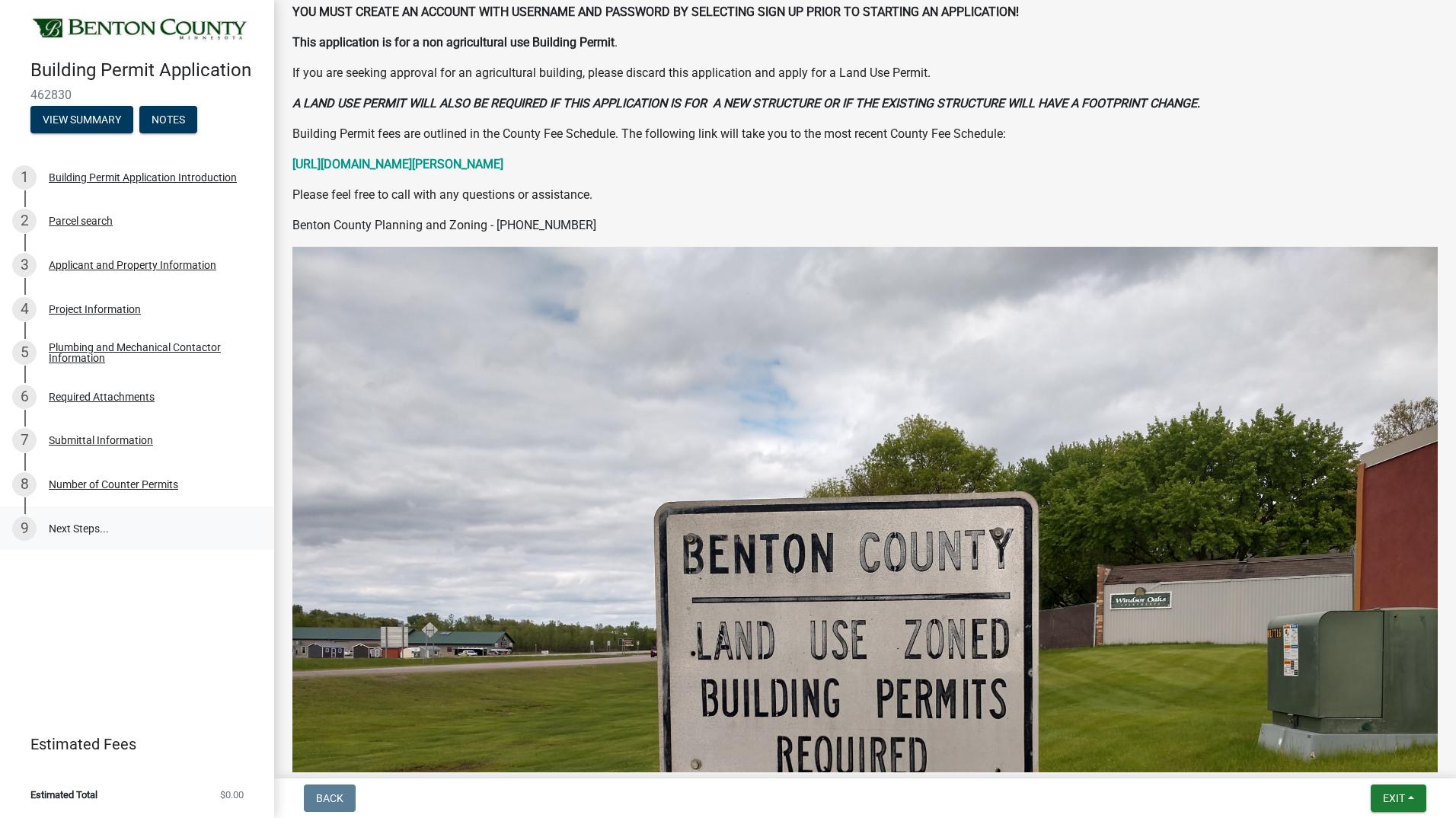
click at [67, 519] on link "9 Next Steps..." at bounding box center [137, 528] width 274 height 44
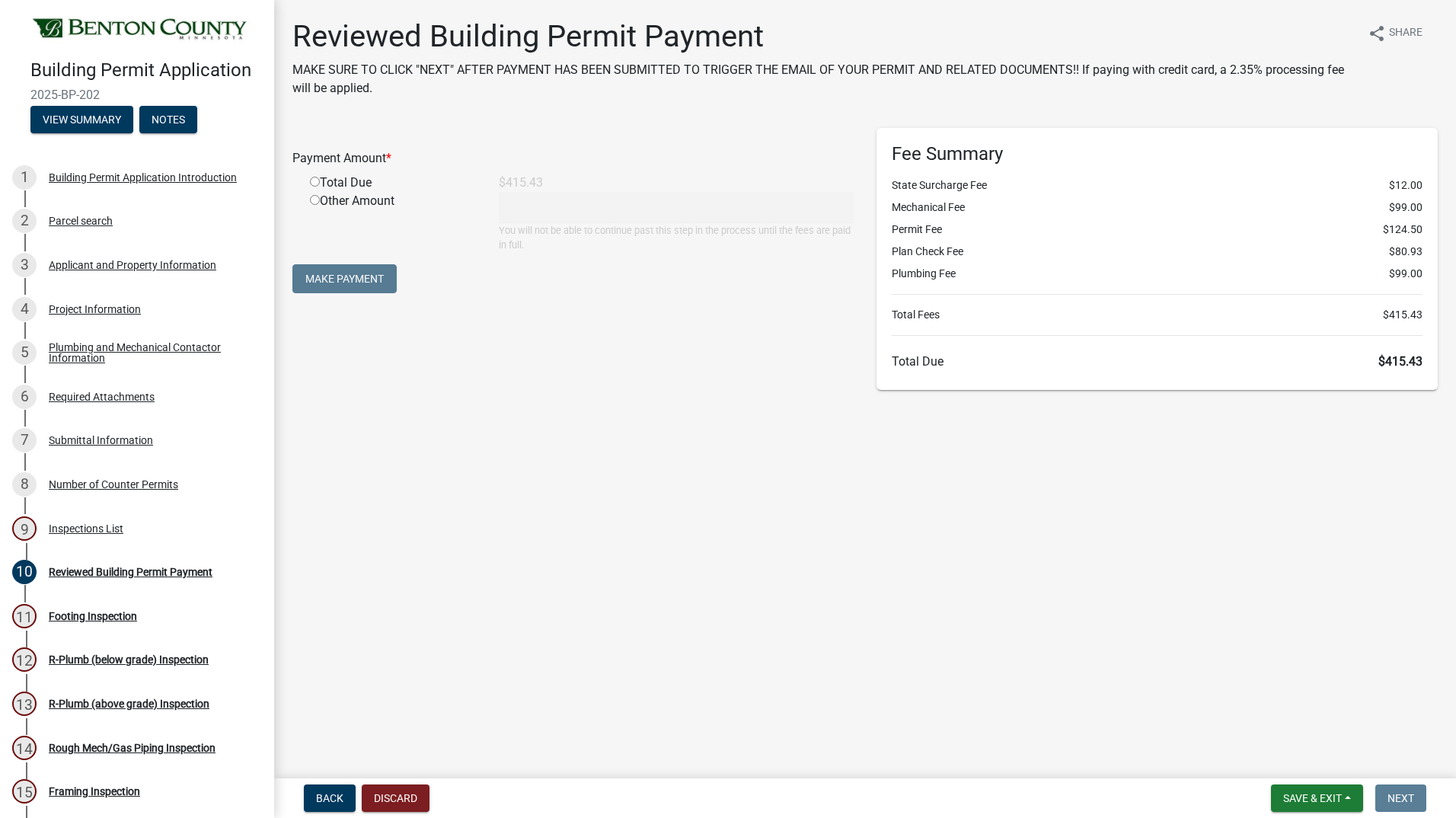
click at [312, 182] on input "radio" at bounding box center [314, 181] width 10 height 10
radio input "true"
type input "415.43"
click at [374, 280] on button "Make Payment" at bounding box center [344, 278] width 104 height 29
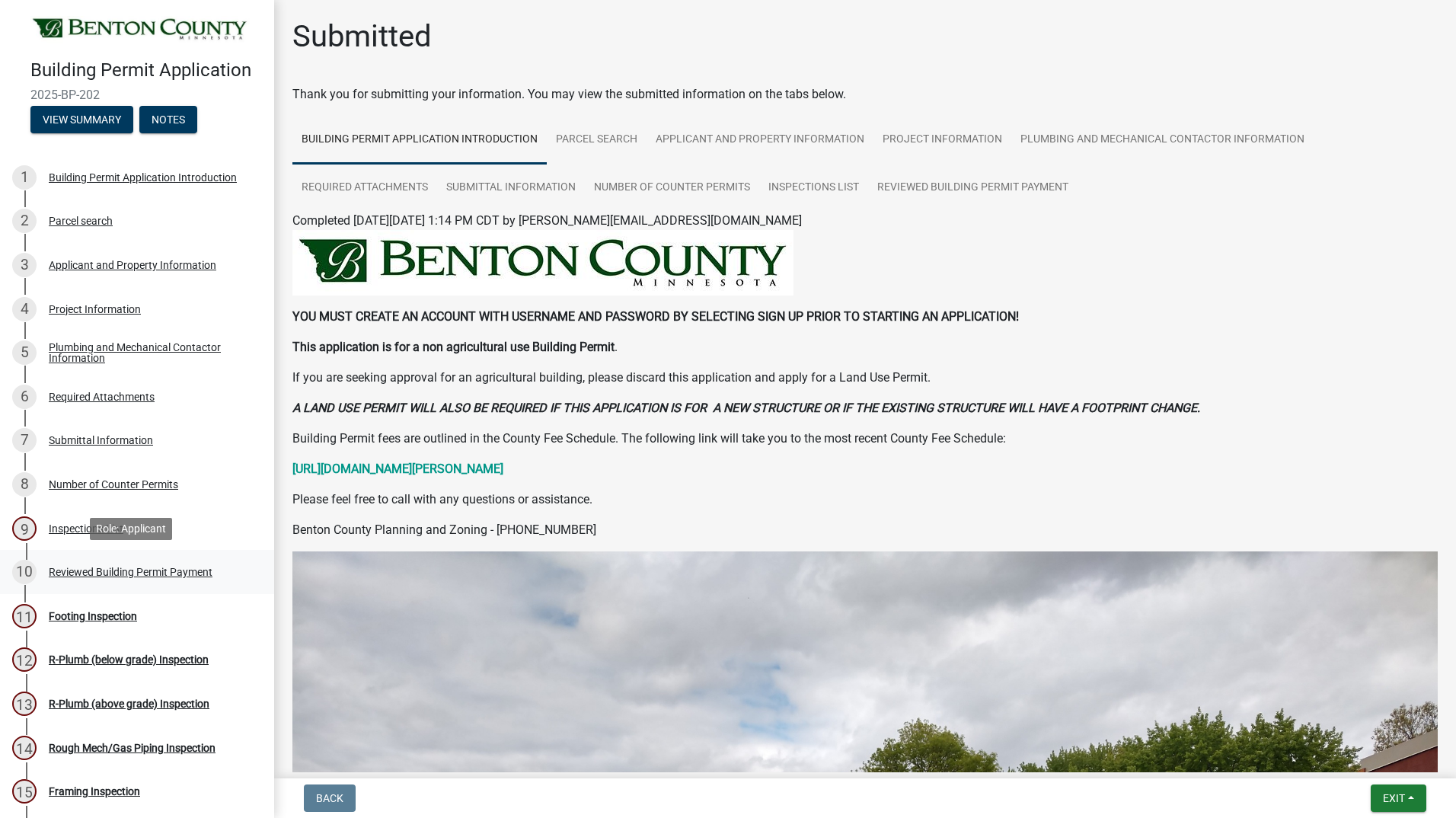
click at [157, 568] on div "Reviewed Building Permit Payment" at bounding box center [130, 572] width 163 height 11
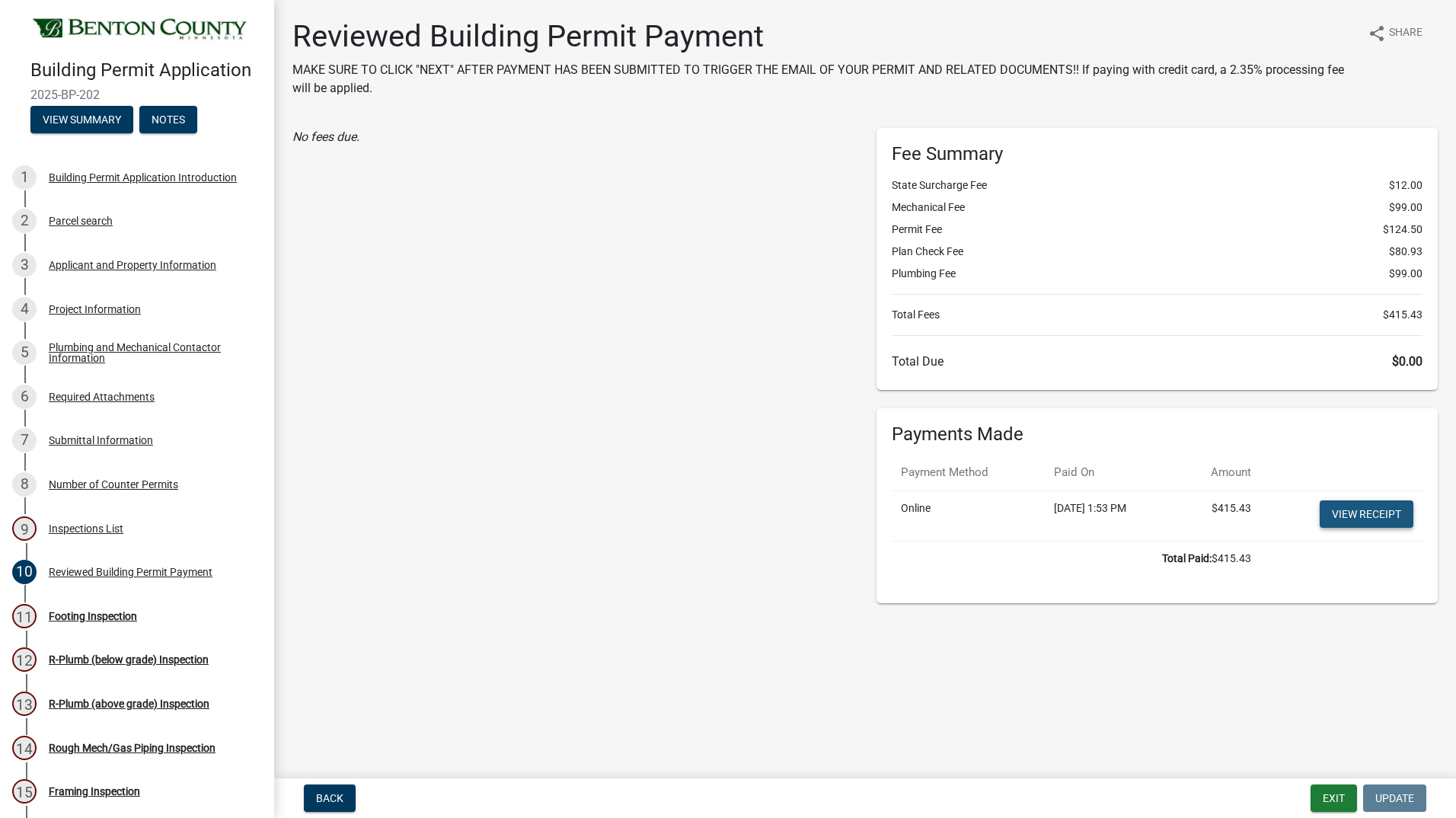
click at [1374, 519] on link "View receipt" at bounding box center [1366, 514] width 94 height 27
